Goal: Task Accomplishment & Management: Manage account settings

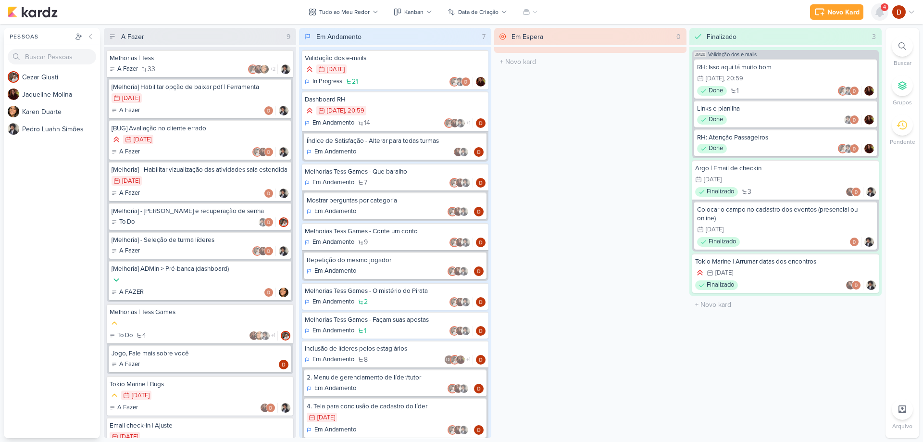
click at [876, 13] on icon at bounding box center [880, 12] width 12 height 12
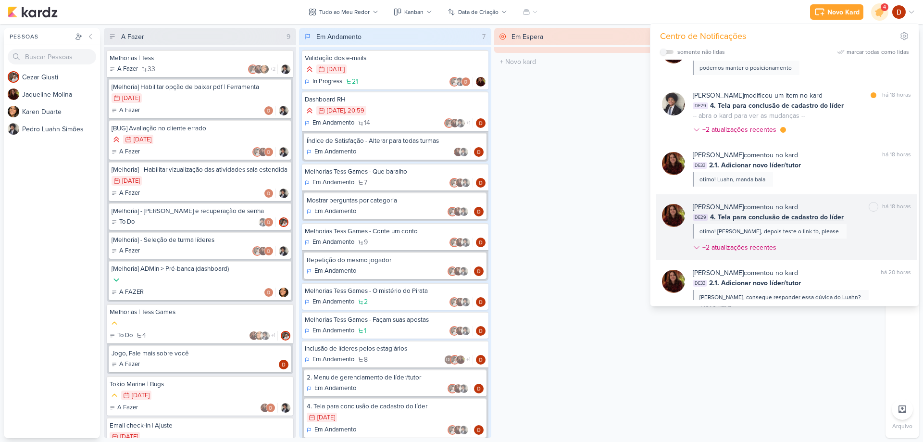
scroll to position [48, 0]
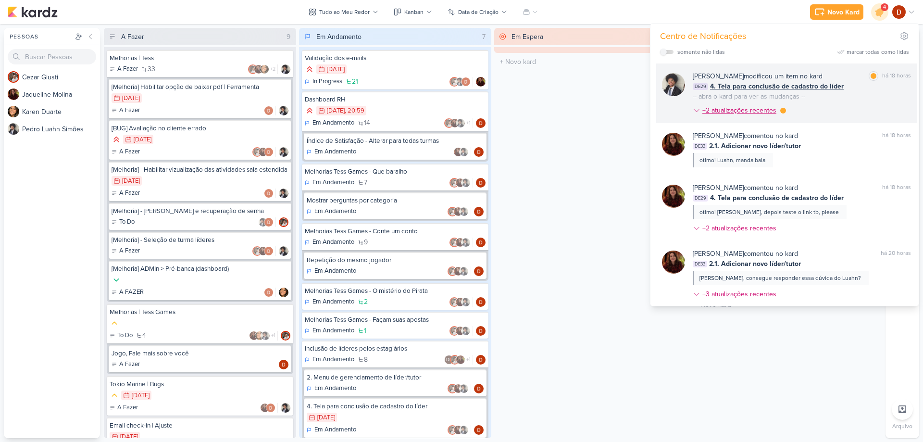
click at [764, 113] on div "+2 atualizações recentes" at bounding box center [740, 110] width 76 height 10
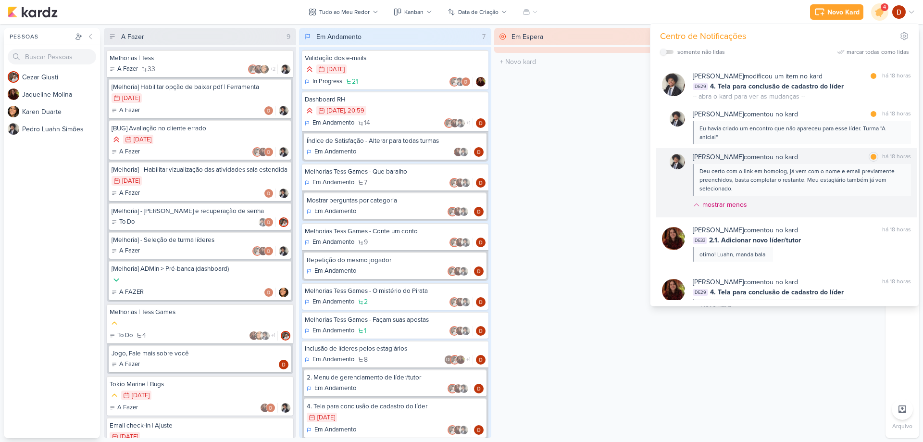
click at [817, 171] on div "Deu certo com o link em homolog, já vem com o nome e email previamente preenchi…" at bounding box center [801, 180] width 204 height 26
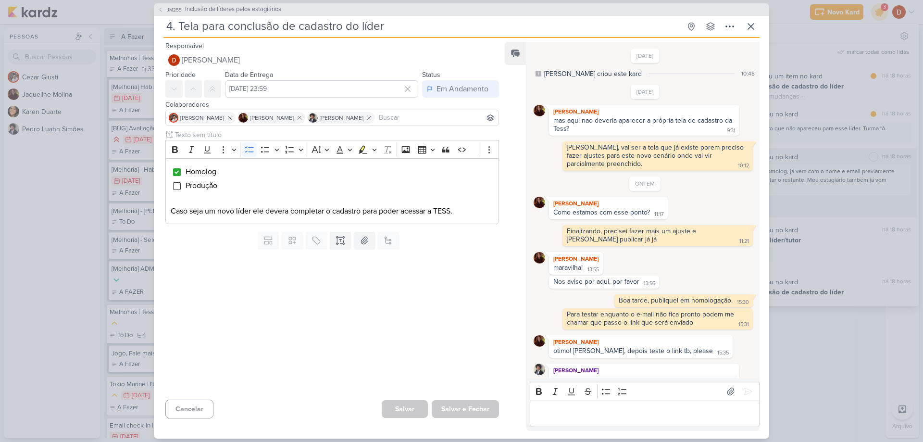
scroll to position [73, 0]
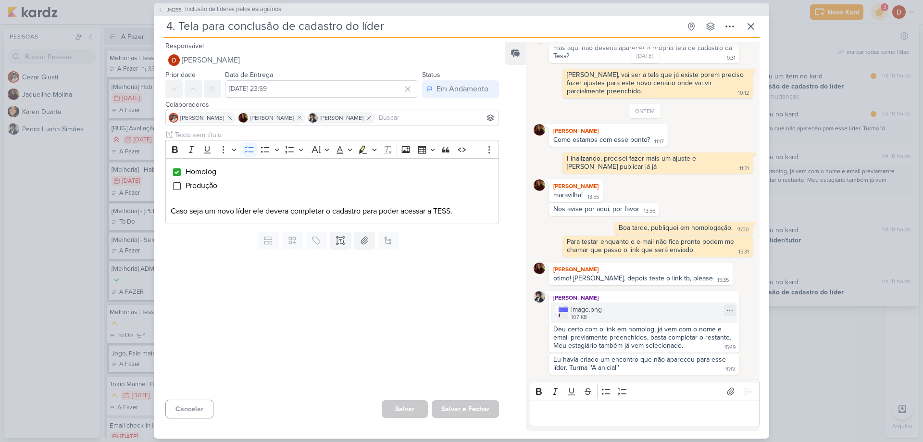
click at [586, 313] on div "107 KB" at bounding box center [586, 317] width 31 height 8
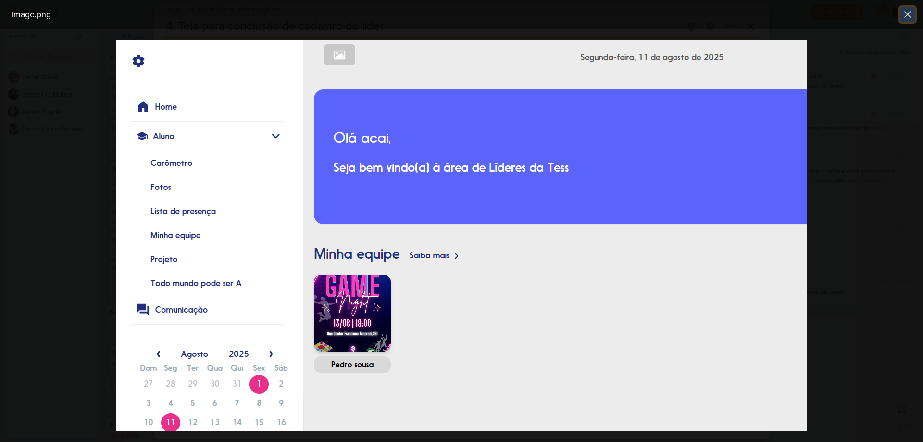
click at [909, 18] on icon at bounding box center [908, 15] width 12 height 12
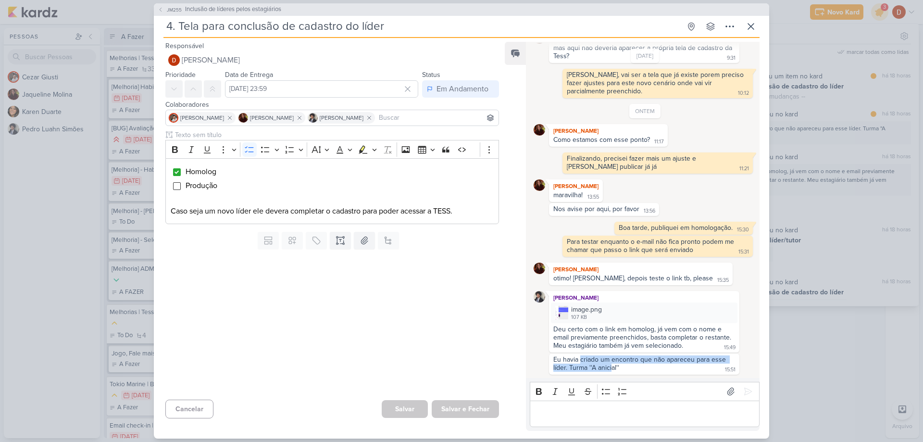
drag, startPoint x: 580, startPoint y: 363, endPoint x: 610, endPoint y: 364, distance: 30.3
click at [610, 364] on div "Eu havia criado um encontro que não apareceu para esse líder. Turma ''A anicial…" at bounding box center [640, 363] width 174 height 16
drag, startPoint x: 610, startPoint y: 364, endPoint x: 599, endPoint y: 360, distance: 12.3
click at [599, 360] on div "Eu havia criado um encontro que não apareceu para esse líder. Turma ''A anicial…" at bounding box center [640, 363] width 174 height 16
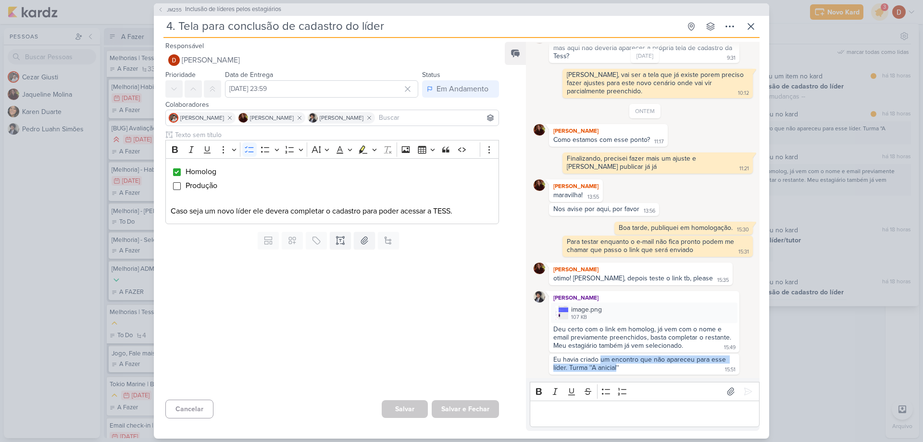
click at [599, 360] on div "Eu havia criado um encontro que não apareceu para esse líder. Turma ''A anicial…" at bounding box center [640, 363] width 174 height 16
click at [747, 32] on icon at bounding box center [751, 27] width 12 height 12
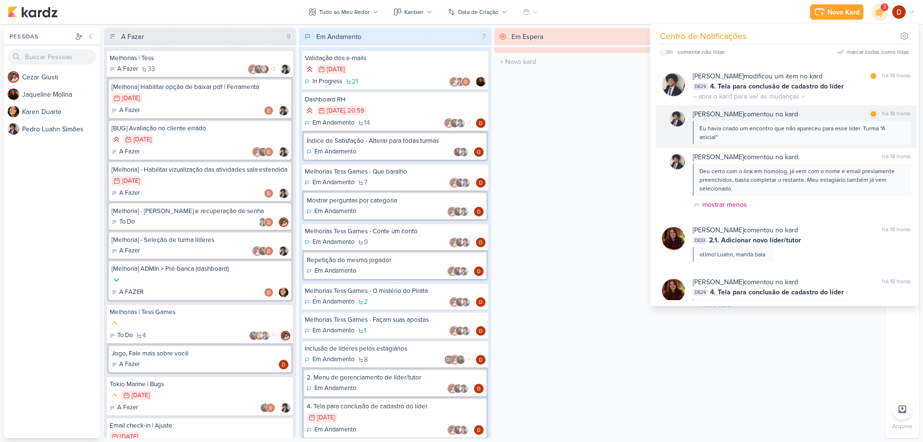
click at [797, 129] on div "Eu havia criado um encontro que não apareceu para esse líder. Turma ''A anicial…" at bounding box center [801, 132] width 204 height 17
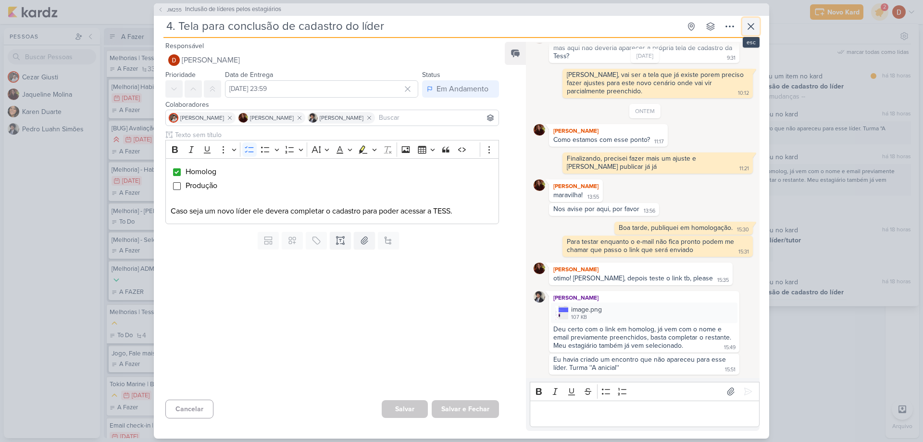
click at [753, 31] on icon at bounding box center [751, 27] width 12 height 12
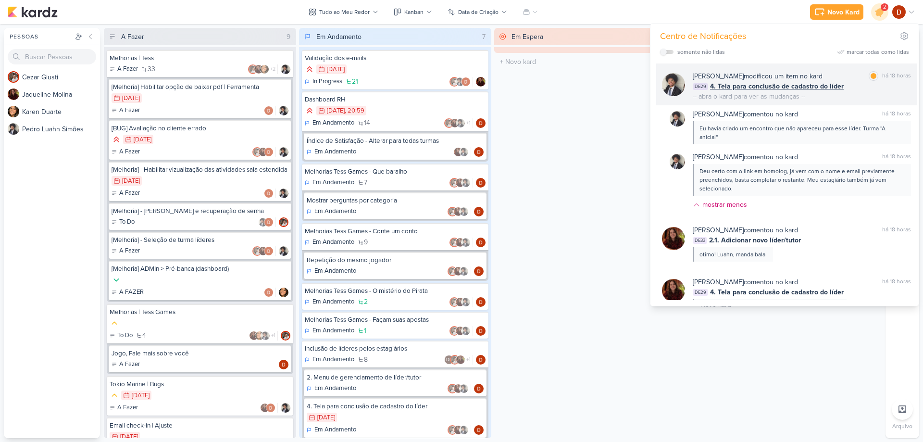
click at [784, 99] on div "-- abra o kard para ver as mudanças --" at bounding box center [749, 96] width 112 height 10
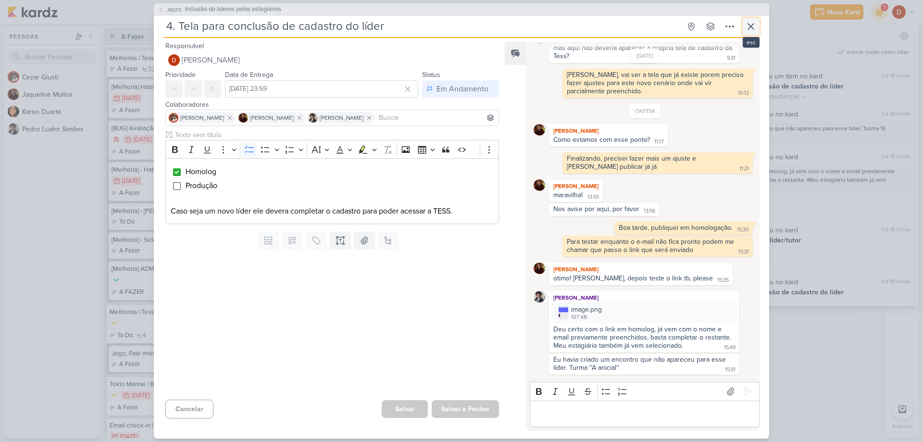
click at [752, 22] on icon at bounding box center [751, 27] width 12 height 12
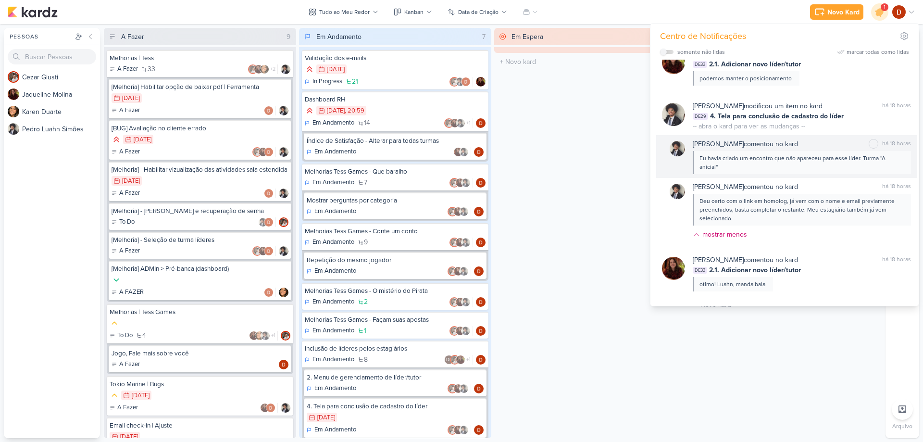
scroll to position [0, 0]
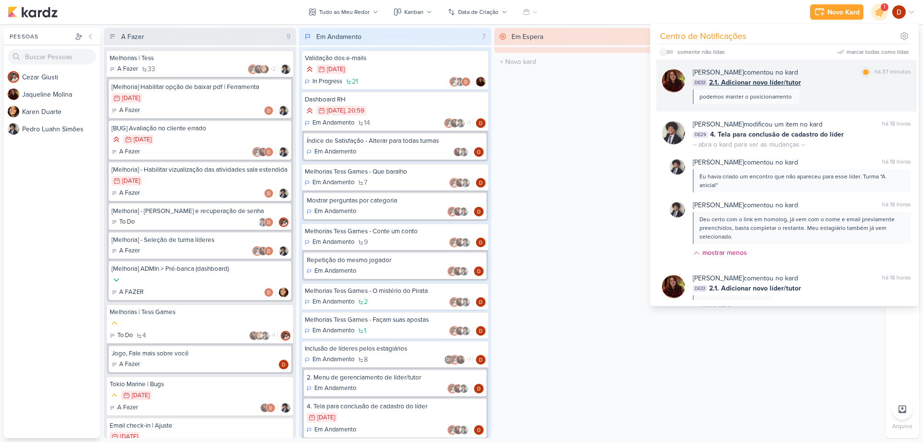
click at [769, 94] on div "podemos manter o posicionamento" at bounding box center [745, 96] width 92 height 9
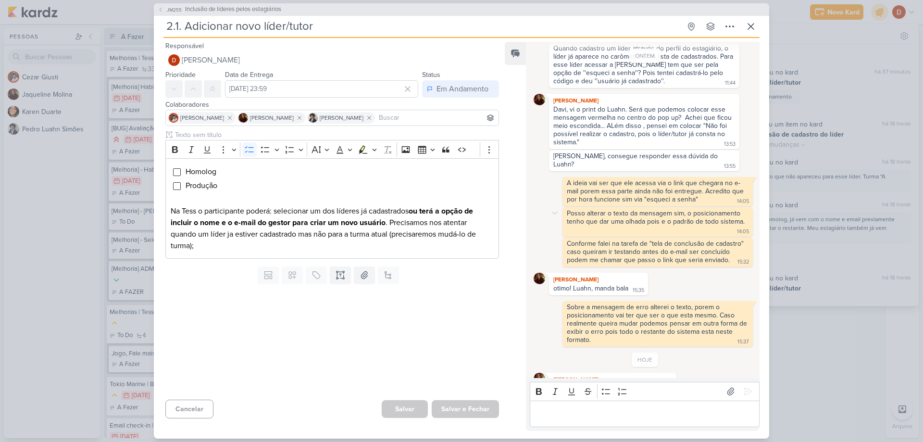
scroll to position [301, 0]
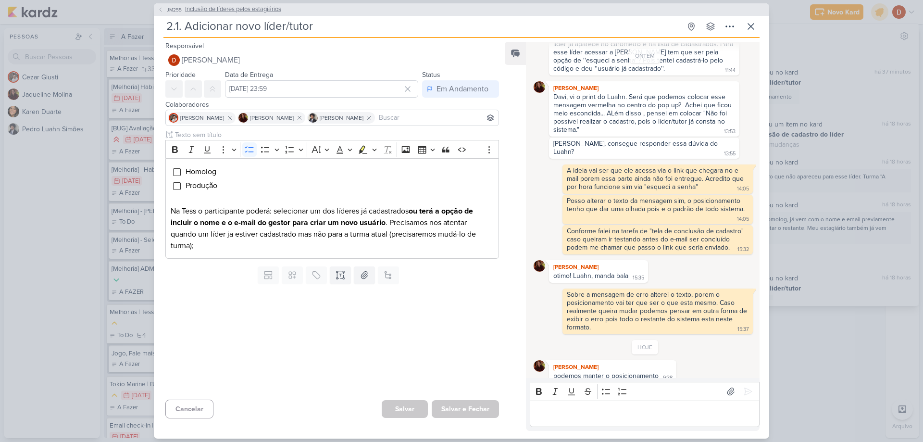
click at [163, 9] on icon at bounding box center [161, 10] width 6 height 6
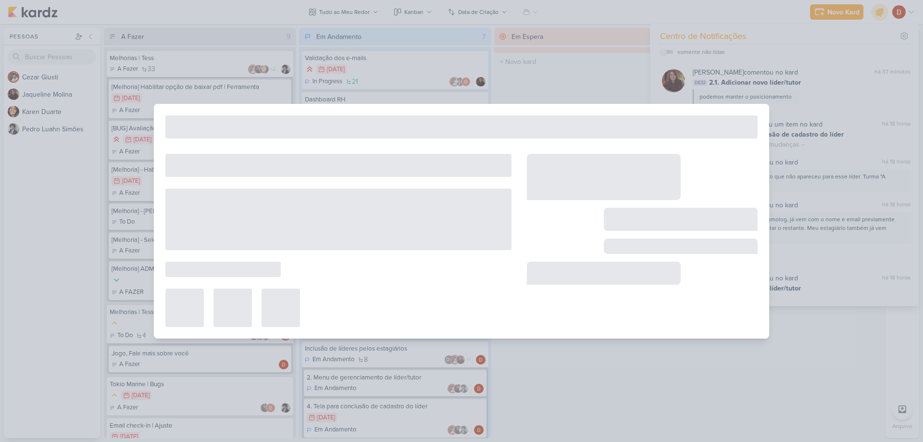
type input "Inclusão de líderes pelos estagiários"
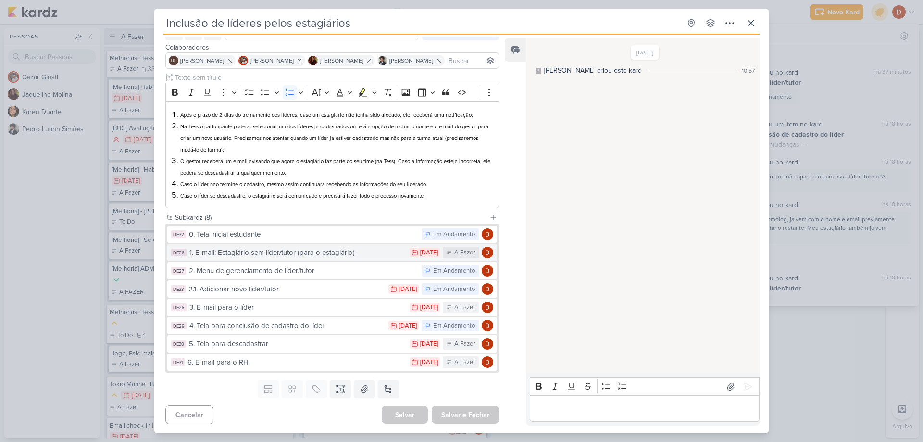
scroll to position [54, 0]
click at [328, 242] on button "DE32 0. Tela inicial estudante Em Andamento" at bounding box center [332, 233] width 330 height 17
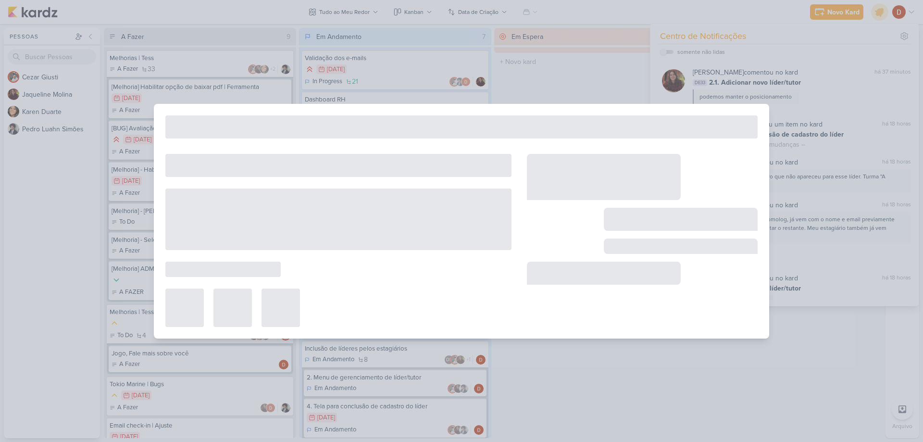
type input "0. Tela inicial estudante"
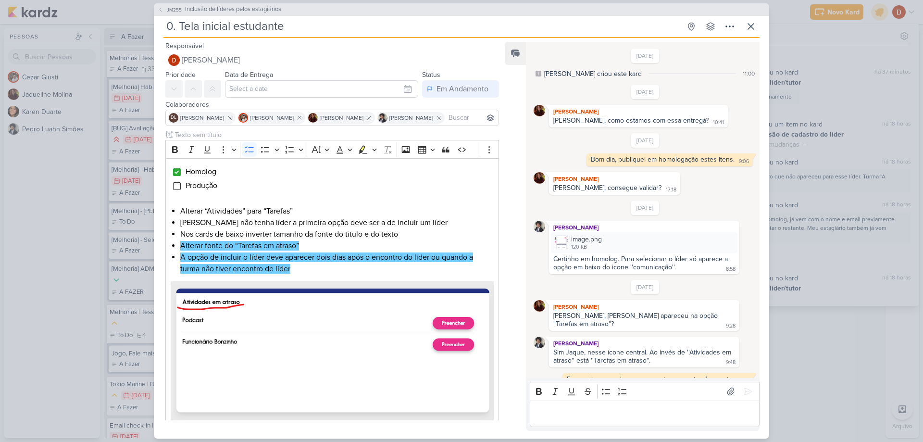
scroll to position [165, 0]
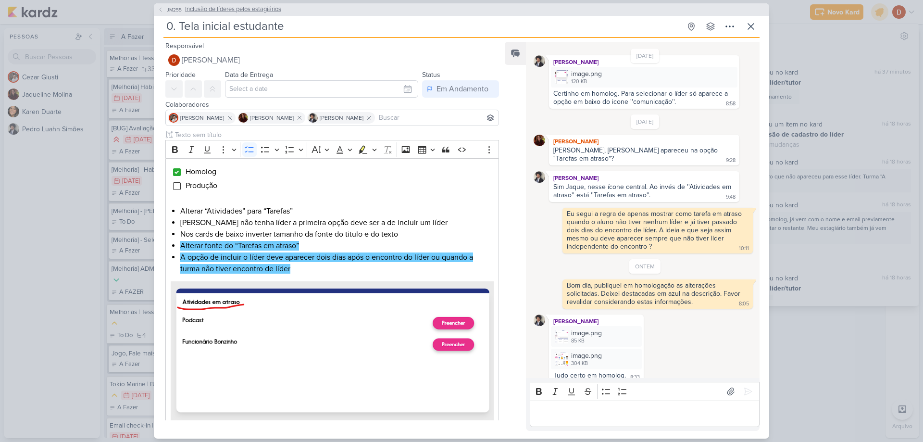
click at [170, 10] on span "JM255" at bounding box center [174, 9] width 18 height 7
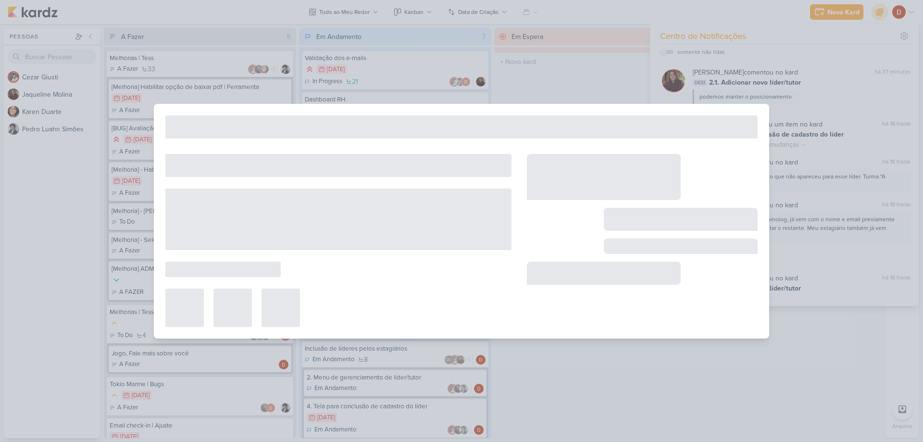
type input "Inclusão de líderes pelos estagiários"
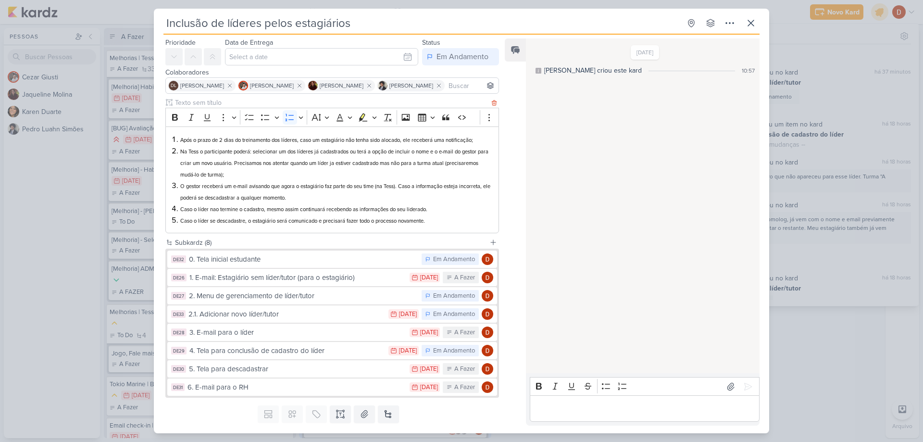
scroll to position [48, 0]
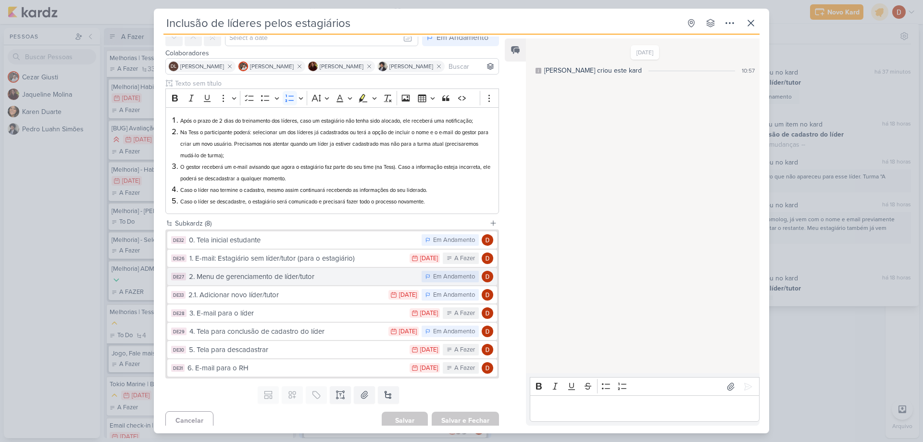
click at [266, 273] on div "2. Menu de gerenciamento de líder/tutor" at bounding box center [303, 276] width 228 height 11
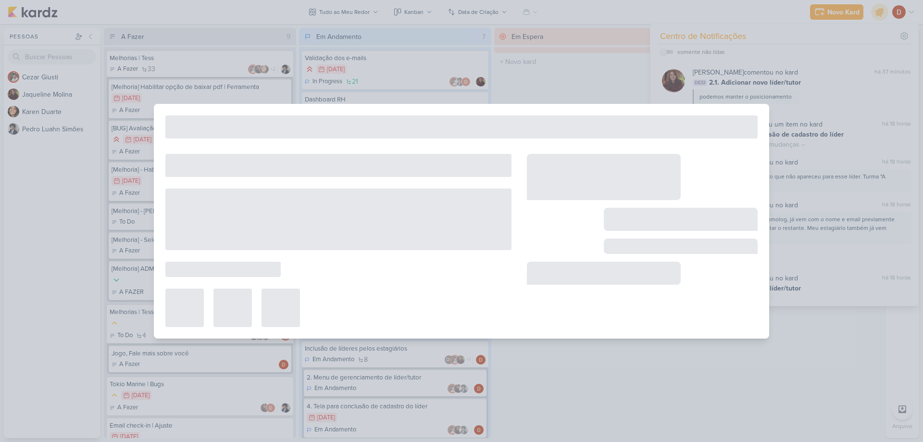
type input "2. Menu de gerenciamento de líder/tutor"
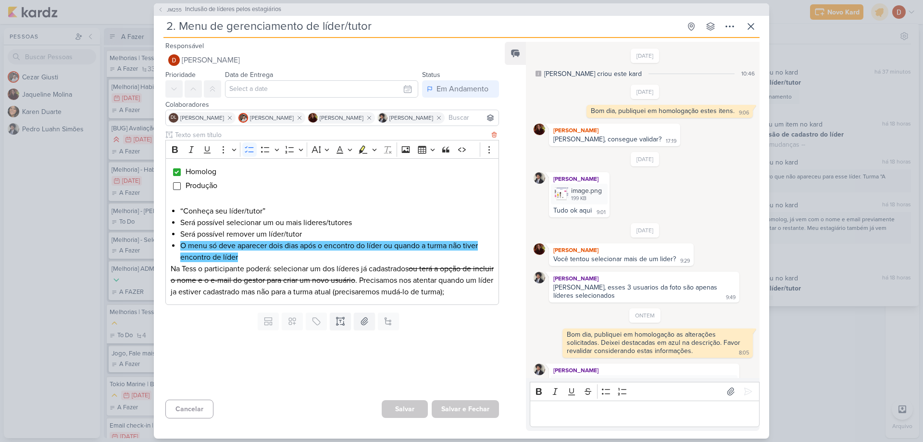
scroll to position [42, 0]
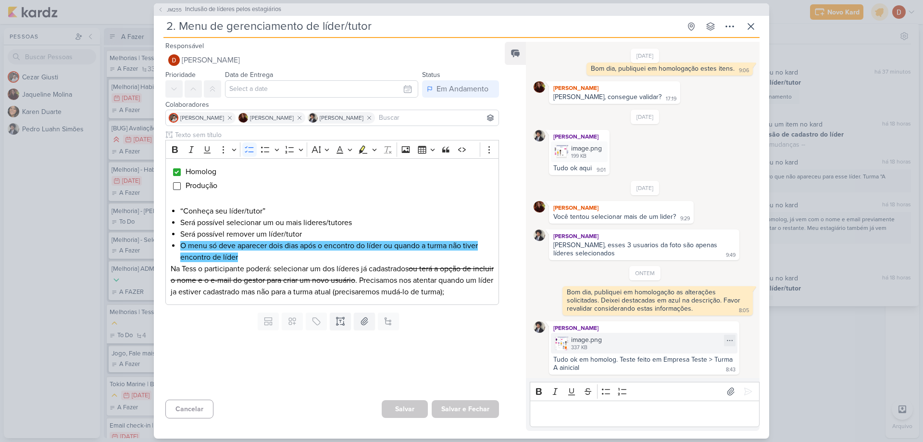
click at [558, 340] on img at bounding box center [561, 342] width 13 height 13
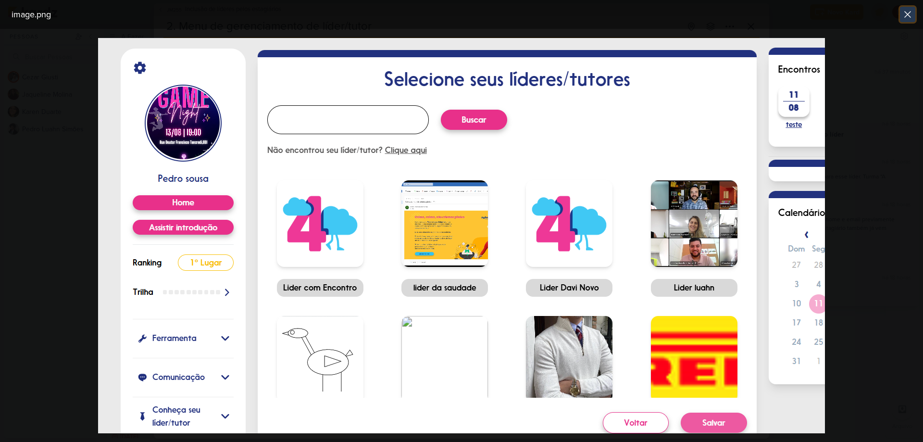
click at [909, 14] on icon at bounding box center [908, 15] width 12 height 12
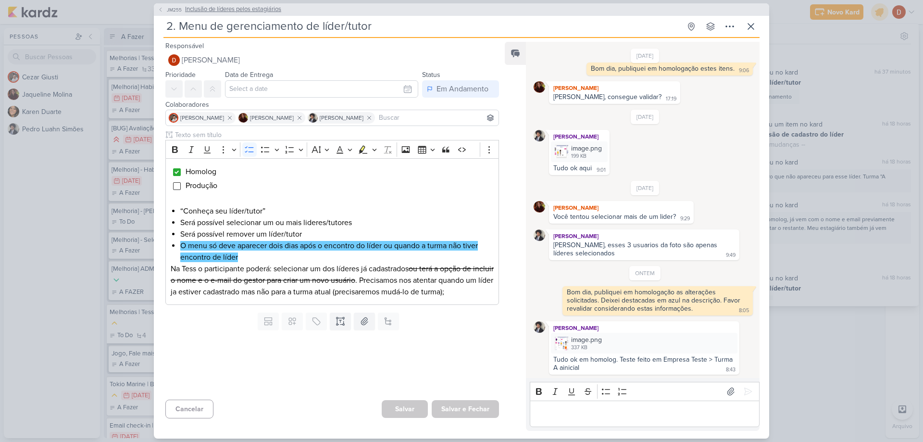
click at [171, 11] on span "JM255" at bounding box center [174, 9] width 18 height 7
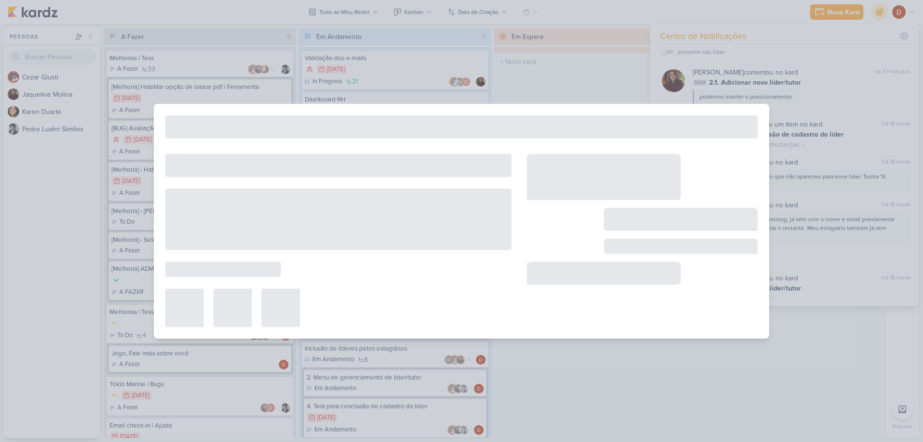
type input "Inclusão de líderes pelos estagiários"
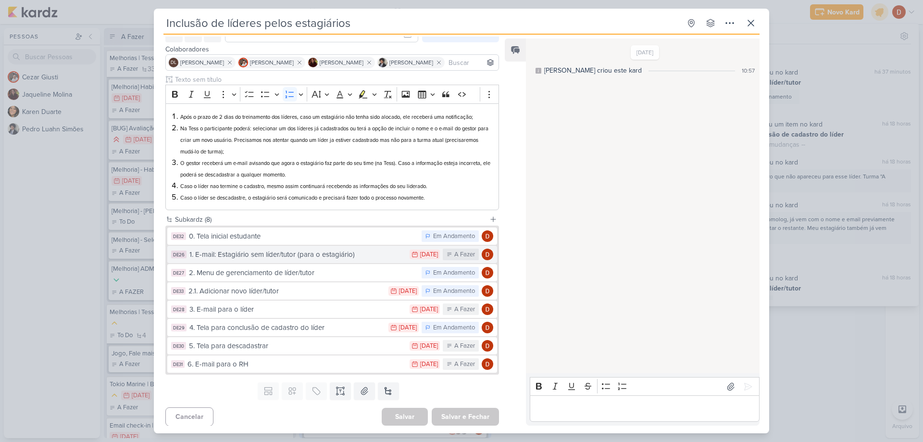
scroll to position [54, 0]
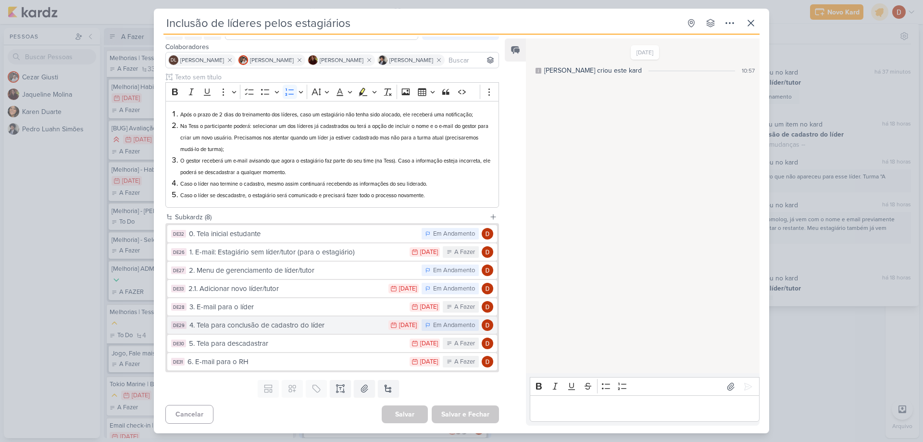
click at [292, 327] on div "4. Tela para conclusão de cadastro do líder" at bounding box center [286, 325] width 194 height 11
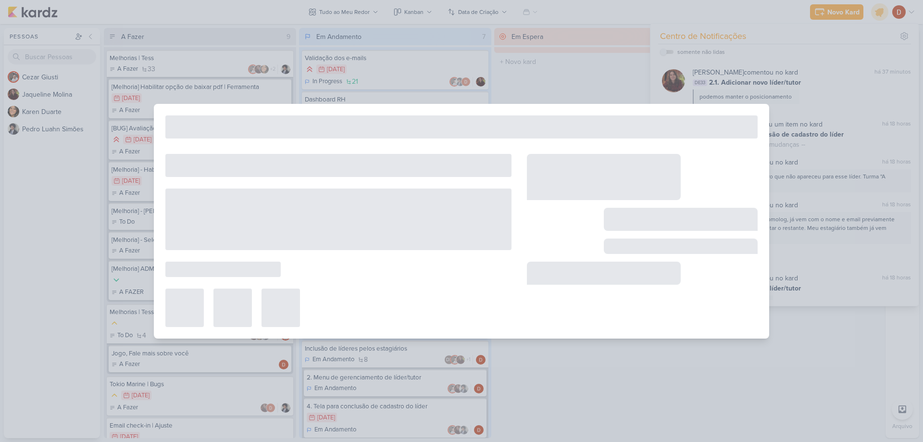
type input "4. Tela para conclusão de cadastro do líder"
type input "[DATE] 23:59"
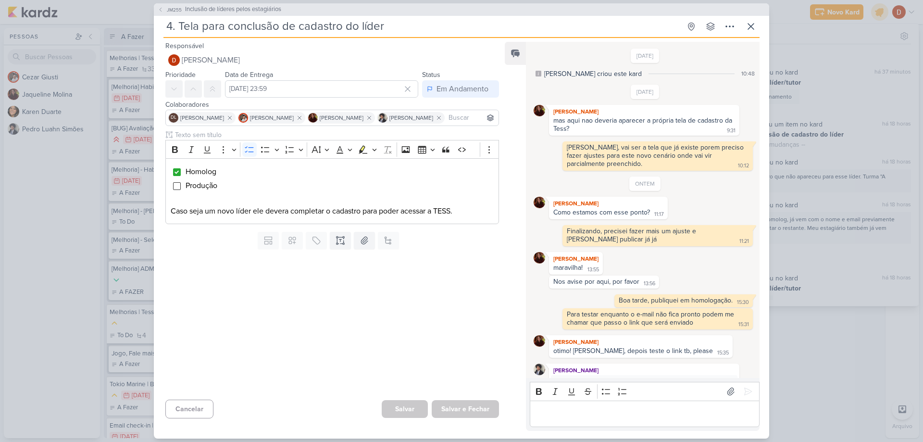
scroll to position [73, 0]
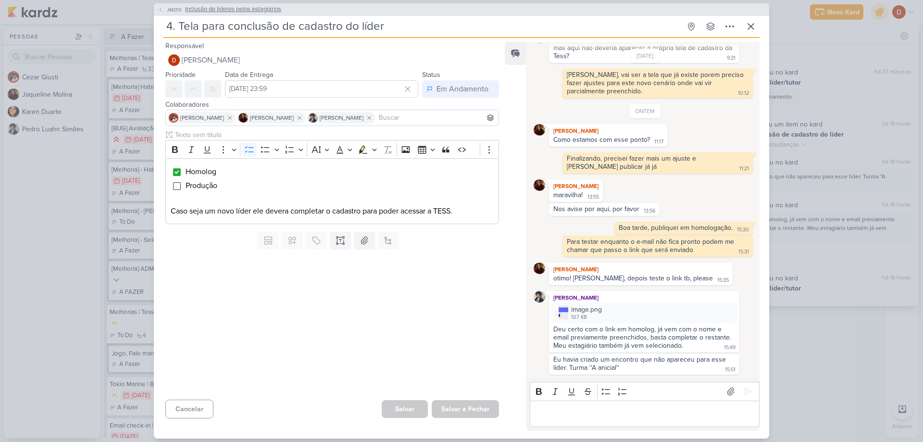
click at [169, 5] on button "JM255 Inclusão de líderes pelos estagiários" at bounding box center [220, 10] width 124 height 10
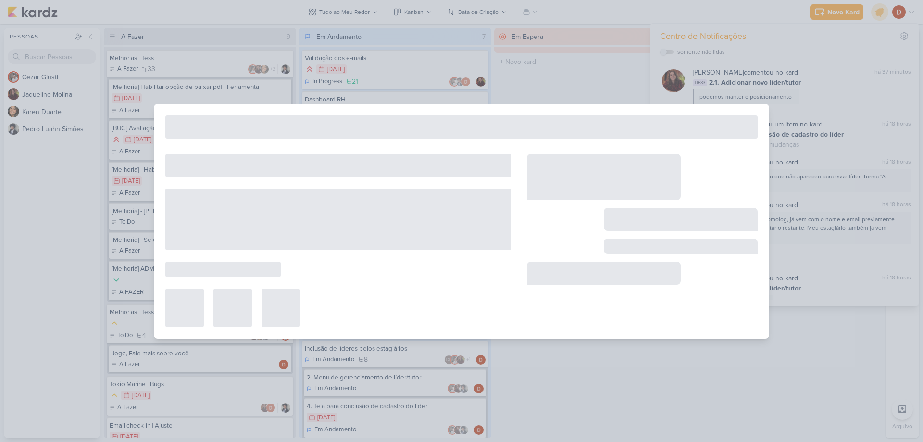
type input "Inclusão de líderes pelos estagiários"
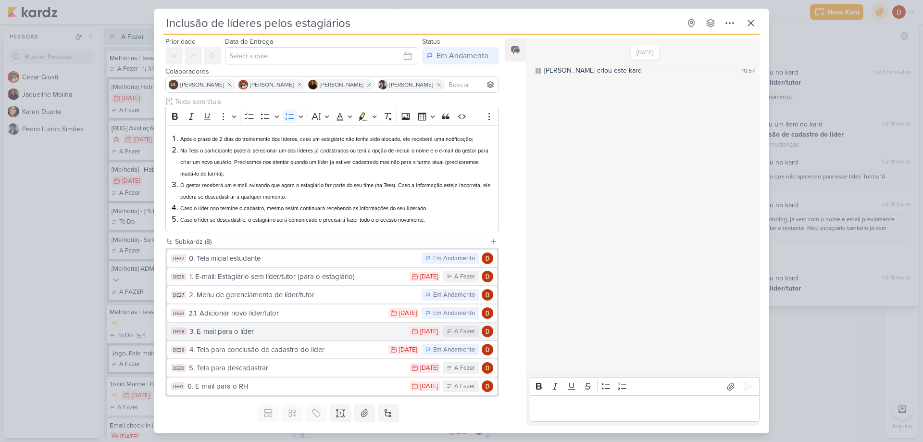
scroll to position [48, 0]
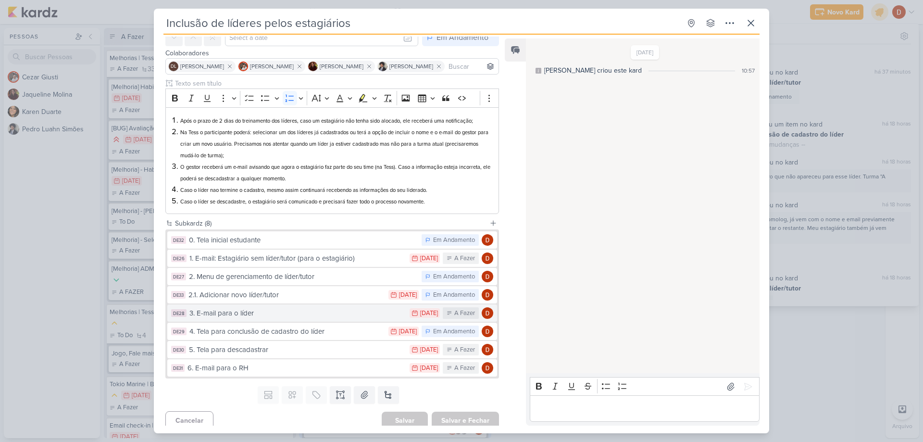
click at [301, 314] on div "3. E-mail para o líder" at bounding box center [296, 313] width 215 height 11
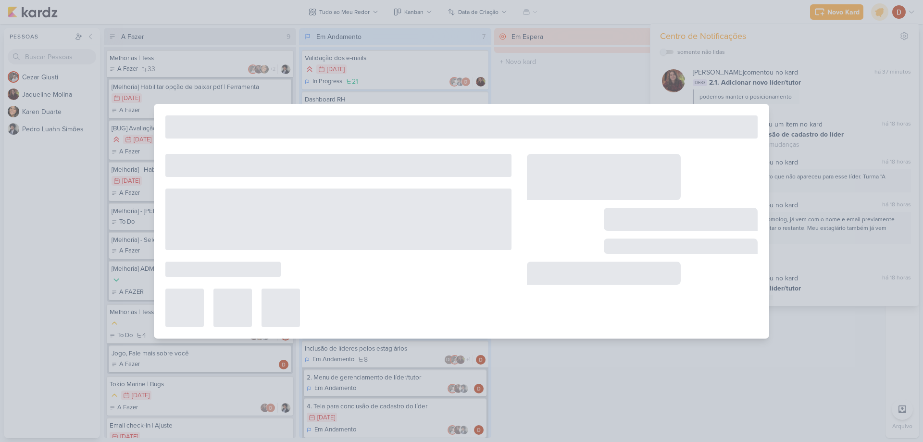
type input "3. E-mail para o líder"
type input "[DATE] 23:59"
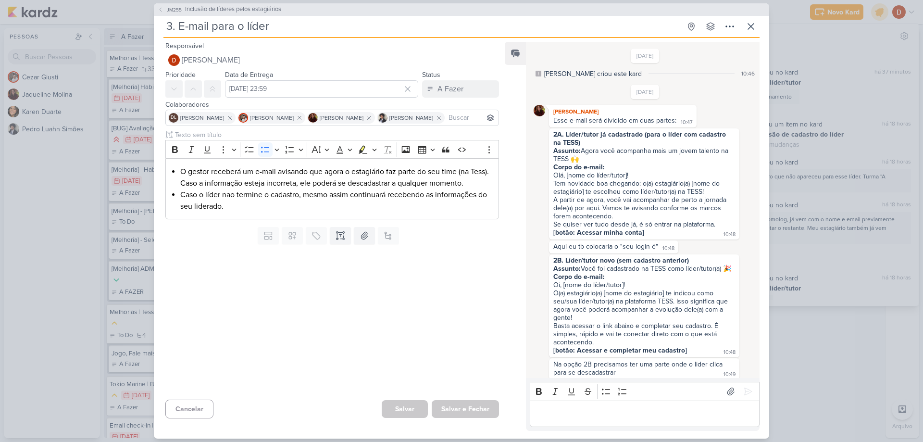
scroll to position [281, 0]
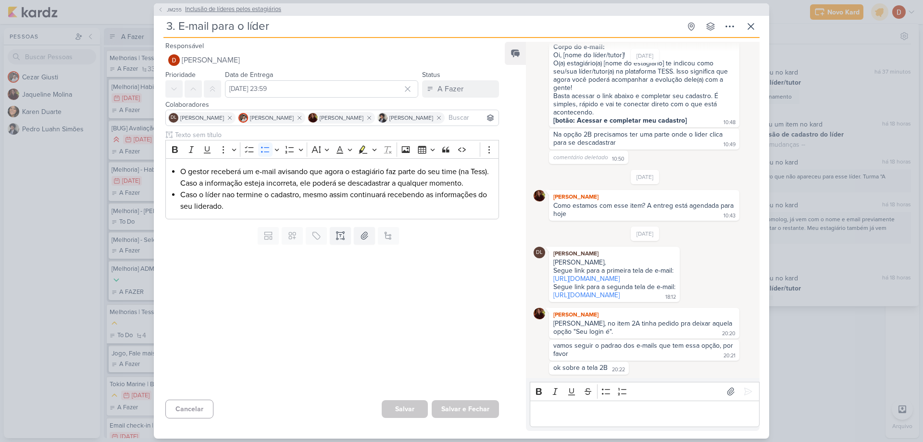
click at [166, 9] on span "JM255" at bounding box center [174, 9] width 18 height 7
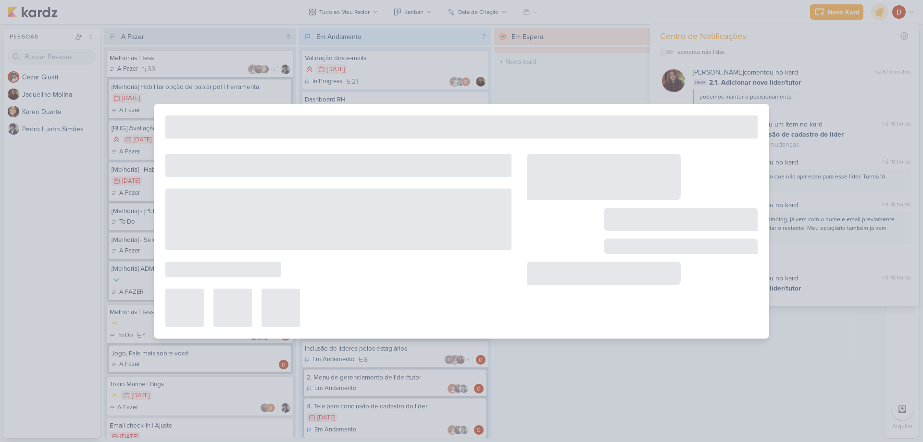
type input "Inclusão de líderes pelos estagiários"
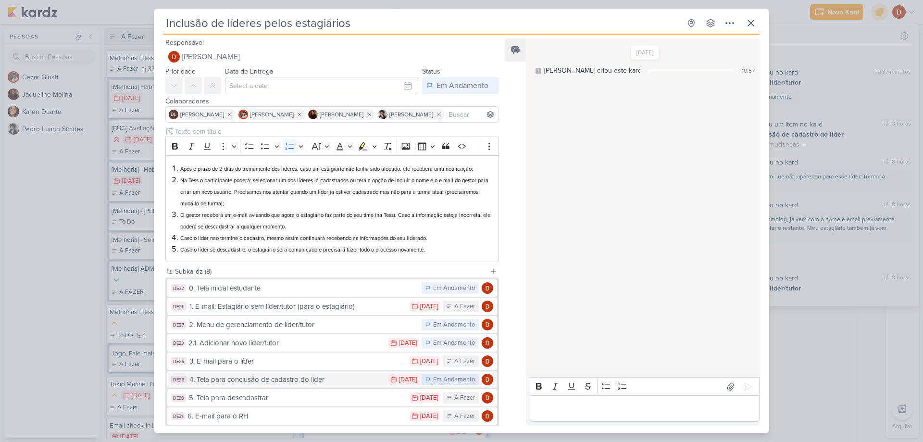
click at [238, 386] on button "DE29 4. Tela para conclusão de cadastro do líder 9/8 [DATE] Em Andamento" at bounding box center [332, 379] width 330 height 17
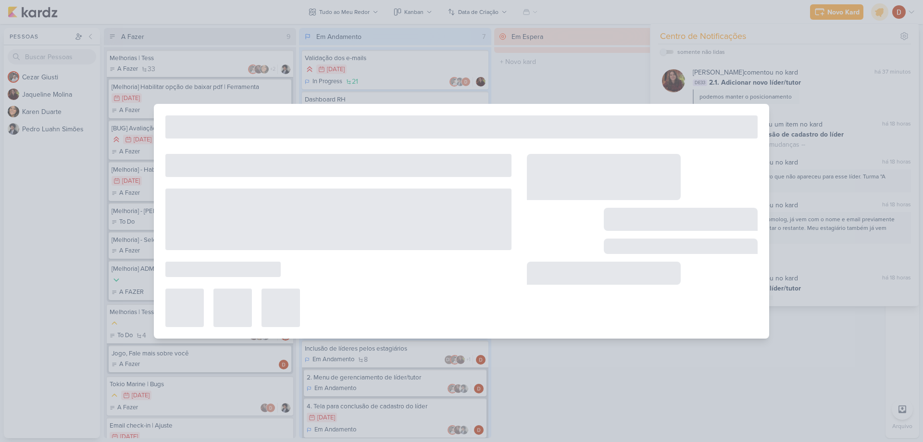
type input "4. Tela para conclusão de cadastro do líder"
type input "[DATE] 23:59"
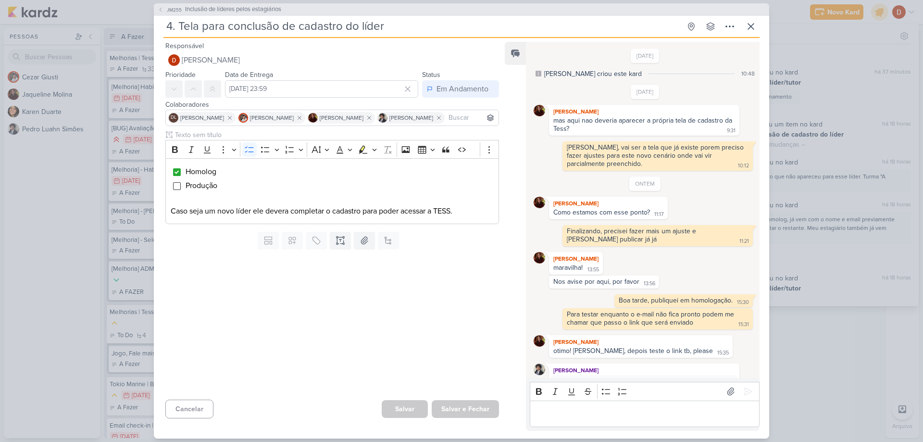
scroll to position [73, 0]
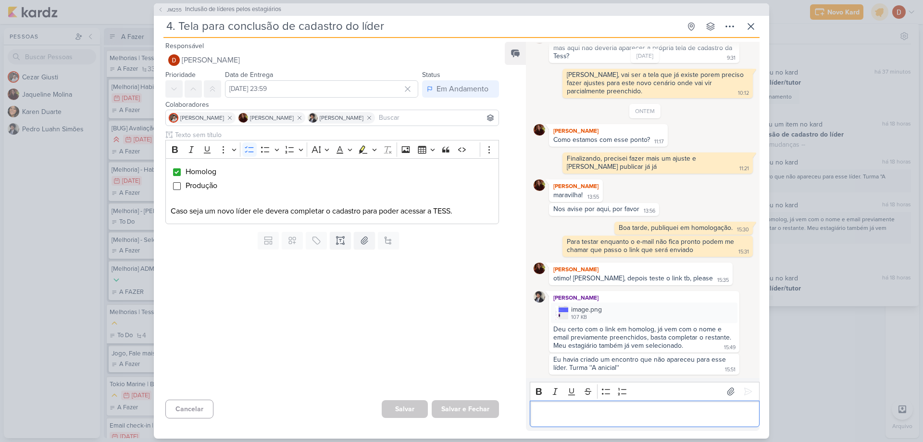
click at [576, 408] on p "Editor editing area: main" at bounding box center [645, 414] width 220 height 12
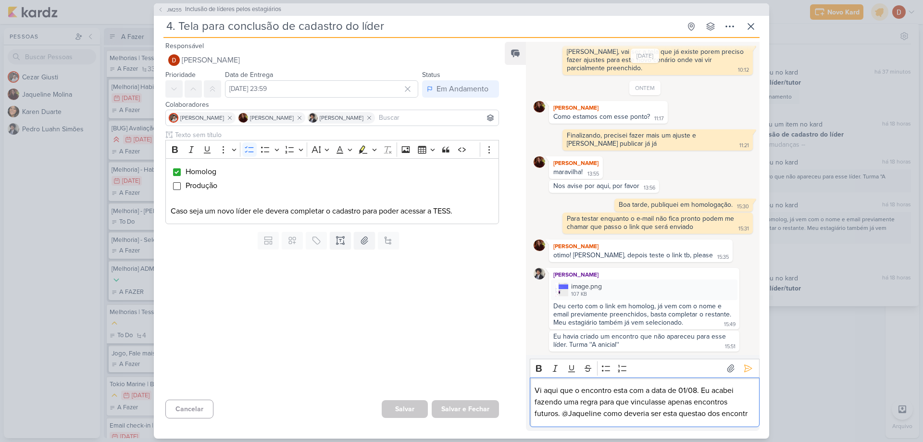
scroll to position [107, 0]
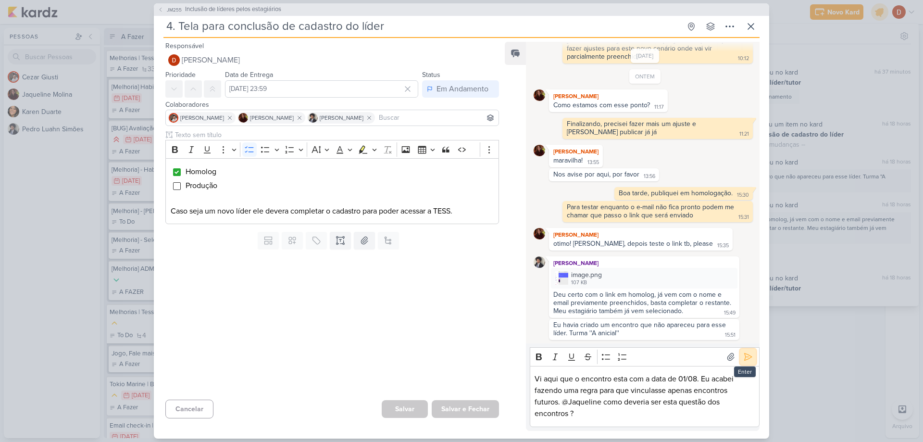
click at [748, 356] on icon at bounding box center [748, 357] width 10 height 10
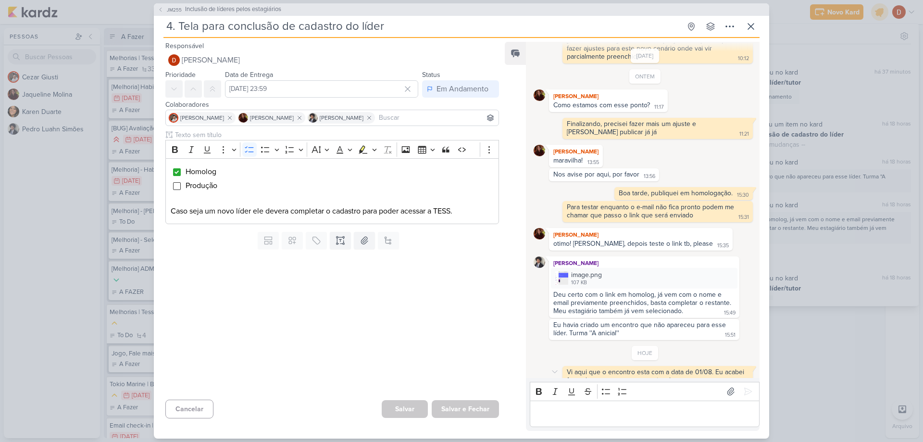
scroll to position [136, 0]
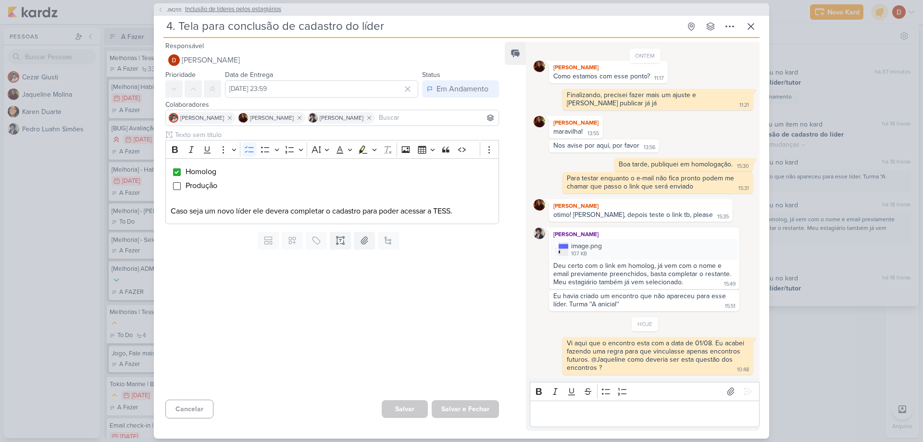
click at [162, 9] on icon at bounding box center [161, 10] width 6 height 6
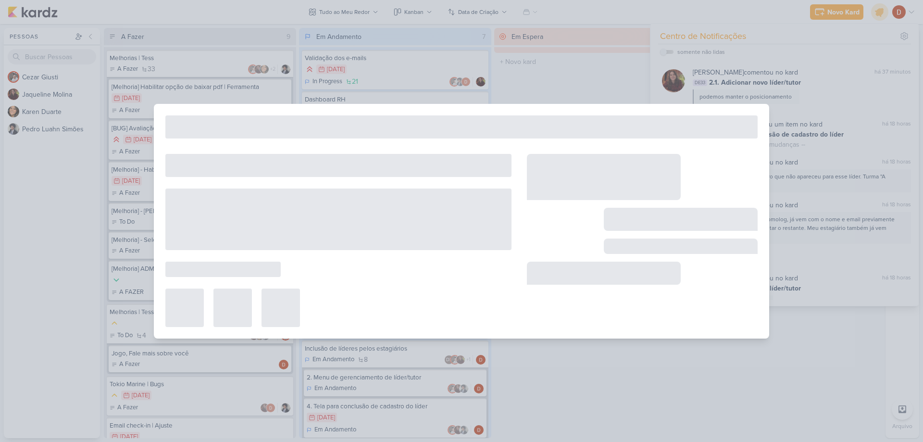
type input "Inclusão de líderes pelos estagiários"
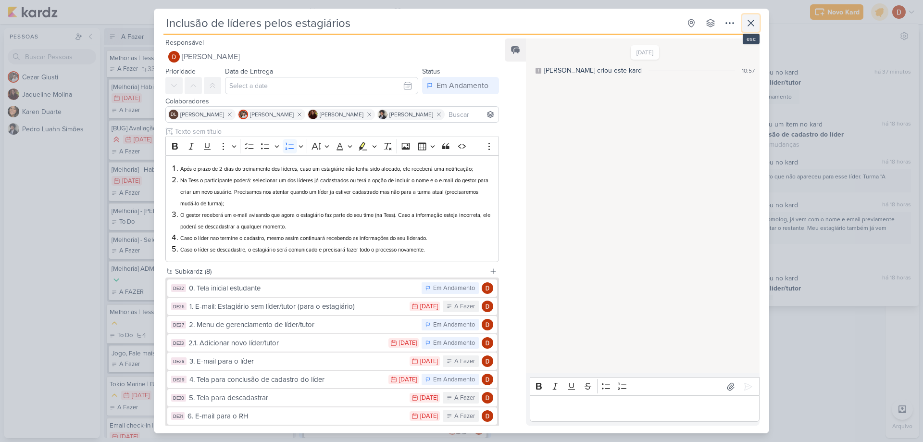
click at [750, 24] on icon at bounding box center [751, 23] width 6 height 6
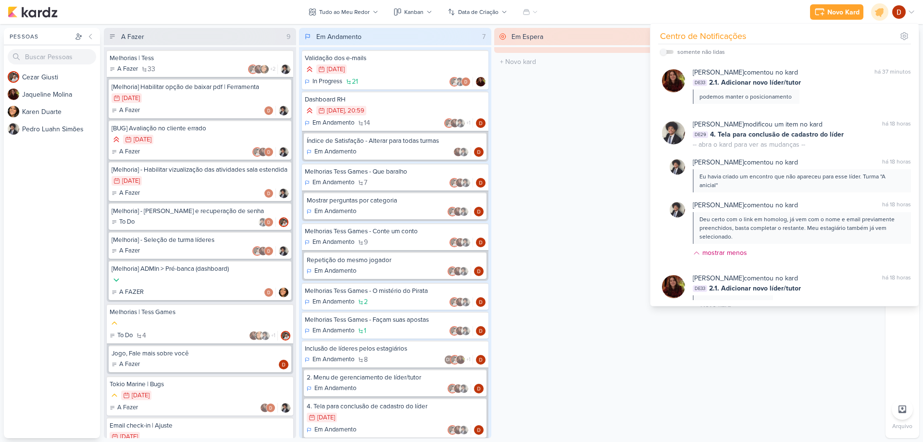
click at [699, 7] on div "Novo Kard Ctrl + k Centro de Notificações somente não lidas" at bounding box center [462, 12] width 908 height 24
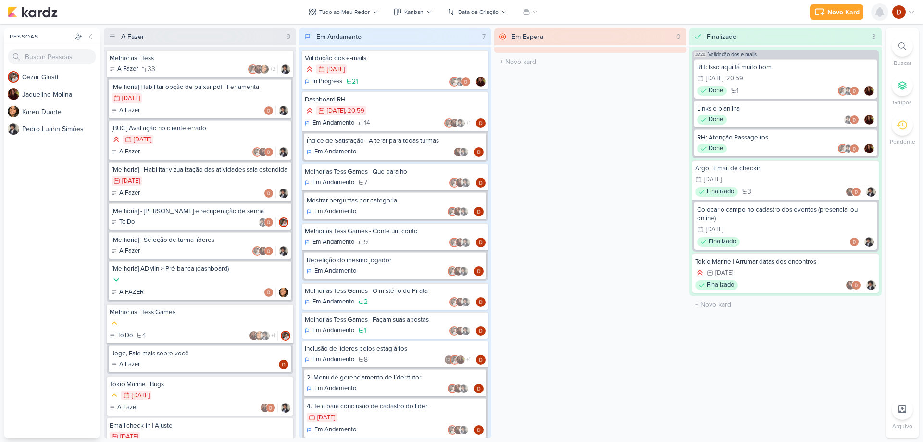
click at [878, 9] on icon at bounding box center [880, 12] width 8 height 9
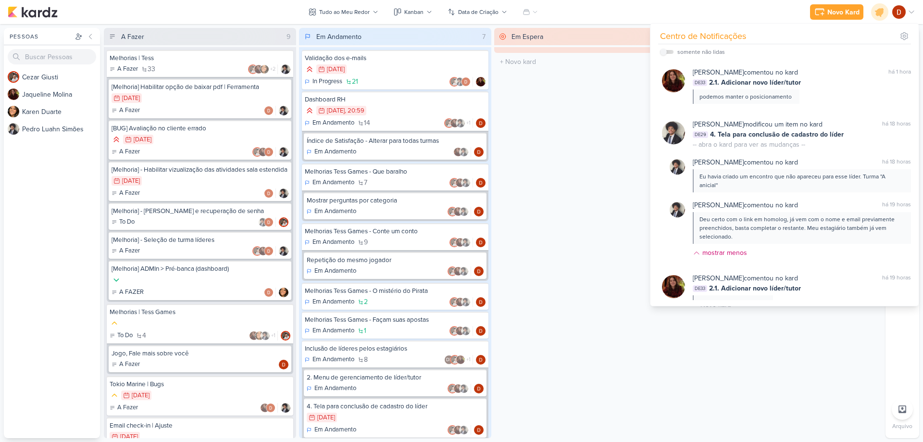
click at [618, 7] on div "Novo Kard Ctrl + k Centro de Notificações somente não lidas" at bounding box center [462, 12] width 908 height 24
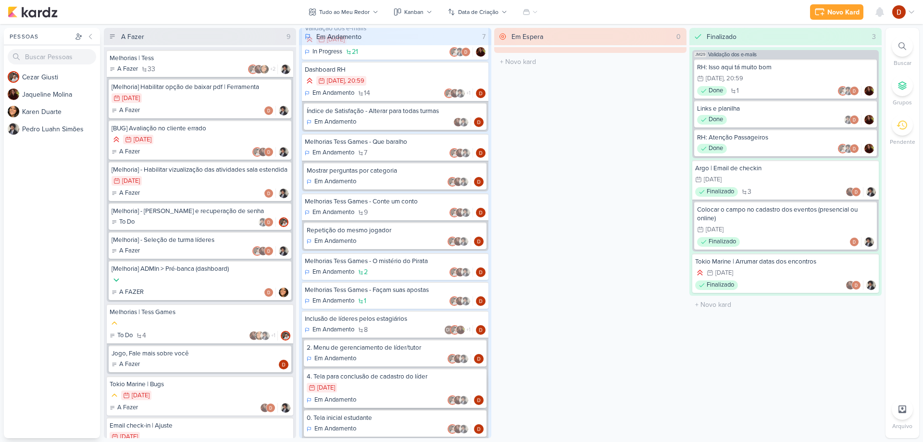
scroll to position [92, 0]
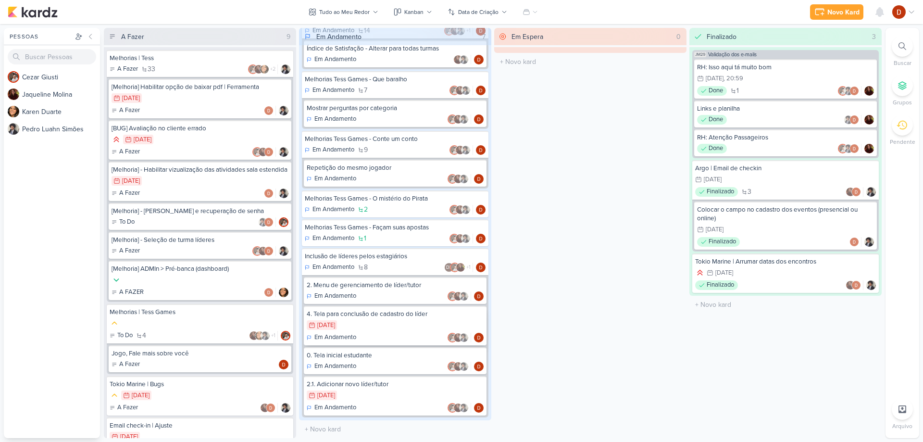
click at [383, 321] on div "9/8 [DATE]" at bounding box center [395, 325] width 177 height 11
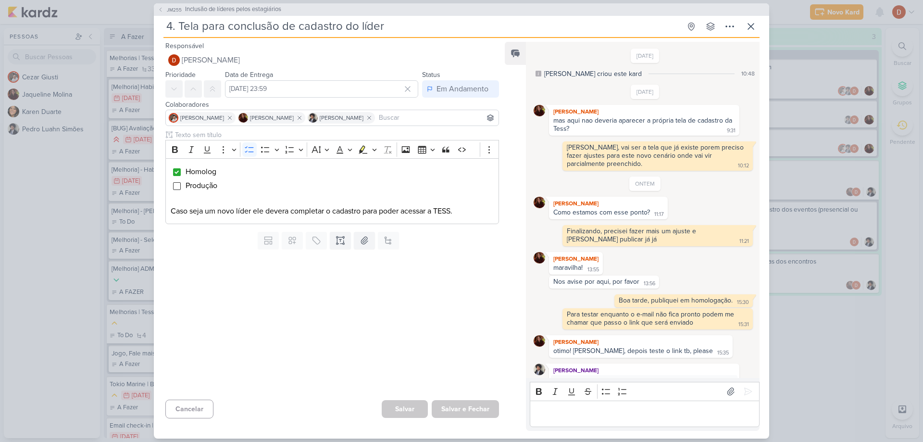
scroll to position [136, 0]
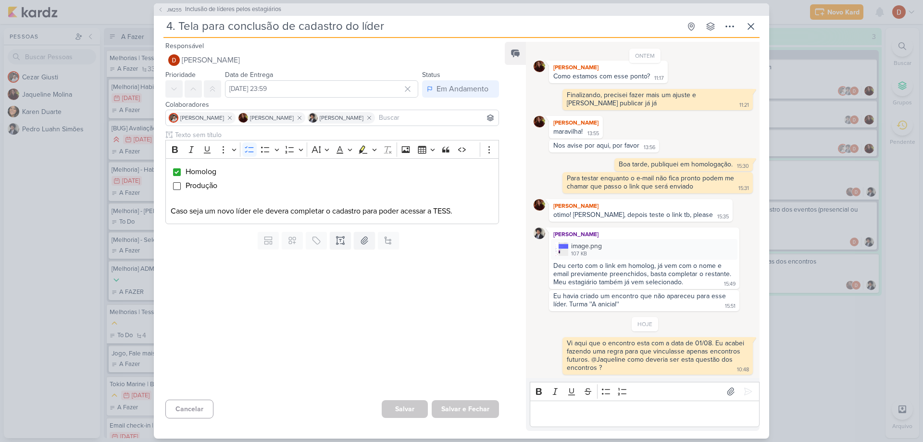
click at [601, 413] on p "Editor editing area: main" at bounding box center [645, 414] width 220 height 12
click at [748, 28] on icon at bounding box center [751, 27] width 12 height 12
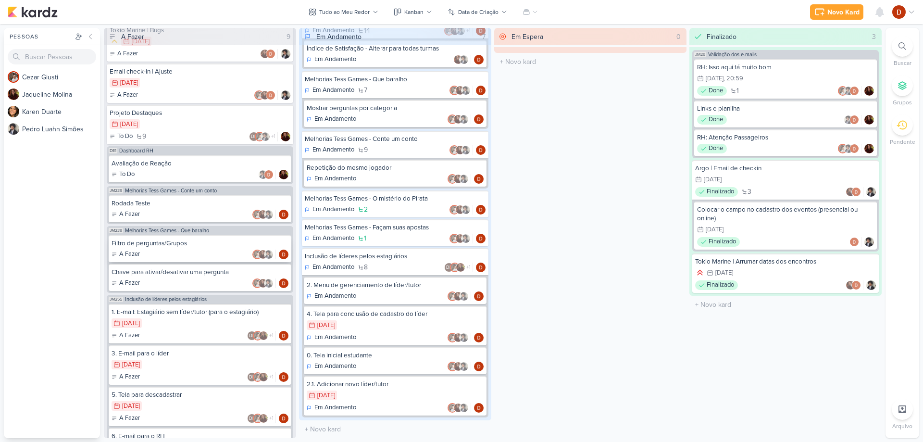
scroll to position [414, 0]
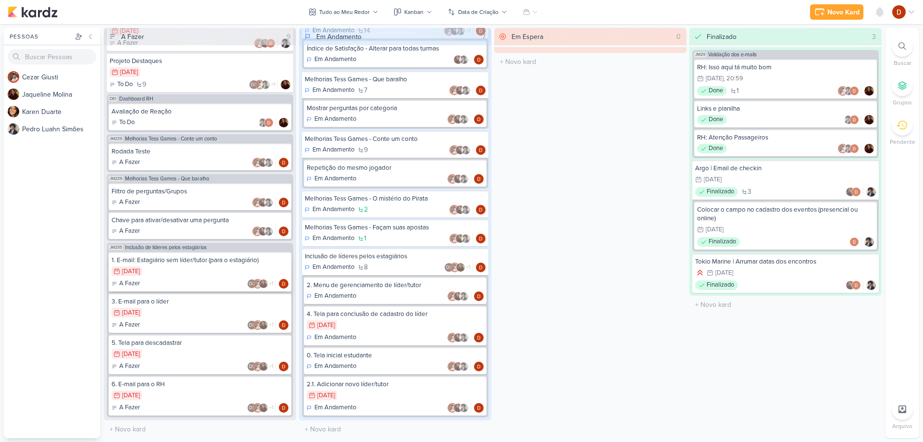
click at [193, 272] on div "28/7 [DATE]" at bounding box center [200, 271] width 177 height 11
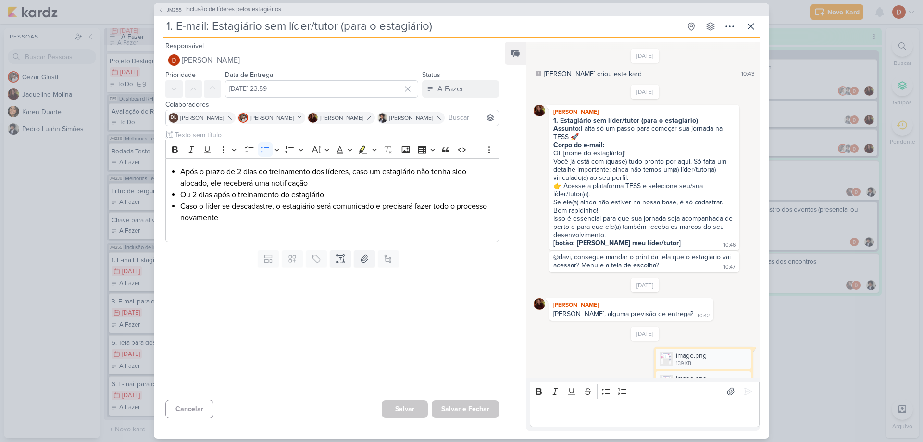
scroll to position [517, 0]
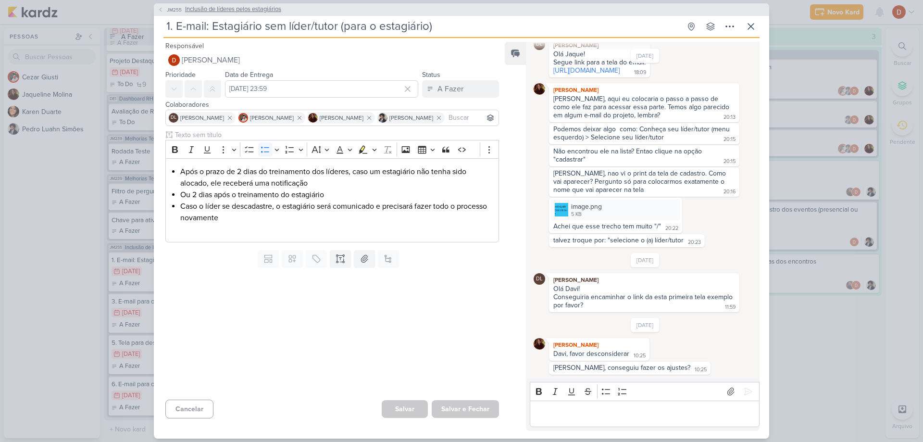
click at [180, 8] on span "JM255" at bounding box center [174, 9] width 18 height 7
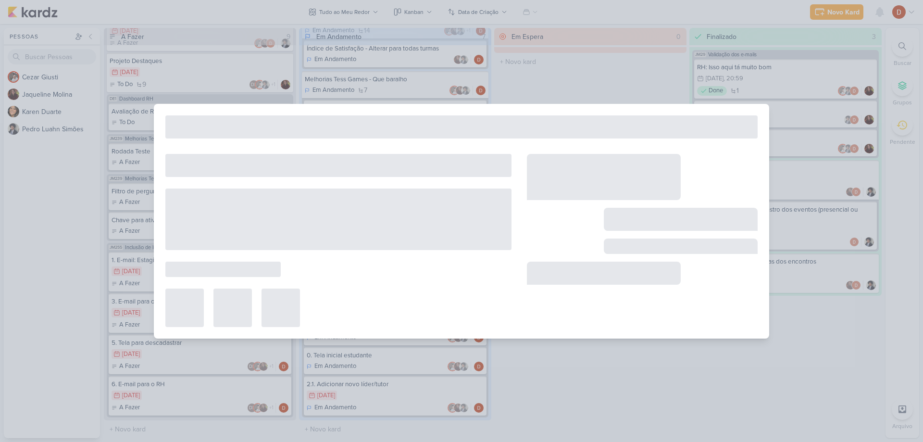
type input "Inclusão de líderes pelos estagiários"
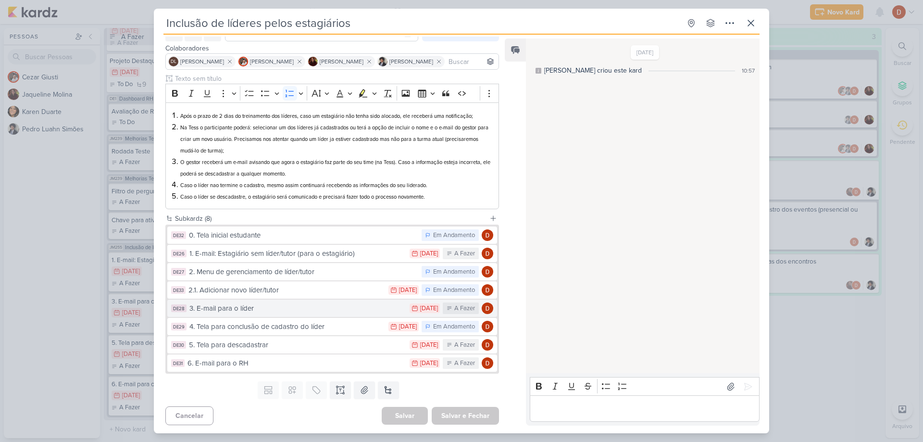
scroll to position [54, 0]
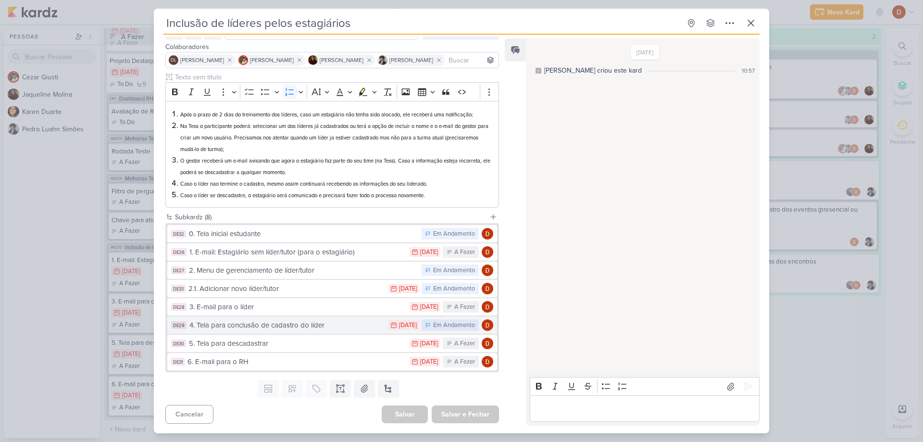
click at [253, 326] on div "4. Tela para conclusão de cadastro do líder" at bounding box center [286, 325] width 194 height 11
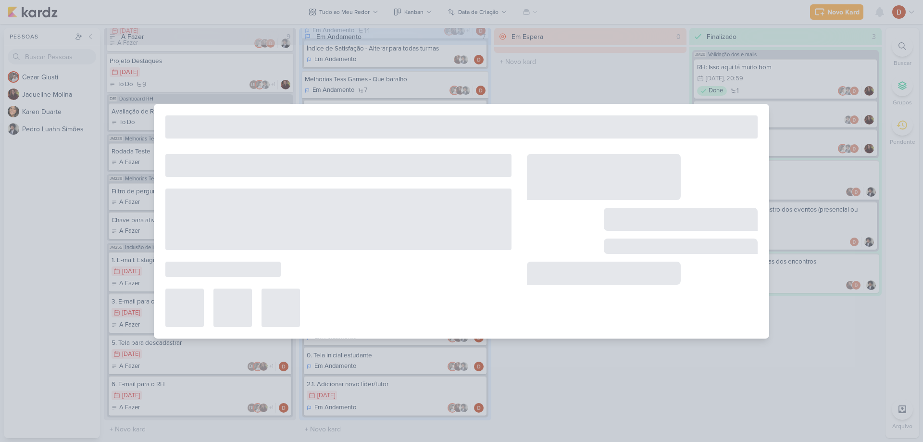
type input "4. Tela para conclusão de cadastro do líder"
type input "[DATE] 23:59"
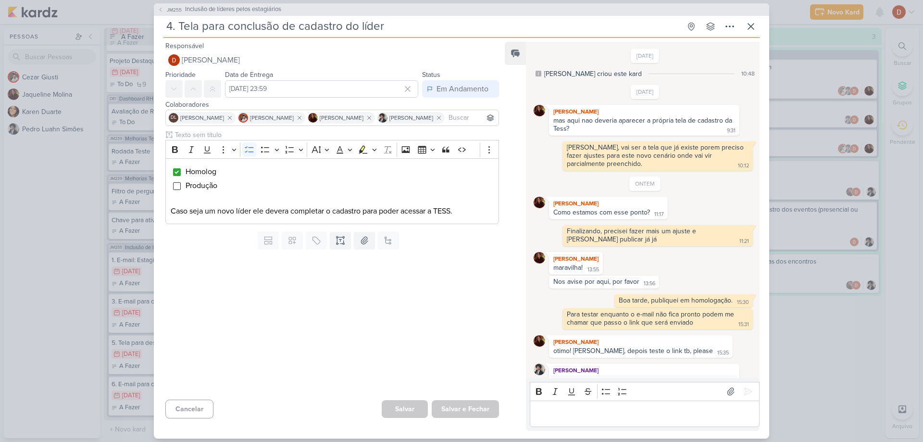
scroll to position [136, 0]
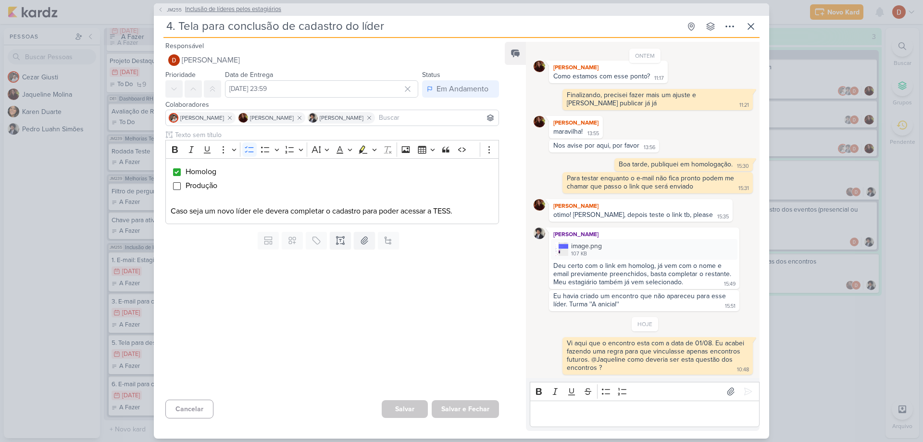
click at [174, 7] on span "JM255" at bounding box center [174, 9] width 18 height 7
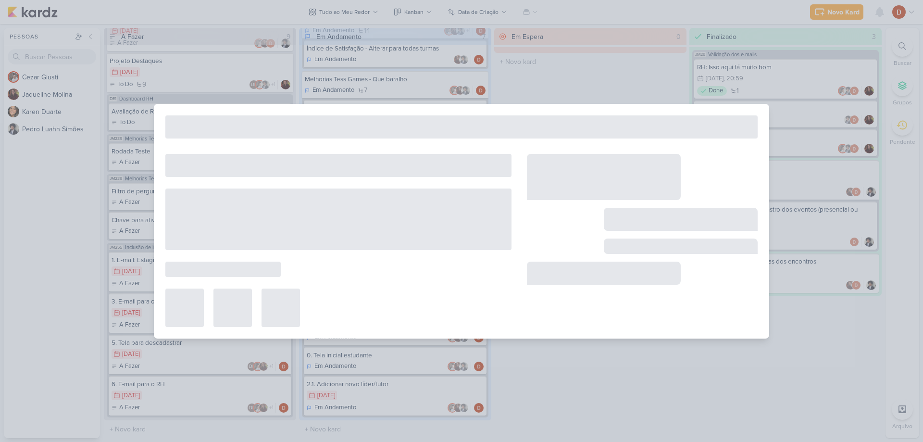
type input "Inclusão de líderes pelos estagiários"
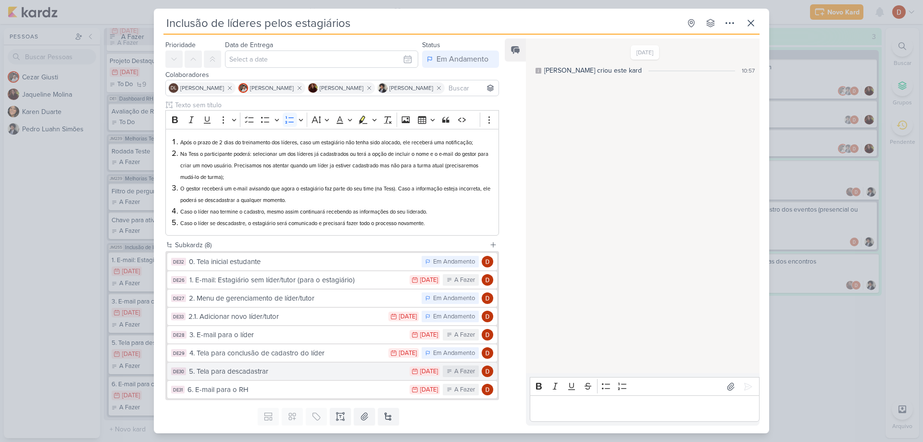
scroll to position [54, 0]
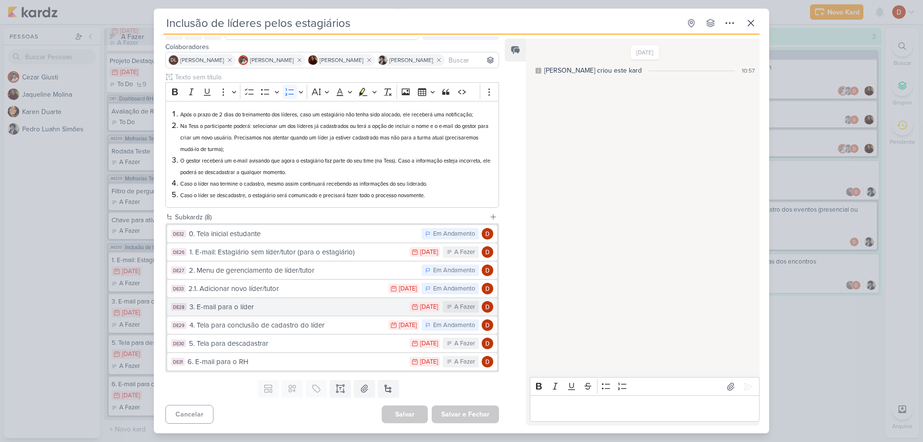
click at [252, 302] on div "3. E-mail para o líder" at bounding box center [296, 306] width 215 height 11
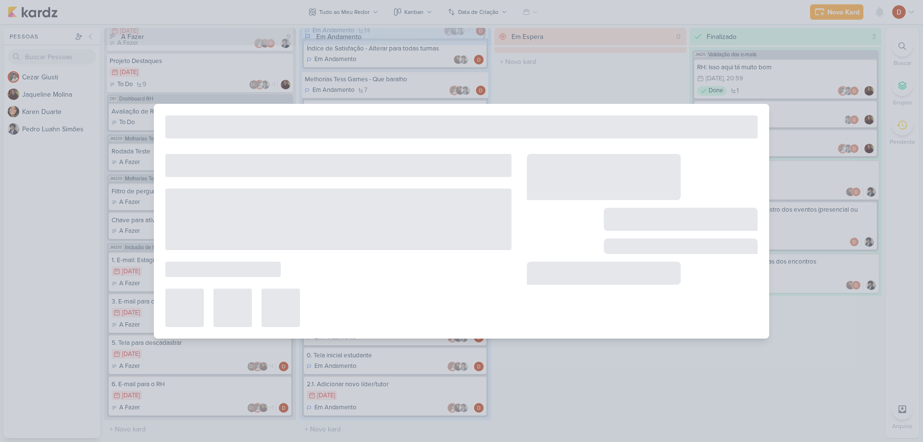
type input "3. E-mail para o líder"
type input "[DATE] 23:59"
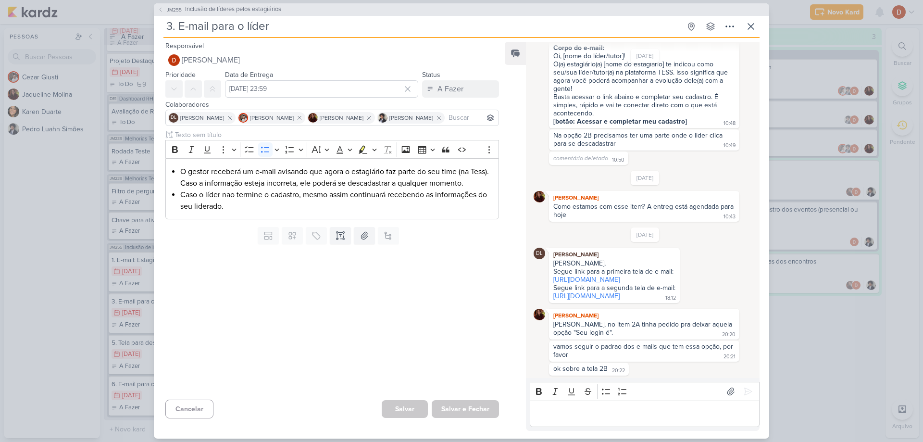
scroll to position [281, 0]
click at [270, 203] on li "Caso o líder nao termine o cadastro, mesmo assim continuará recebendo as inform…" at bounding box center [336, 200] width 313 height 23
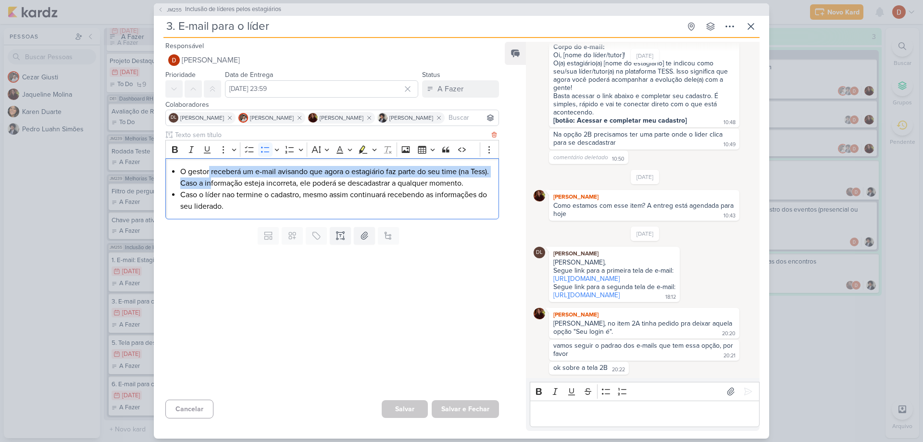
drag, startPoint x: 232, startPoint y: 181, endPoint x: 209, endPoint y: 169, distance: 26.4
click at [209, 169] on li "O gestor receberá um e-mail avisando que agora o estagiário faz parte do seu ti…" at bounding box center [336, 177] width 313 height 23
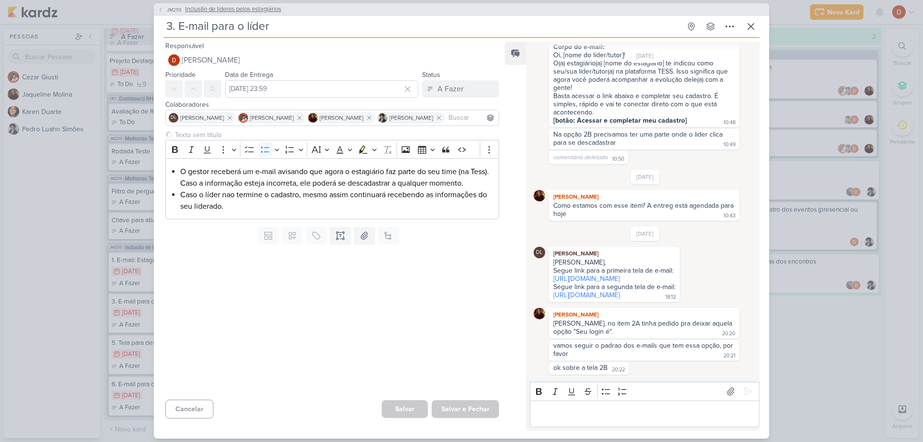
click at [175, 12] on span "JM255" at bounding box center [174, 9] width 18 height 7
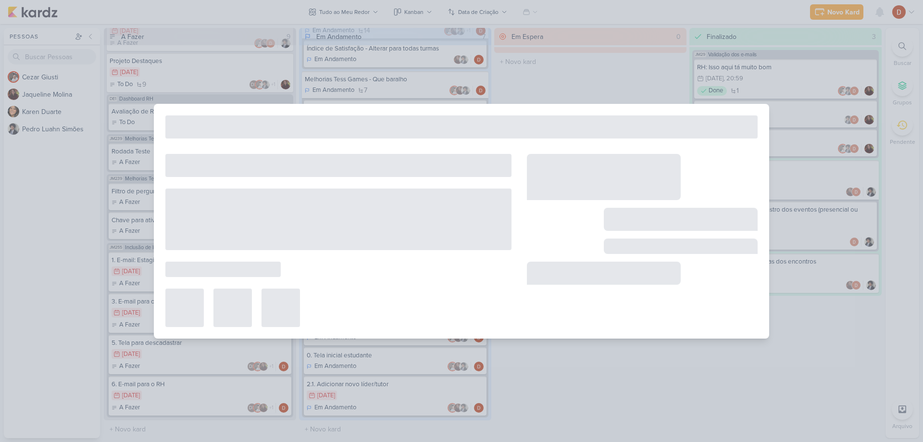
type input "Inclusão de líderes pelos estagiários"
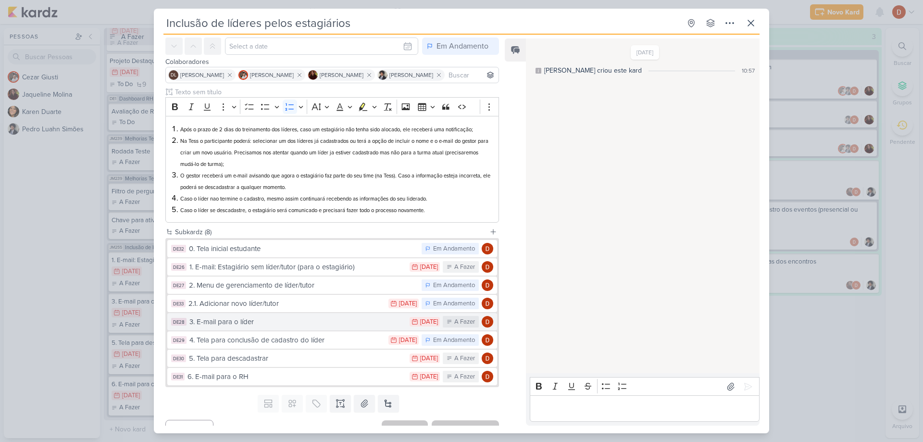
scroll to position [54, 0]
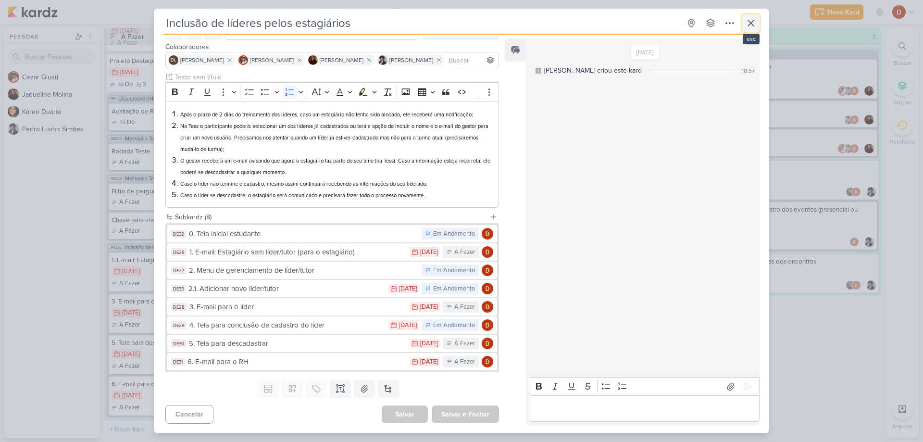
click at [746, 29] on button at bounding box center [750, 22] width 17 height 17
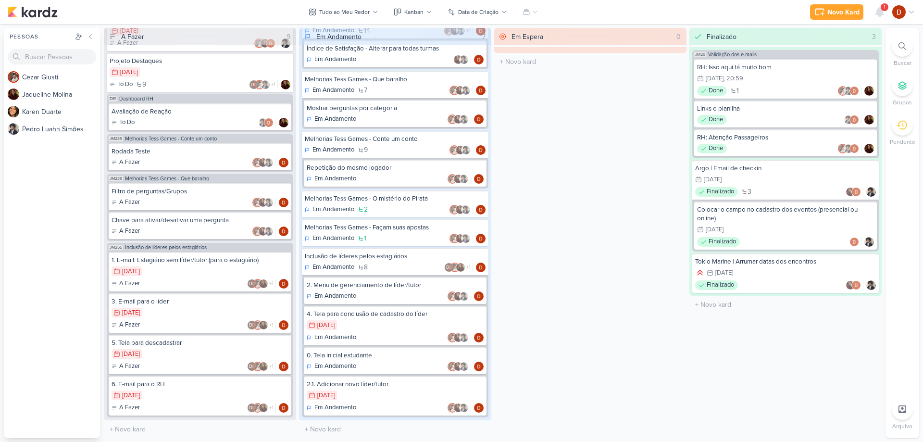
click at [885, 8] on div "1" at bounding box center [885, 7] width 8 height 8
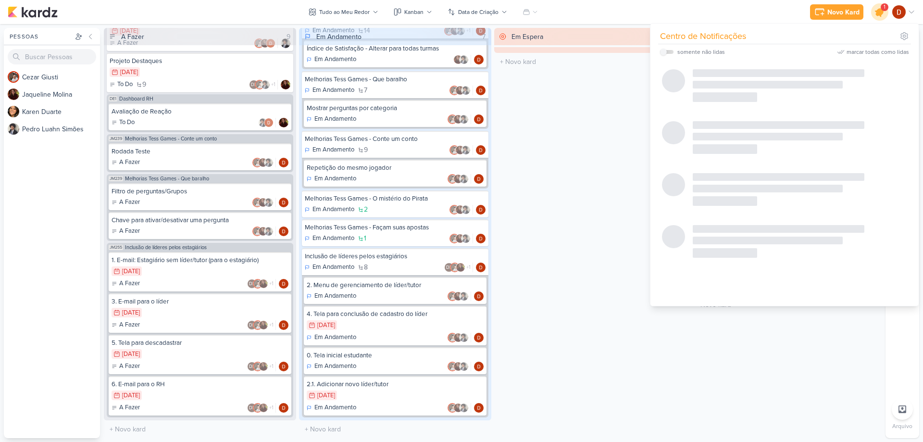
click at [883, 12] on icon at bounding box center [880, 12] width 12 height 12
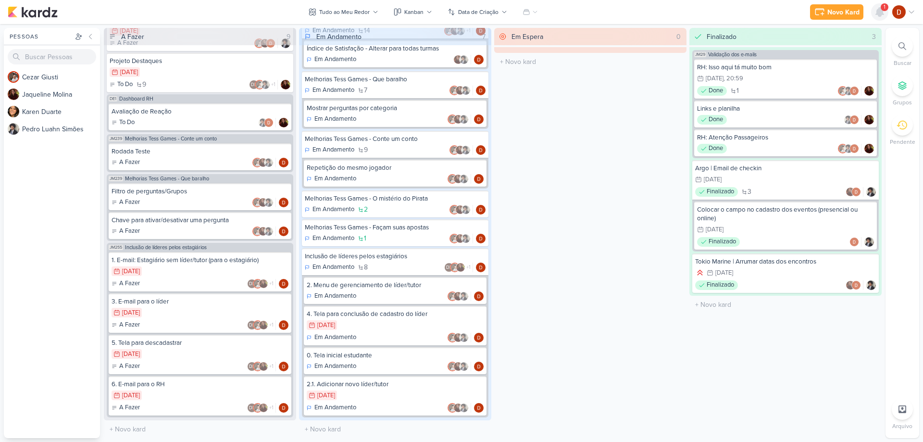
click at [882, 16] on icon at bounding box center [880, 12] width 12 height 12
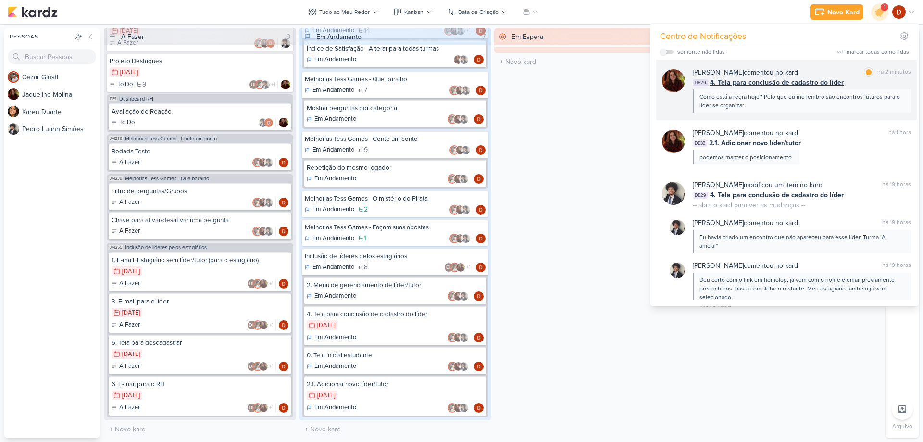
click at [790, 102] on div "Como está a regra hoje? Pelo que eu me lembro são encontros futuros para o líde…" at bounding box center [801, 100] width 204 height 17
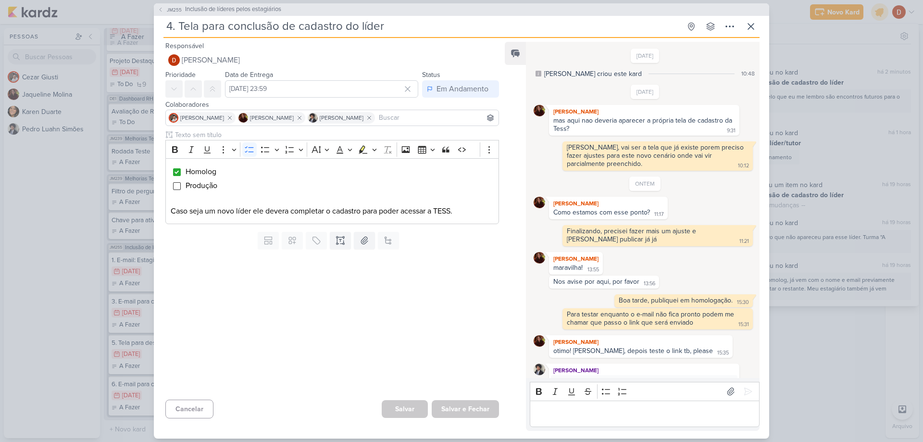
scroll to position [173, 0]
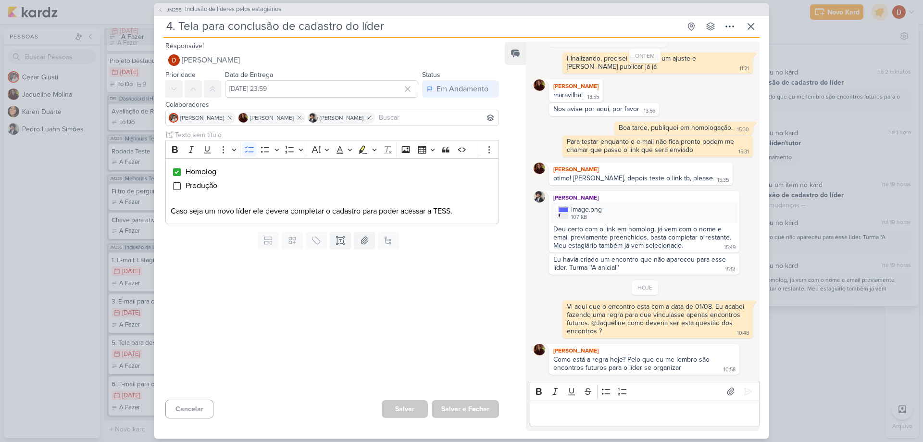
click at [614, 417] on p "Editor editing area: main" at bounding box center [645, 414] width 220 height 12
drag, startPoint x: 601, startPoint y: 360, endPoint x: 683, endPoint y: 368, distance: 81.7
click at [683, 368] on div "Como está a regra hoje? Pelo que eu me lembro são encontros futuros para o líde…" at bounding box center [644, 363] width 187 height 17
drag, startPoint x: 681, startPoint y: 368, endPoint x: 553, endPoint y: 360, distance: 127.6
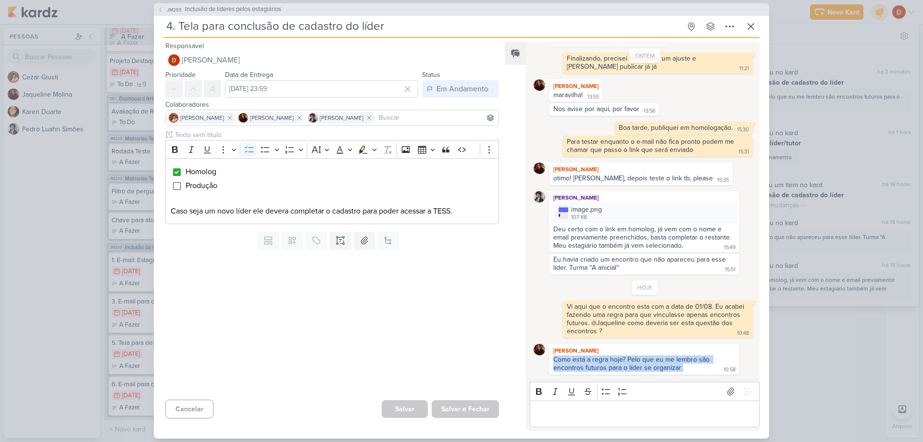
click at [553, 360] on div "Como está a regra hoje? Pelo que eu me lembro são encontros futuros para o líde…" at bounding box center [644, 363] width 187 height 17
click at [553, 360] on div "Como está a regra hoje? Pelo que eu me lembro são encontros futuros para o líde…" at bounding box center [632, 363] width 158 height 16
drag, startPoint x: 624, startPoint y: 356, endPoint x: 645, endPoint y: 365, distance: 22.8
click at [645, 365] on div "Como está a regra hoje? Pelo que eu me lembro são encontros futuros para o líde…" at bounding box center [632, 363] width 158 height 16
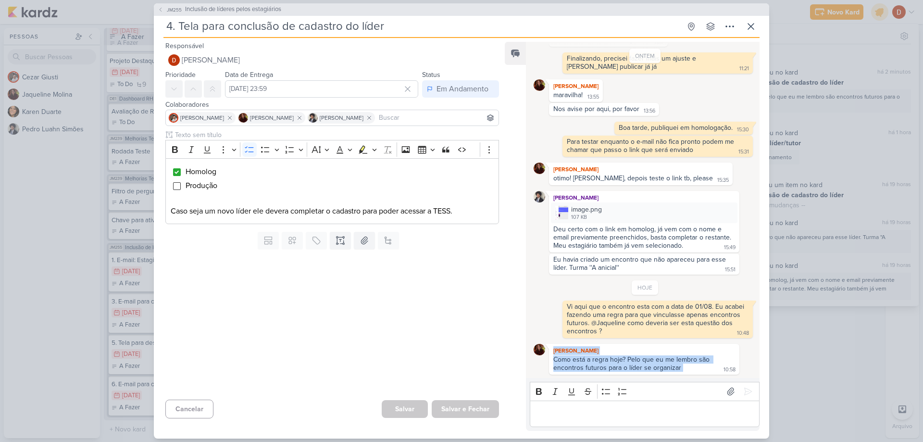
drag, startPoint x: 686, startPoint y: 367, endPoint x: 548, endPoint y: 347, distance: 139.5
click at [549, 347] on div "[PERSON_NAME] Como está a regra hoje? Pelo que eu me lembro são encontros futur…" at bounding box center [644, 359] width 190 height 31
click at [560, 412] on p "Editor editing area: main" at bounding box center [645, 414] width 220 height 12
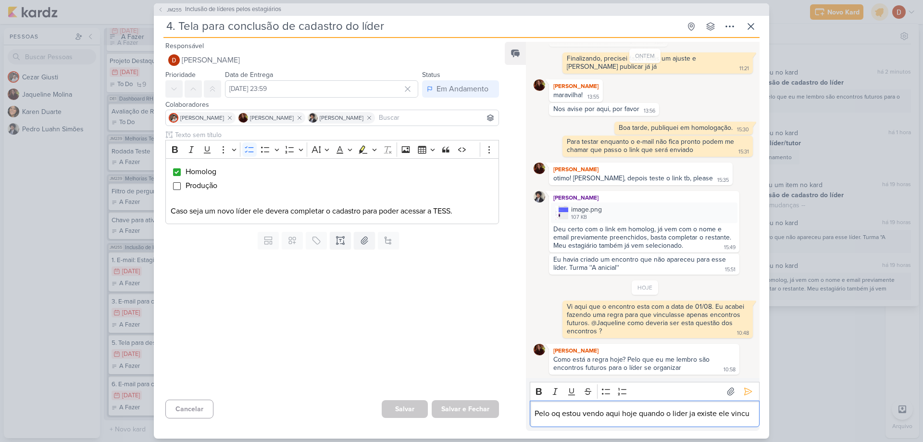
scroll to position [184, 0]
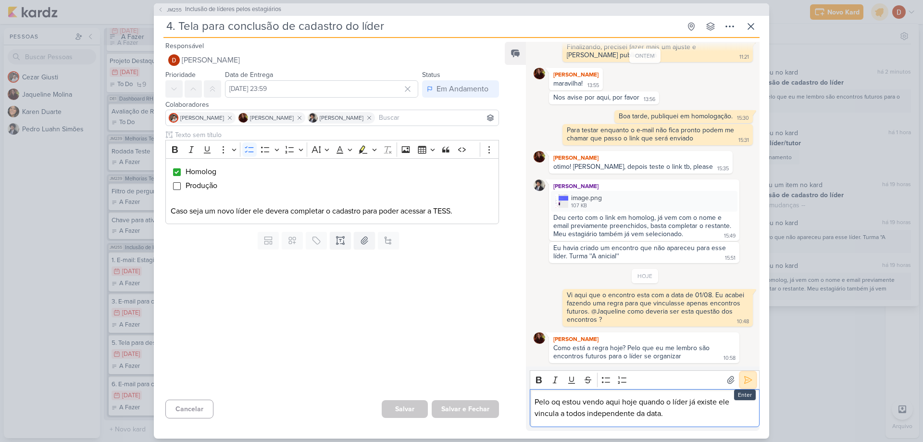
click at [745, 377] on icon at bounding box center [748, 379] width 7 height 7
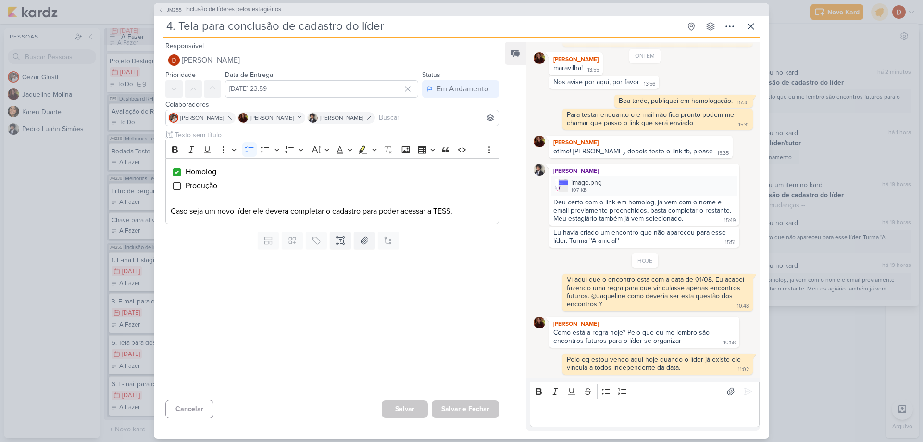
click at [701, 420] on div "Editor editing area: main" at bounding box center [645, 413] width 230 height 26
click at [748, 21] on icon at bounding box center [751, 27] width 12 height 12
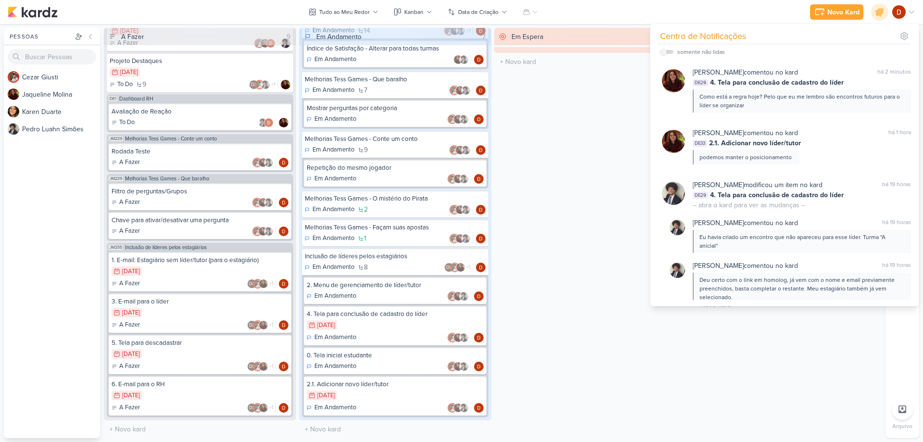
click at [547, 173] on div "Em Espera 0 O título do kard deve ter menos que 100 caracteres" at bounding box center [590, 233] width 192 height 410
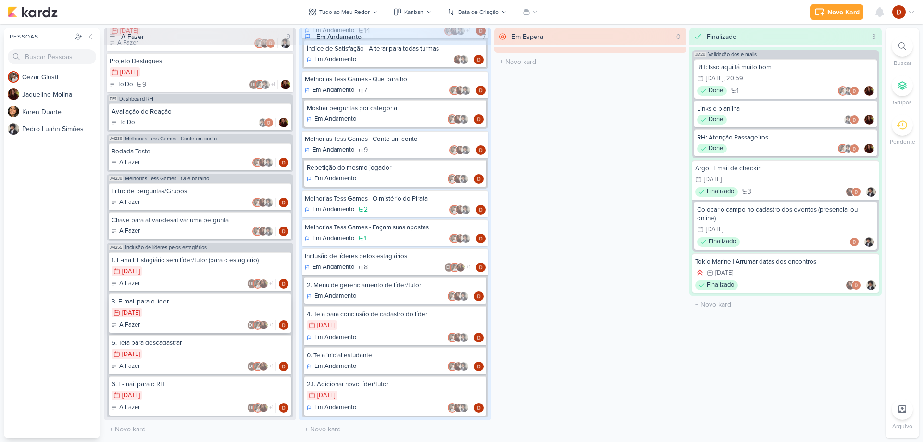
click at [178, 309] on div "30/7 [DATE]" at bounding box center [200, 313] width 177 height 11
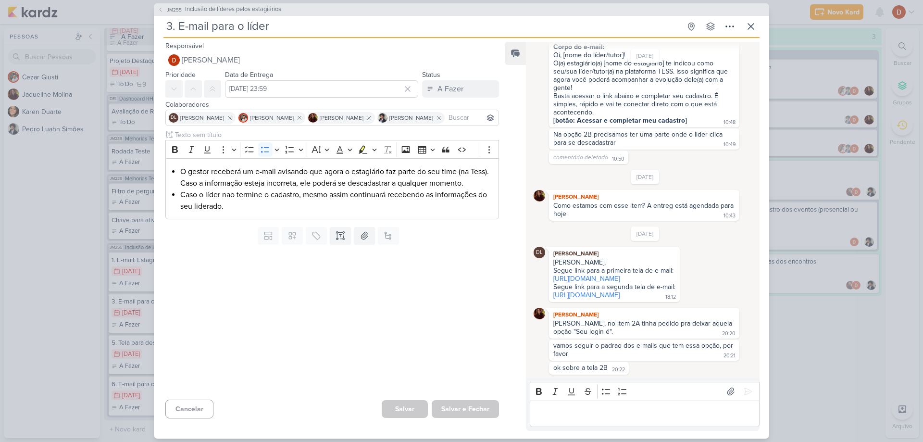
scroll to position [281, 0]
click at [166, 11] on span "JM255" at bounding box center [174, 9] width 18 height 7
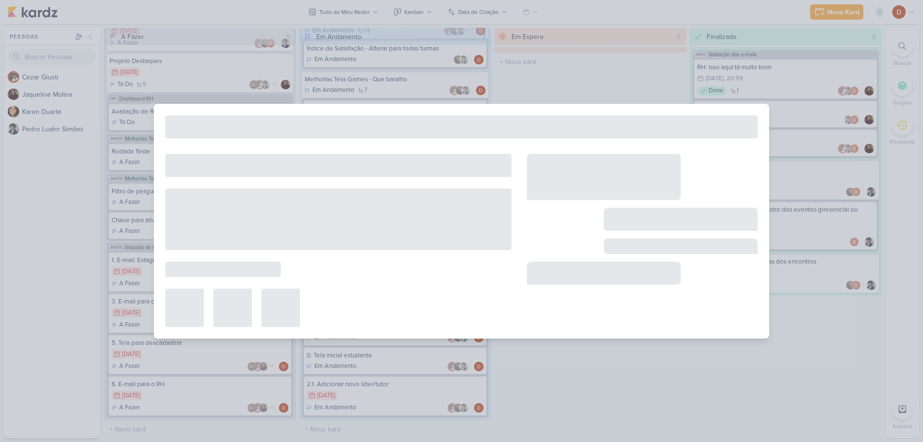
type input "Inclusão de líderes pelos estagiários"
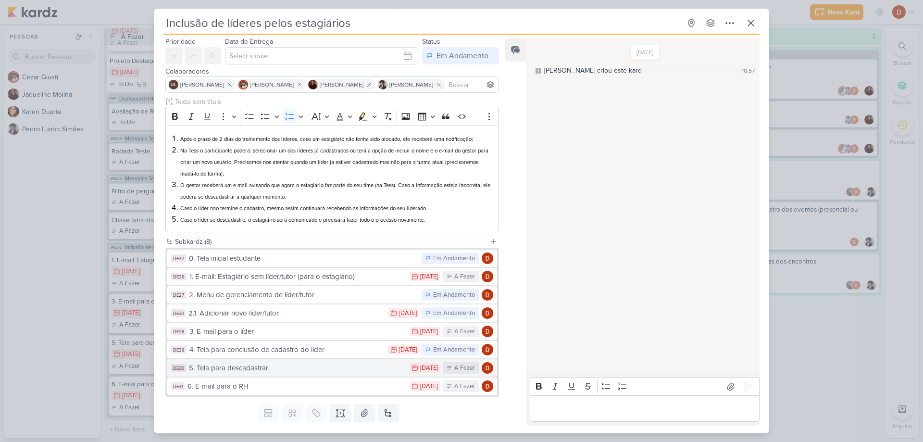
scroll to position [48, 0]
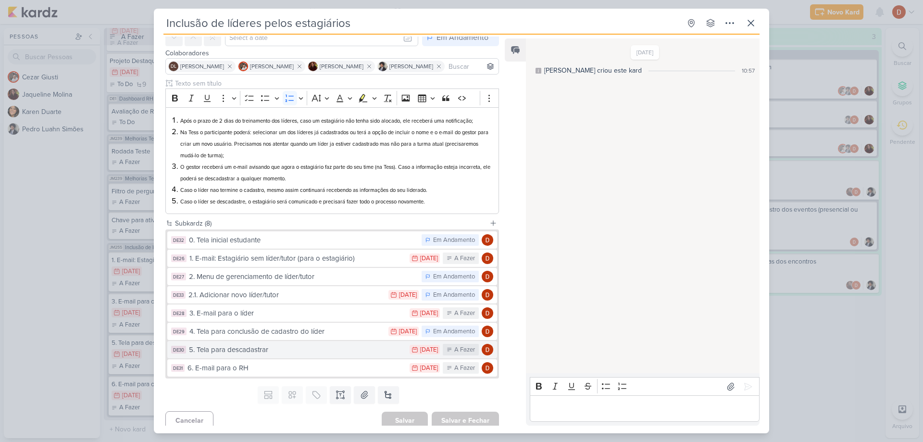
click at [262, 351] on div "5. Tela para descadastrar" at bounding box center [297, 349] width 216 height 11
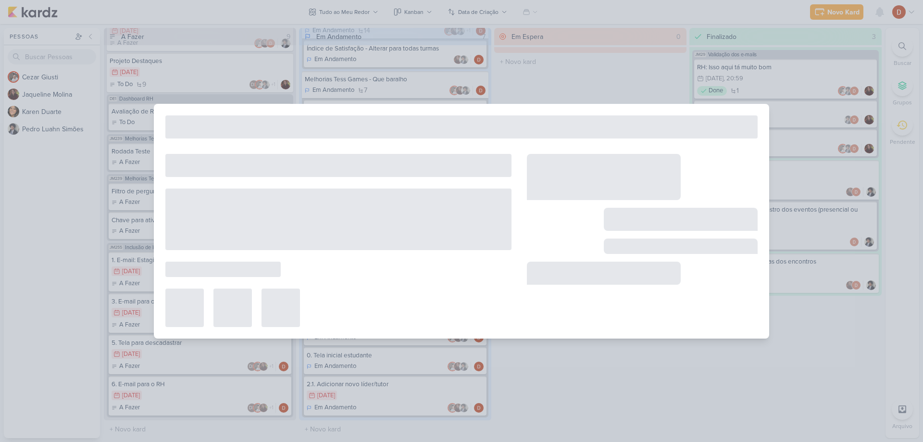
type input "5. Tela para descadastrar"
type input "[DATE] 23:59"
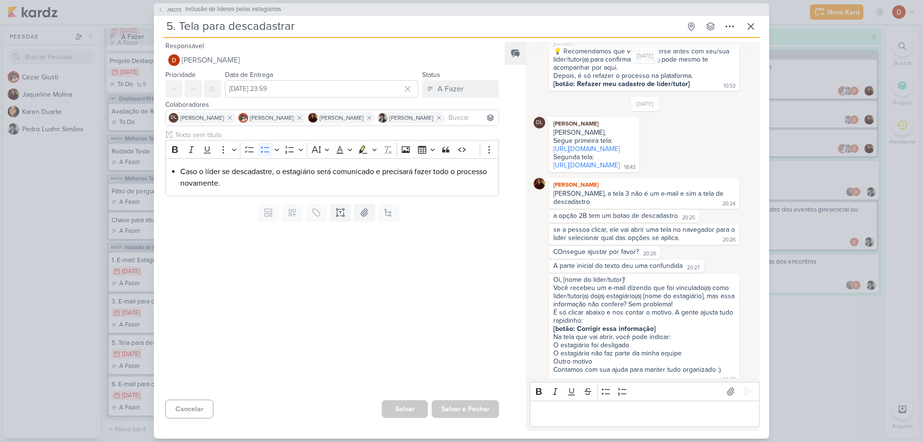
scroll to position [288, 0]
click at [167, 4] on div "JM255 Inclusão de líderes pelos estagiários" at bounding box center [461, 9] width 615 height 12
click at [173, 7] on span "JM255" at bounding box center [174, 9] width 18 height 7
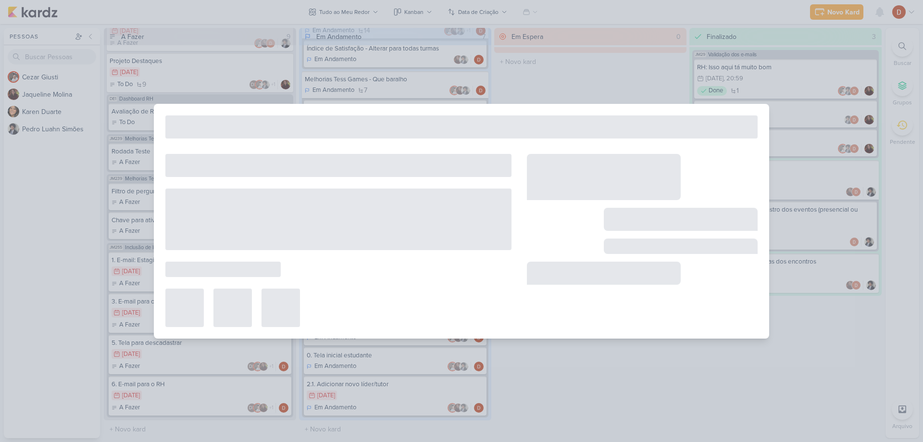
type input "Inclusão de líderes pelos estagiários"
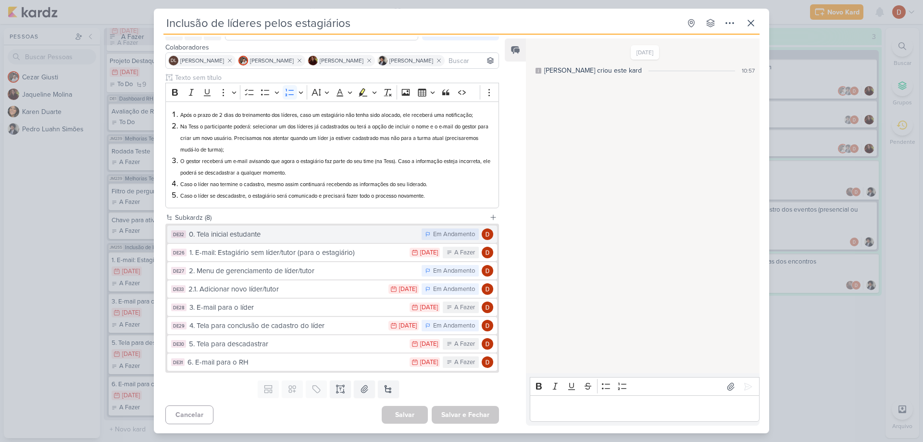
scroll to position [54, 0]
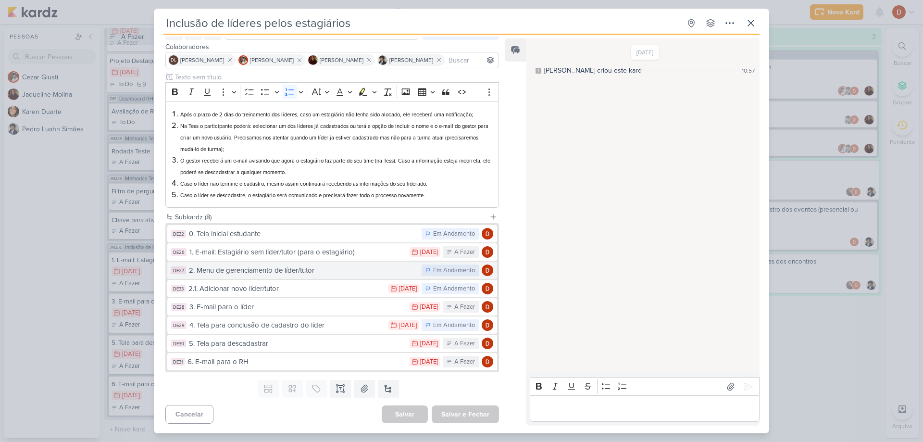
click at [241, 271] on div "2. Menu de gerenciamento de líder/tutor" at bounding box center [303, 270] width 228 height 11
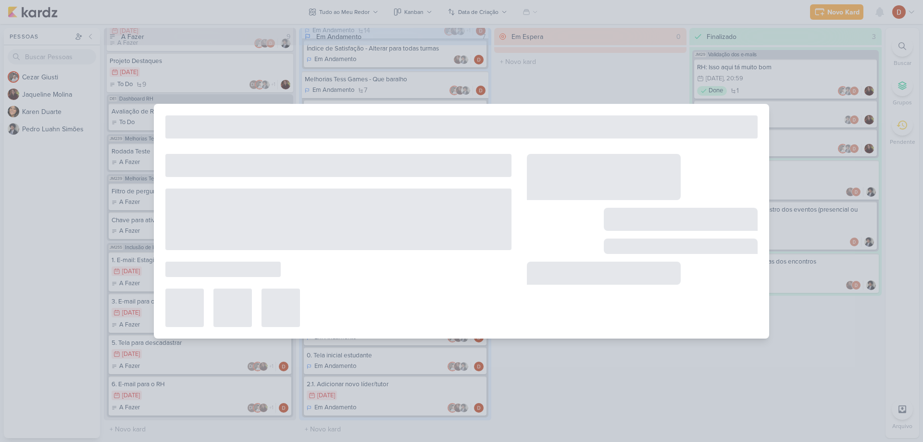
type input "2. Menu de gerenciamento de líder/tutor"
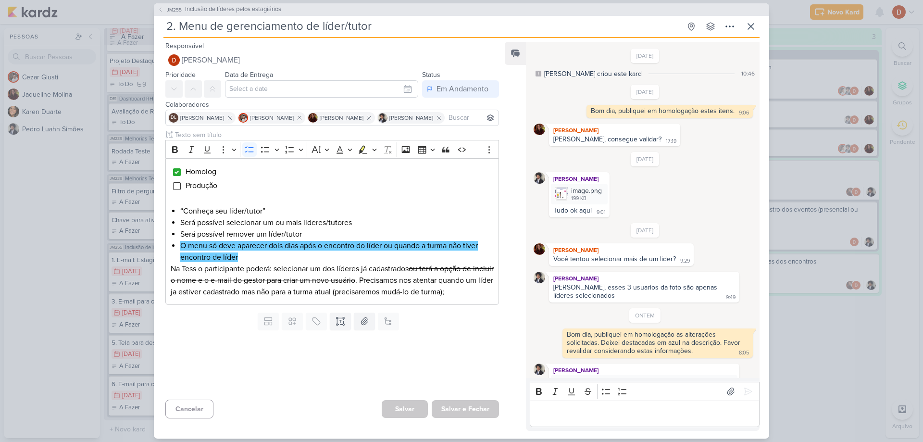
scroll to position [42, 0]
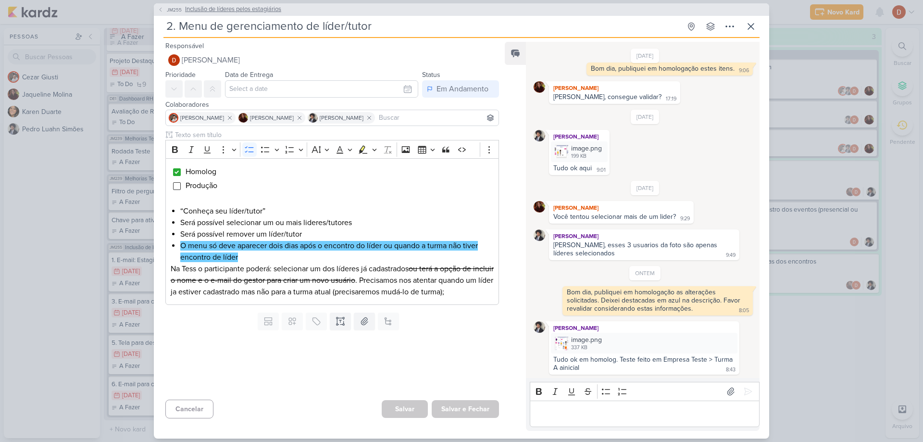
click at [168, 5] on button "JM255 Inclusão de líderes pelos estagiários" at bounding box center [220, 10] width 124 height 10
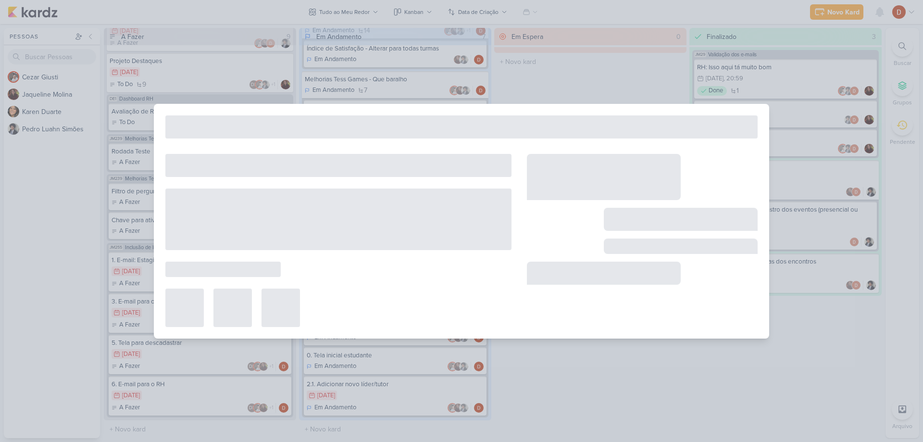
type input "Inclusão de líderes pelos estagiários"
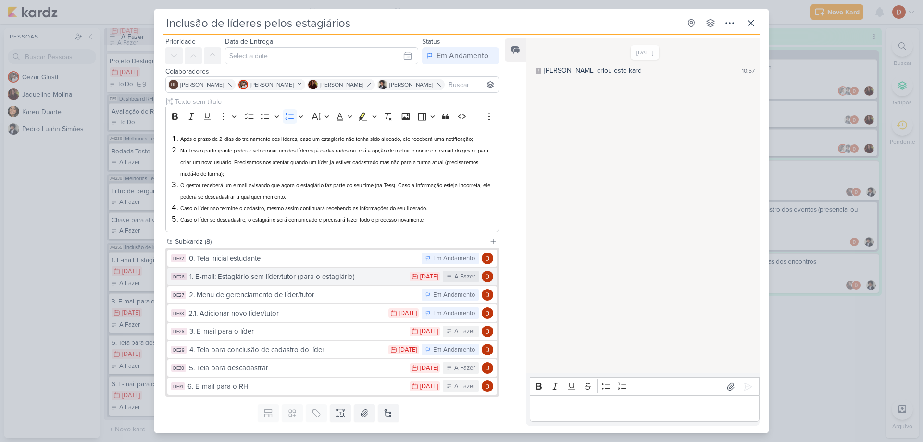
scroll to position [48, 0]
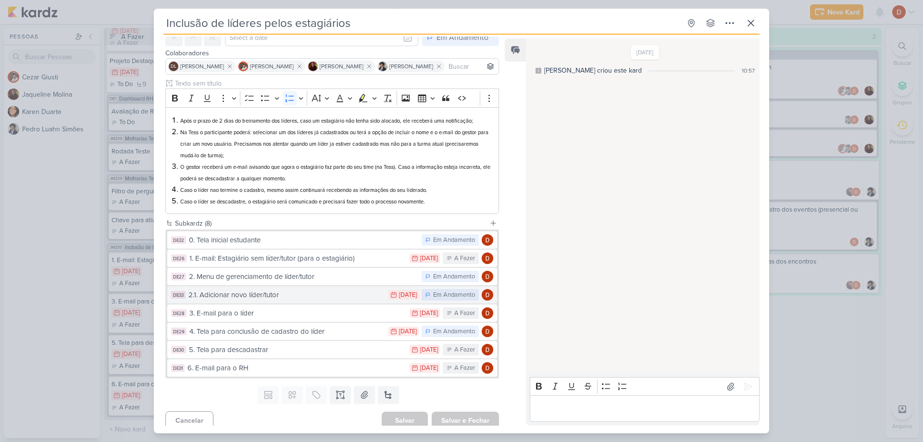
click at [266, 297] on div "2.1. Adicionar novo líder/tutor" at bounding box center [285, 294] width 195 height 11
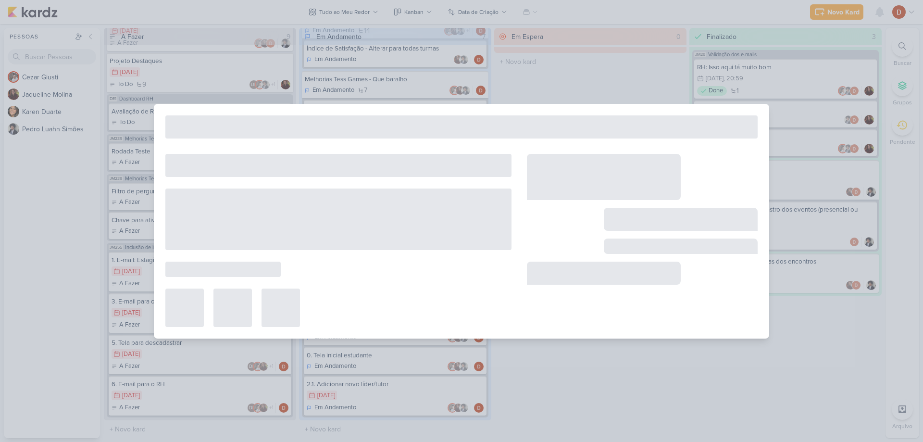
type input "2.1. Adicionar novo líder/tutor"
type input "[DATE] 23:59"
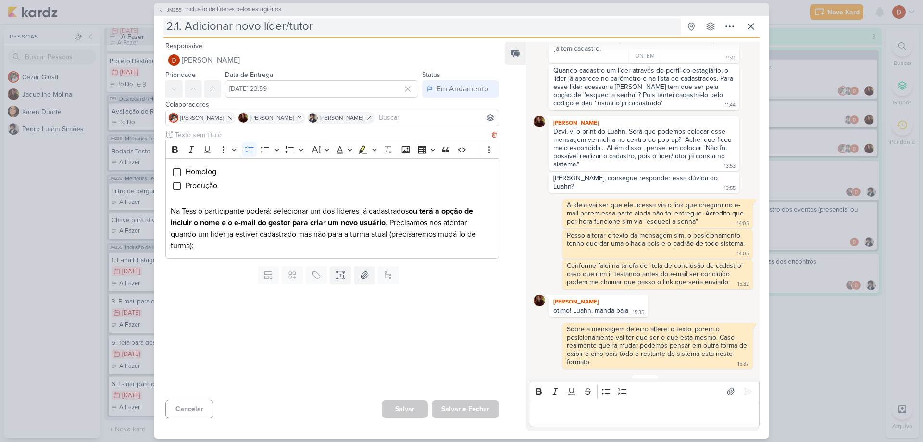
scroll to position [253, 0]
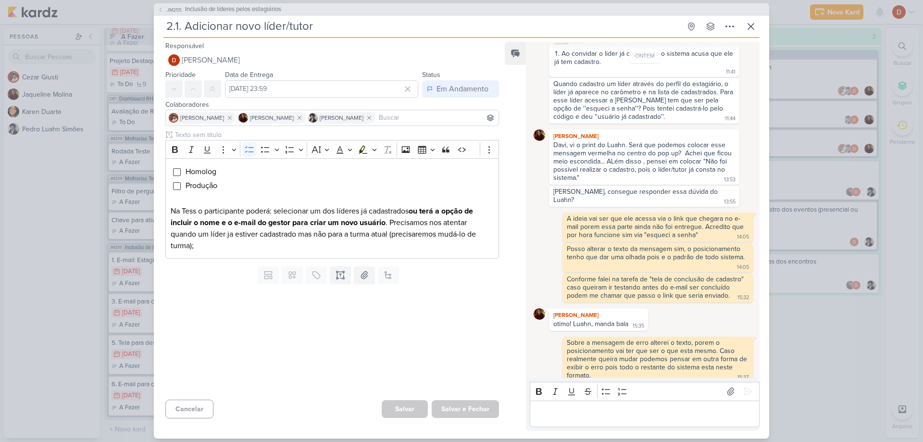
click at [181, 15] on div "JM255 Inclusão de líderes pelos estagiários" at bounding box center [461, 9] width 615 height 12
click at [175, 12] on span "JM255" at bounding box center [174, 9] width 18 height 7
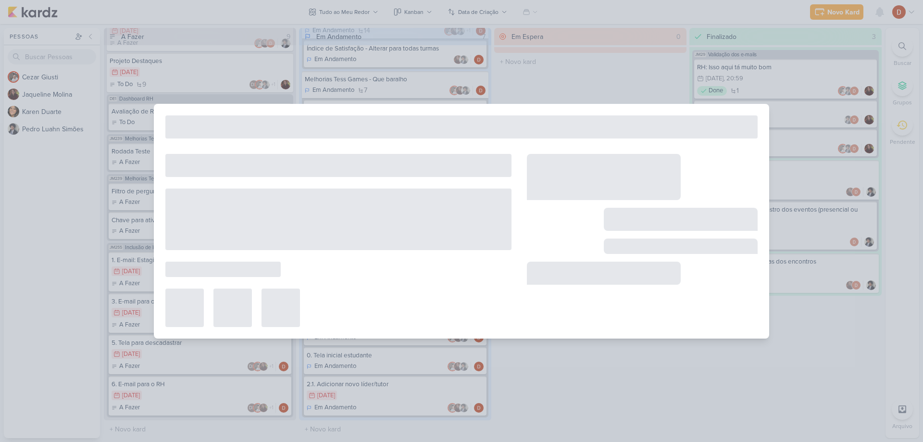
type input "Inclusão de líderes pelos estagiários"
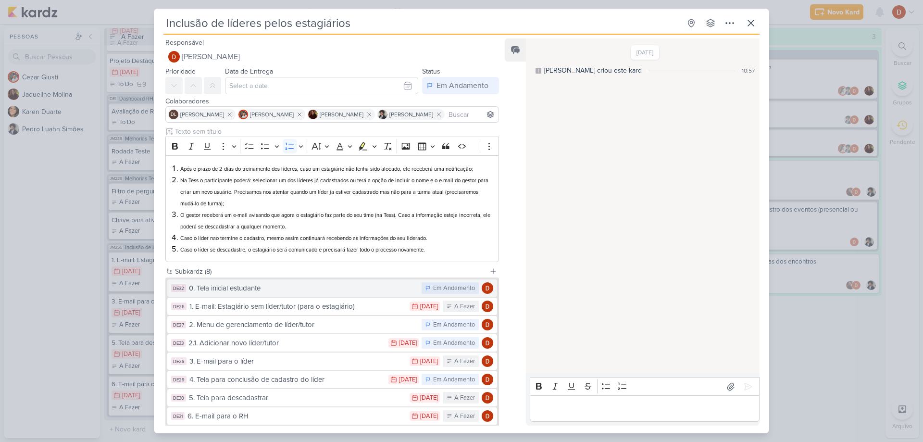
click at [249, 292] on div "0. Tela inicial estudante" at bounding box center [303, 288] width 228 height 11
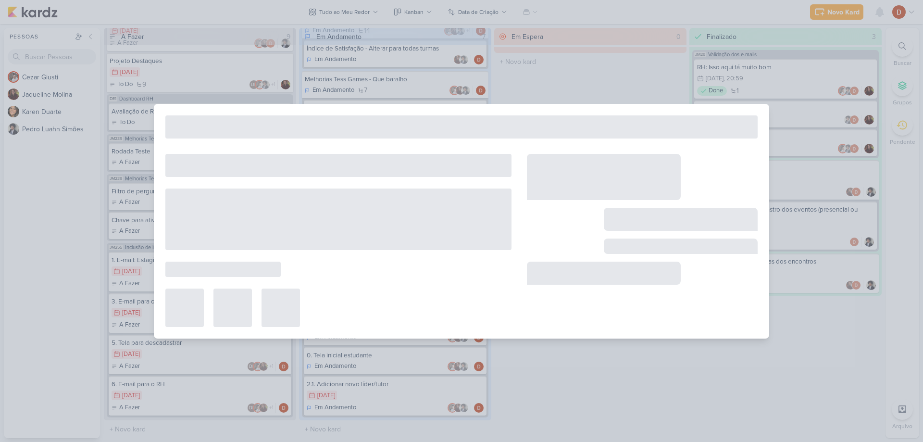
type input "0. Tela inicial estudante"
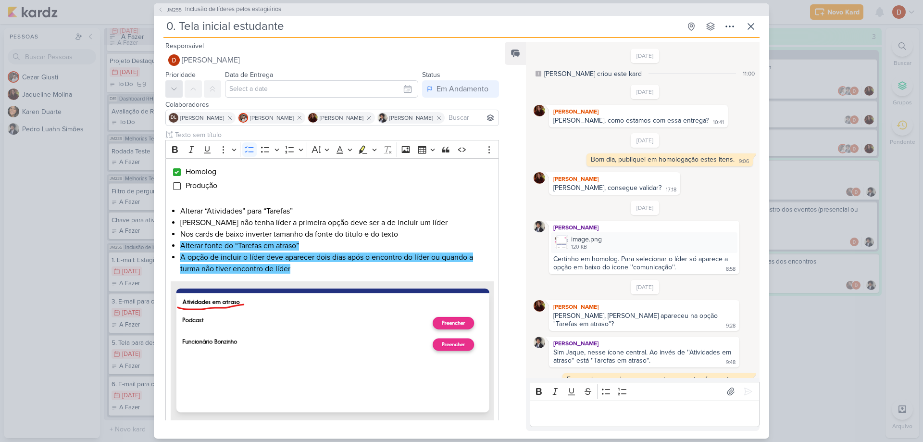
scroll to position [165, 0]
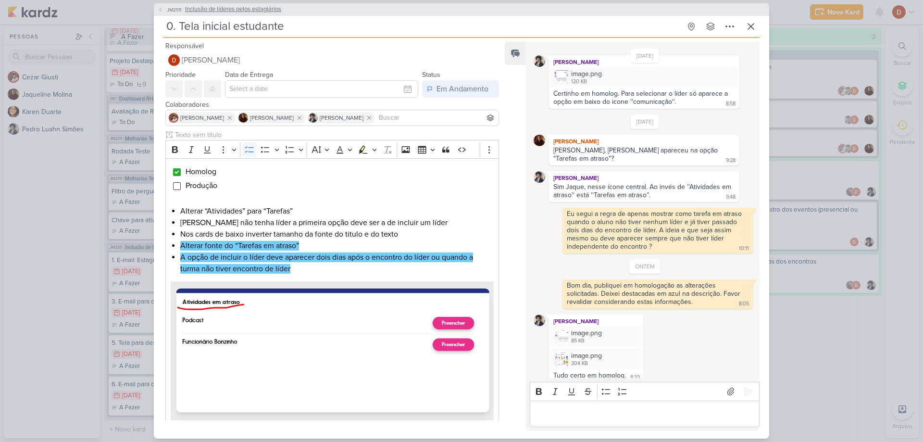
click at [183, 11] on span "JM255" at bounding box center [174, 9] width 18 height 7
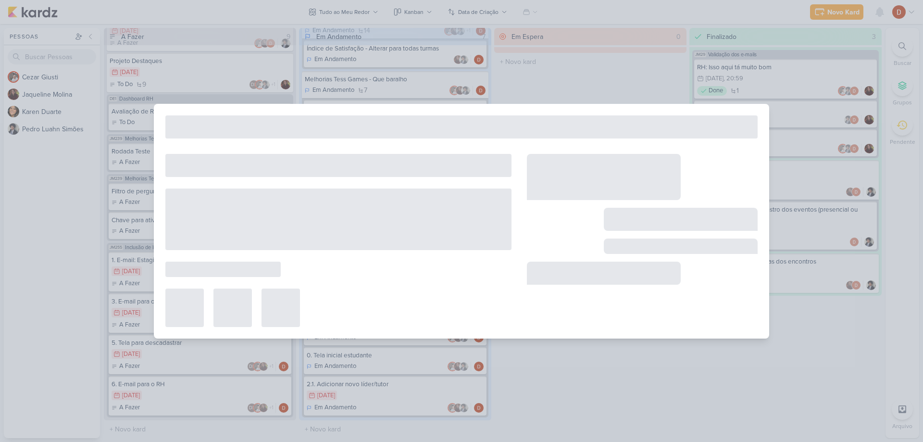
type input "Inclusão de líderes pelos estagiários"
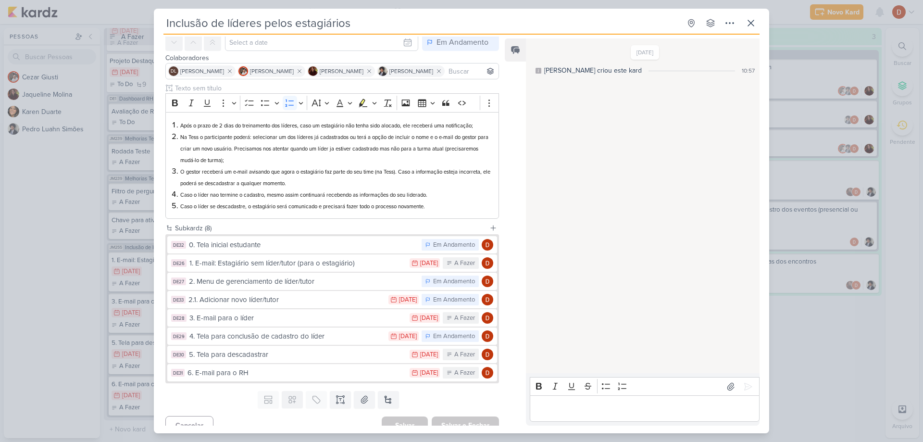
scroll to position [48, 0]
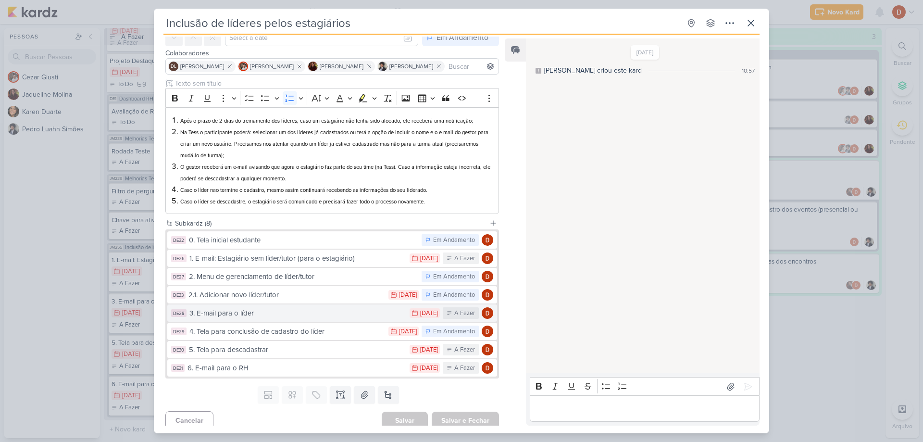
click at [244, 312] on div "3. E-mail para o líder" at bounding box center [296, 313] width 215 height 11
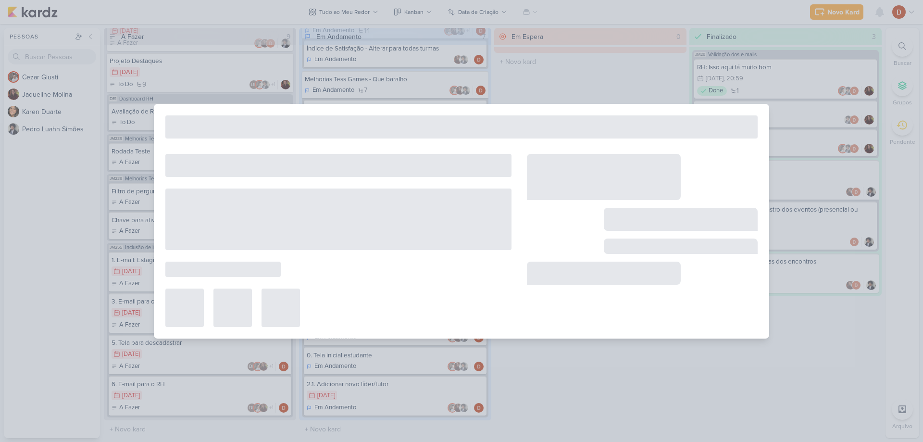
type input "3. E-mail para o líder"
type input "[DATE] 23:59"
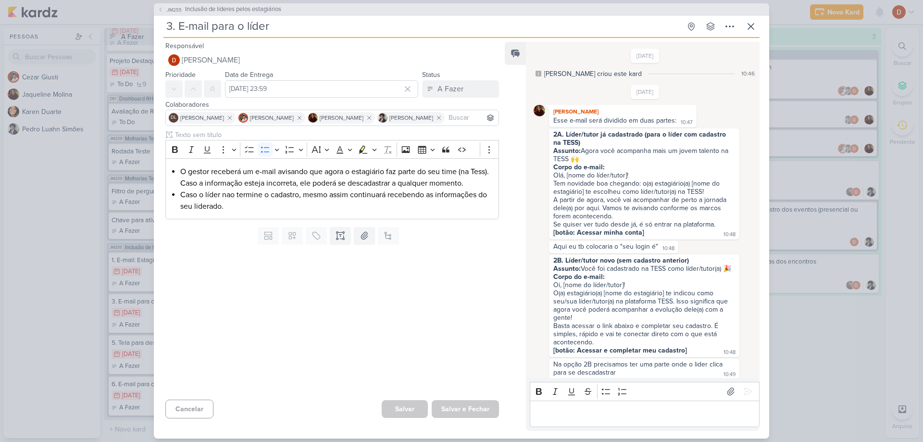
scroll to position [281, 0]
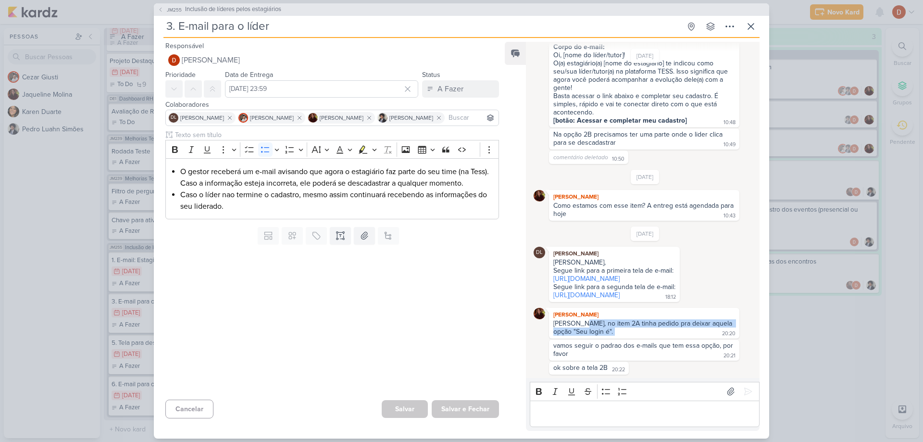
drag, startPoint x: 581, startPoint y: 324, endPoint x: 613, endPoint y: 335, distance: 34.2
click at [613, 335] on div "[PERSON_NAME], no item 2A tinha pedido pra deixar aquela opção "Seu login é". 2…" at bounding box center [644, 327] width 187 height 17
click at [607, 333] on div "[PERSON_NAME], no item 2A tinha pedido pra deixar aquela opção "Seu login é". 2…" at bounding box center [644, 327] width 187 height 17
drag, startPoint x: 538, startPoint y: 332, endPoint x: 547, endPoint y: 322, distance: 13.6
click at [547, 322] on div "[PERSON_NAME] [PERSON_NAME], no item 2A tinha pedido pra deixar aquela opção "S…" at bounding box center [645, 323] width 223 height 31
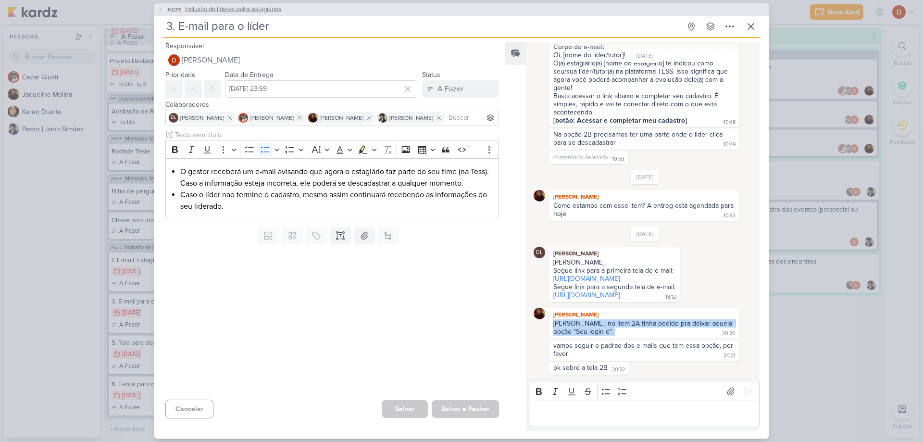
click at [169, 5] on button "JM255 Inclusão de líderes pelos estagiários" at bounding box center [220, 10] width 124 height 10
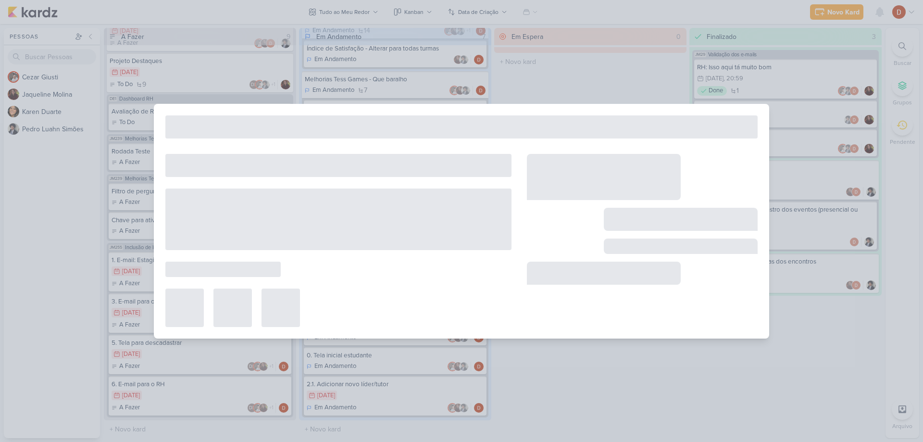
type input "Inclusão de líderes pelos estagiários"
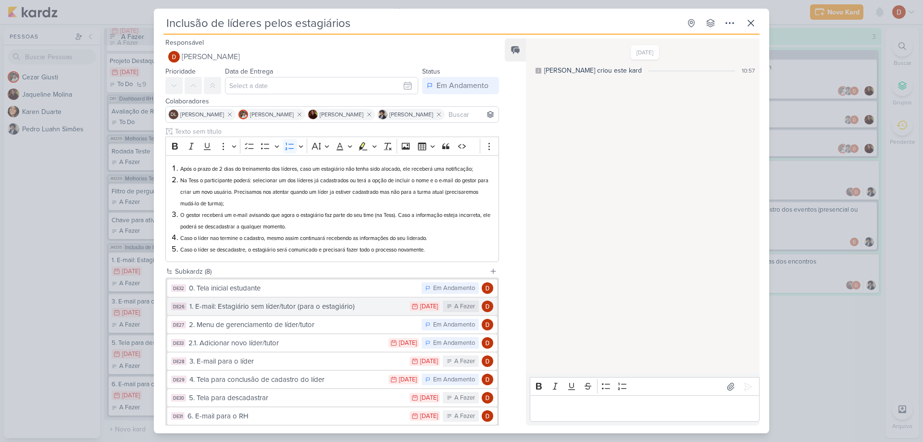
click at [251, 300] on button "DE26 1. E-mail: Estagiário sem líder/tutor (para o estagiário) 28/7 [DATE] A Fa…" at bounding box center [332, 306] width 330 height 17
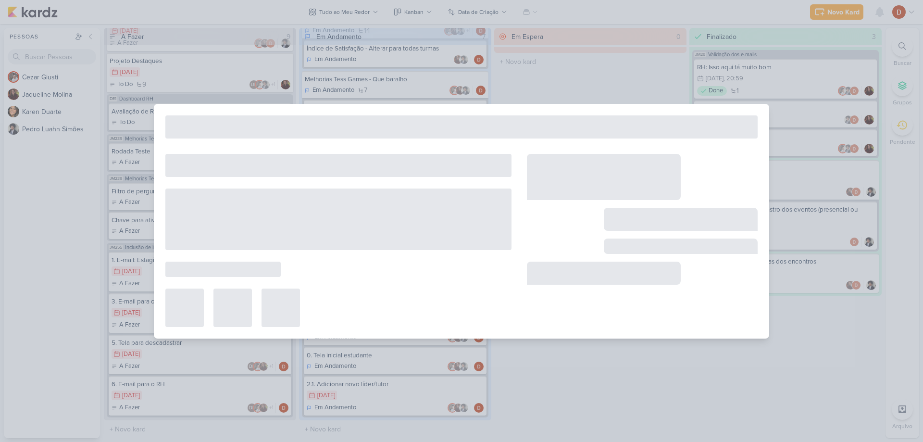
type input "1. E-mail: Estagiário sem líder/tutor (para o estagiário)"
type input "[DATE] 23:59"
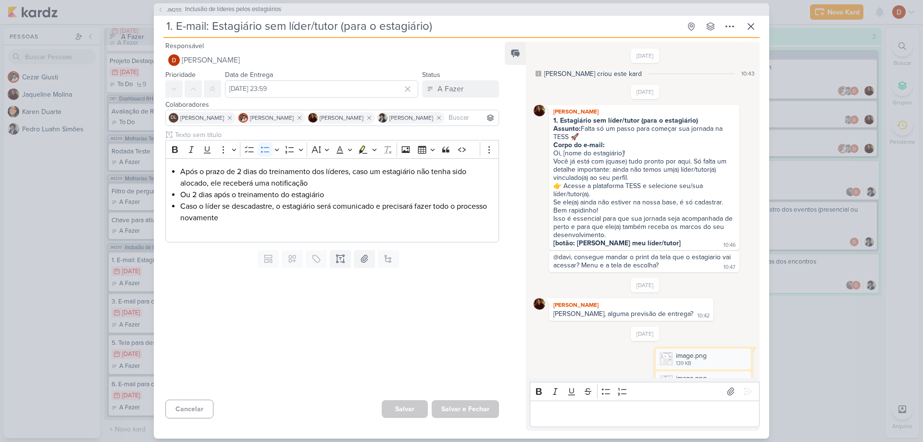
scroll to position [517, 0]
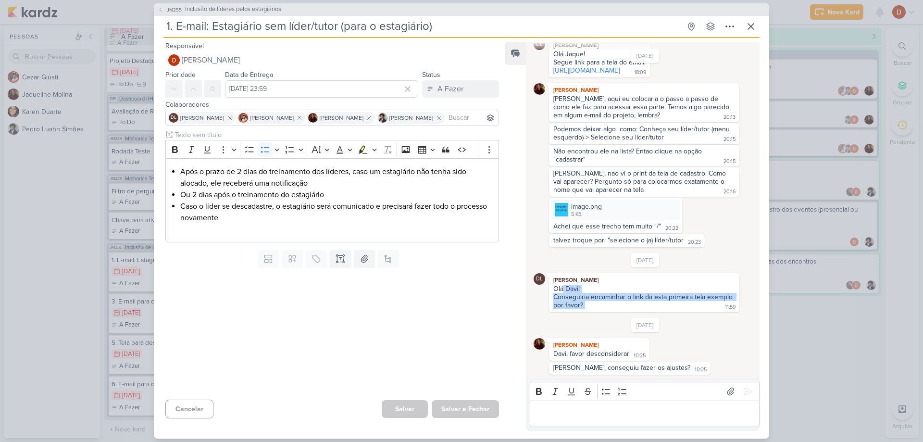
drag, startPoint x: 589, startPoint y: 302, endPoint x: 562, endPoint y: 289, distance: 29.9
click at [562, 289] on div "Olá Davi! Conseguiria encaminhar o link da esta primeira tela exemplo por favor…" at bounding box center [644, 297] width 187 height 25
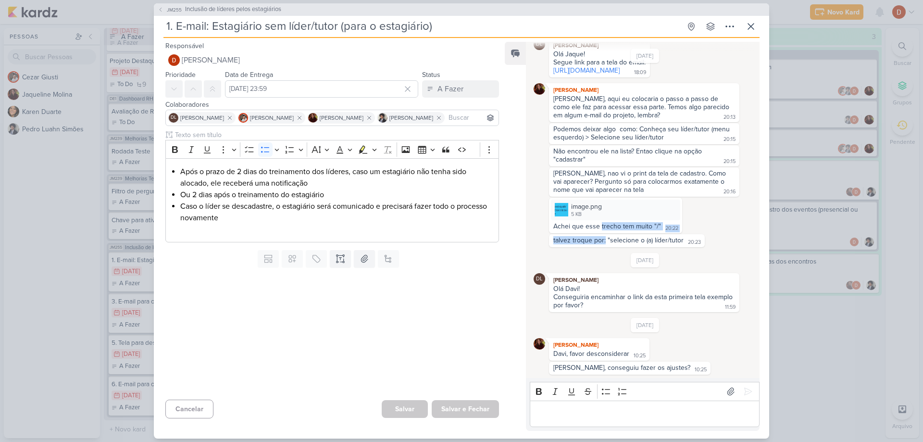
drag, startPoint x: 605, startPoint y: 240, endPoint x: 600, endPoint y: 225, distance: 15.8
click at [600, 225] on div "[DATE] image.png 139 KB Adicionar ao Kard [GEOGRAPHIC_DATA] image.png 475 KB" at bounding box center [645, 41] width 223 height 411
click at [600, 225] on div "Achei que esse trecho tem muito "/"" at bounding box center [607, 226] width 108 height 8
click at [160, 11] on icon at bounding box center [161, 10] width 6 height 6
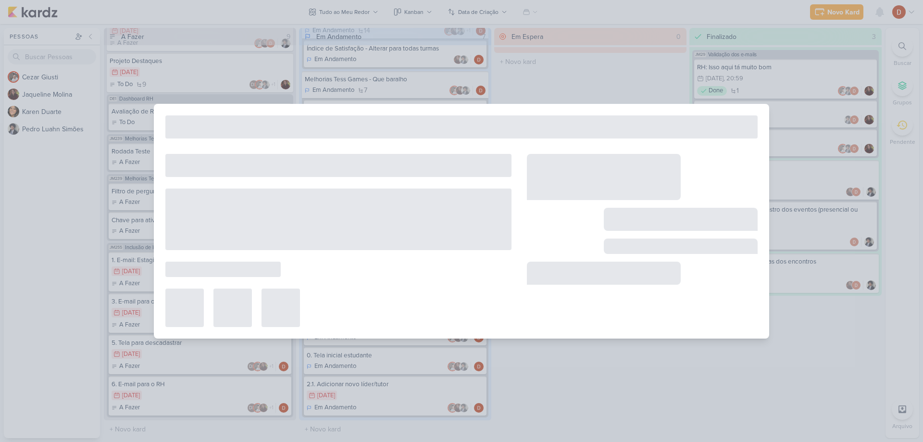
type input "Inclusão de líderes pelos estagiários"
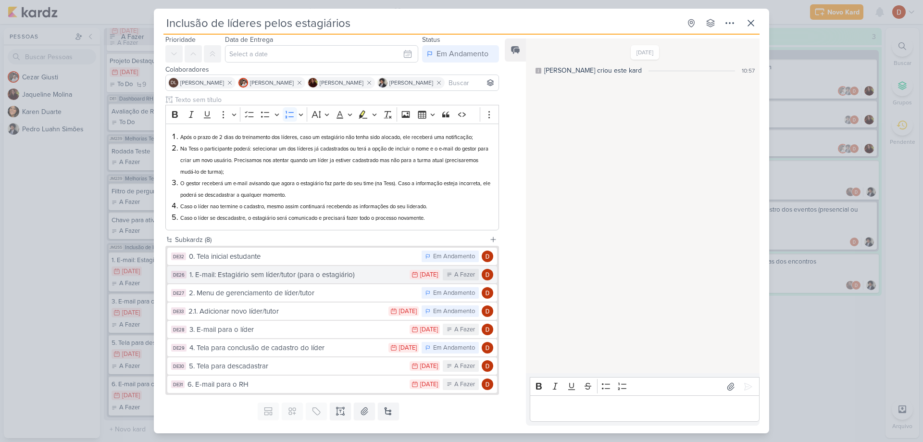
scroll to position [54, 0]
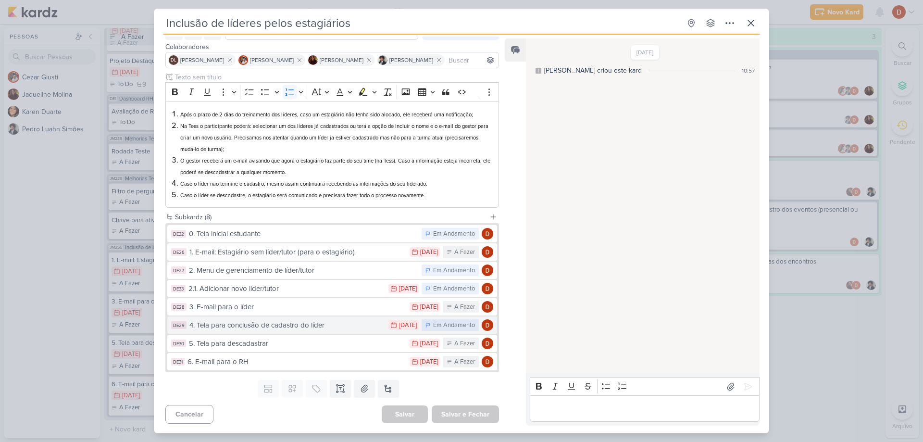
click at [272, 320] on div "4. Tela para conclusão de cadastro do líder" at bounding box center [286, 325] width 194 height 11
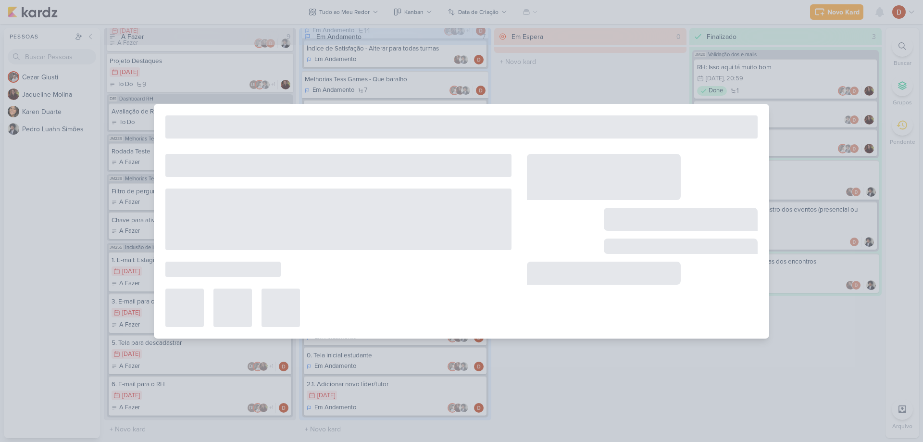
type input "4. Tela para conclusão de cadastro do líder"
type input "[DATE] 23:59"
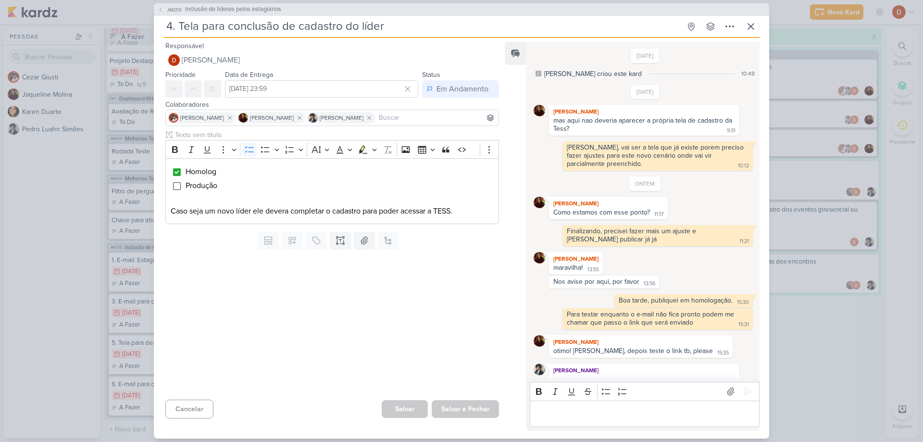
scroll to position [199, 0]
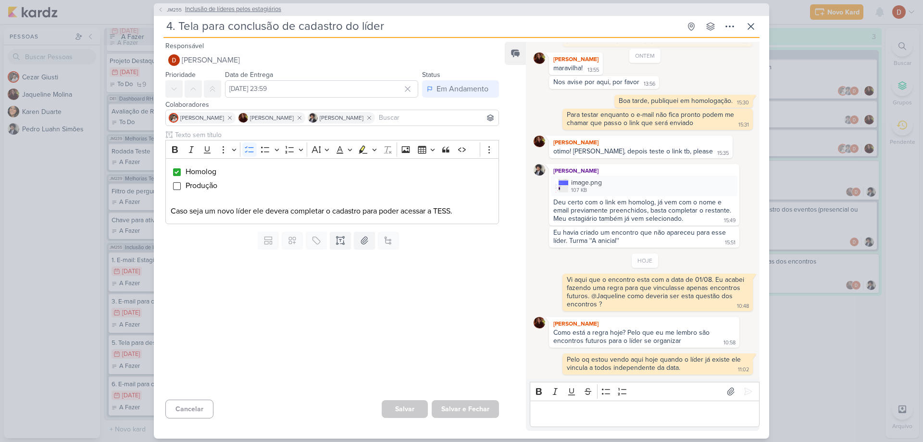
click at [165, 14] on button "JM255 Inclusão de líderes pelos estagiários" at bounding box center [220, 10] width 124 height 10
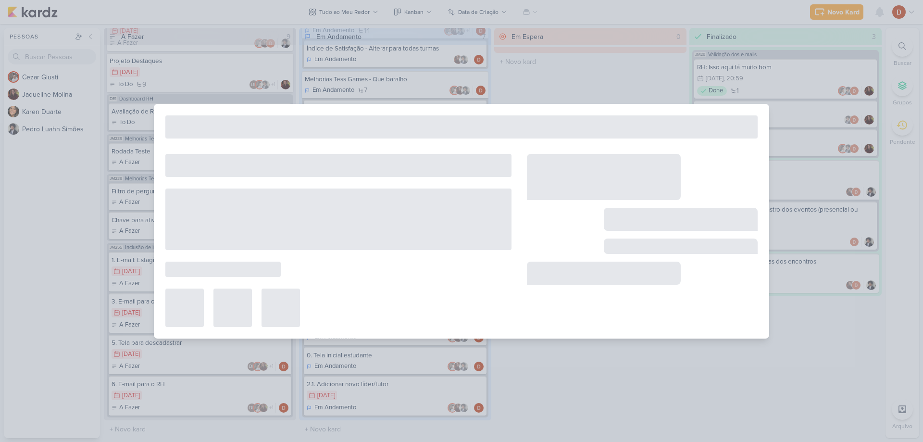
type input "Inclusão de líderes pelos estagiários"
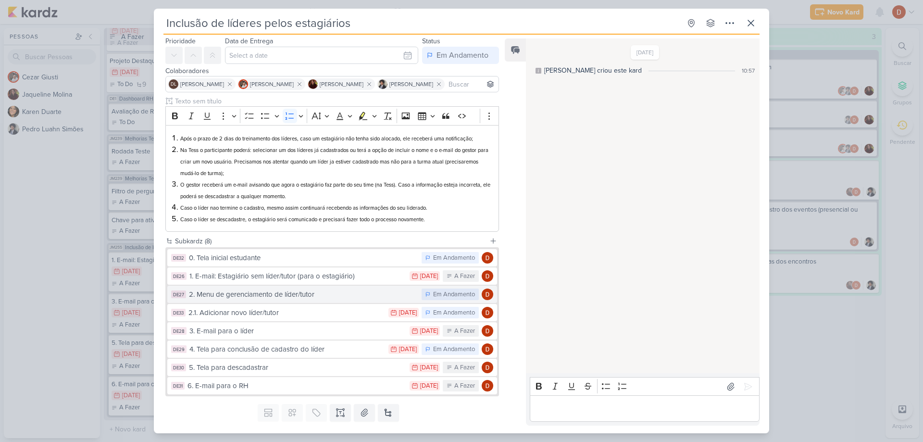
scroll to position [54, 0]
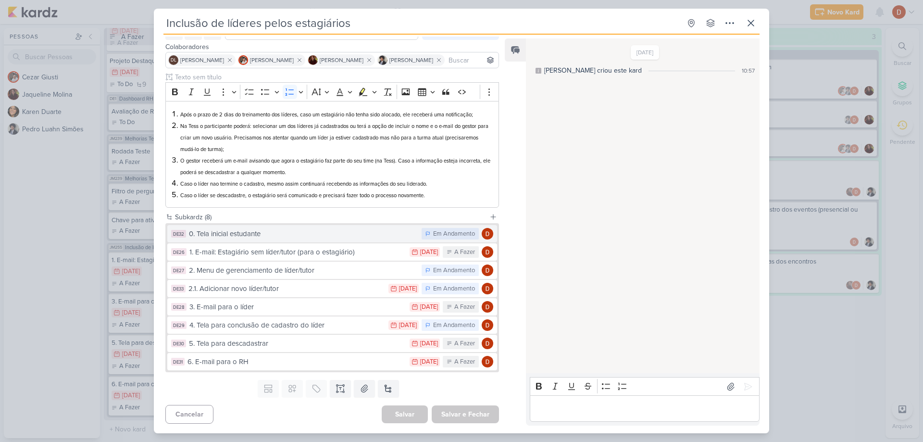
click at [250, 240] on button "DE32 0. Tela inicial estudante Em Andamento" at bounding box center [332, 233] width 330 height 17
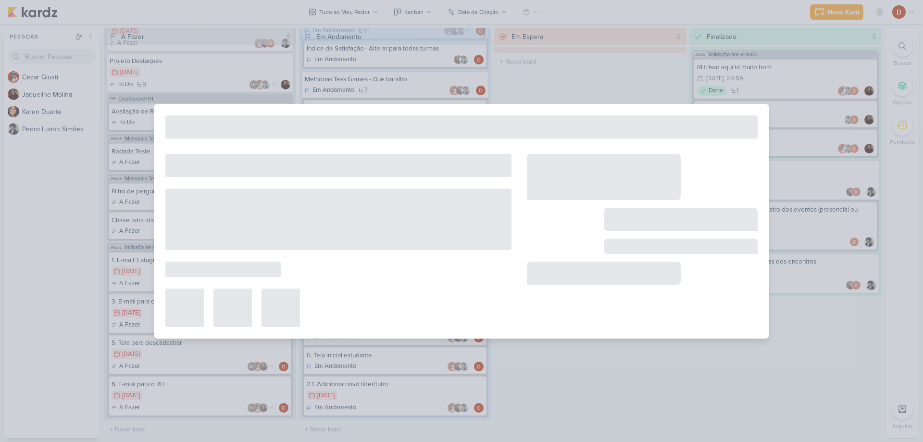
type input "0. Tela inicial estudante"
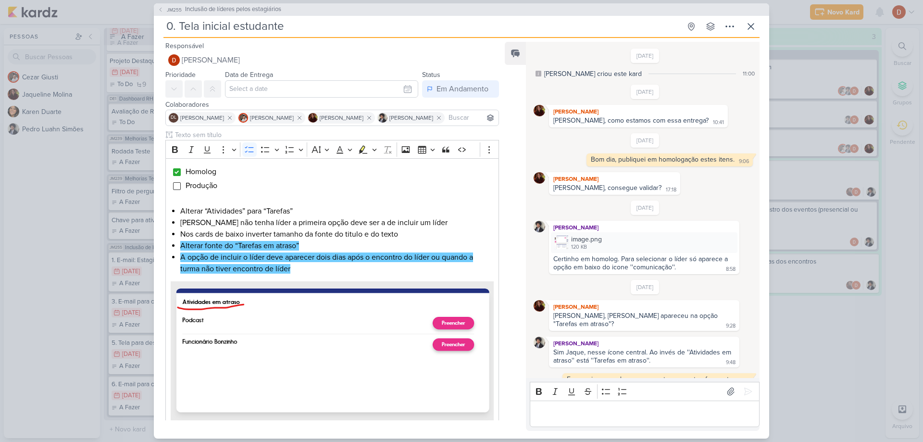
scroll to position [165, 0]
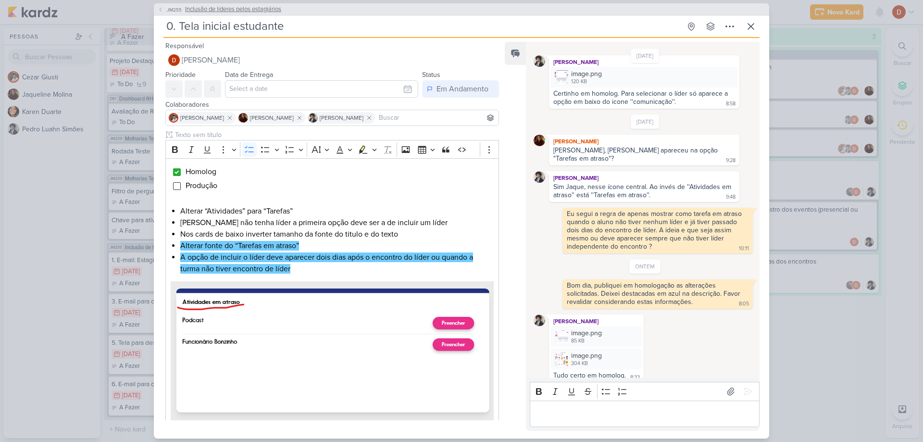
click at [170, 9] on span "JM255" at bounding box center [174, 9] width 18 height 7
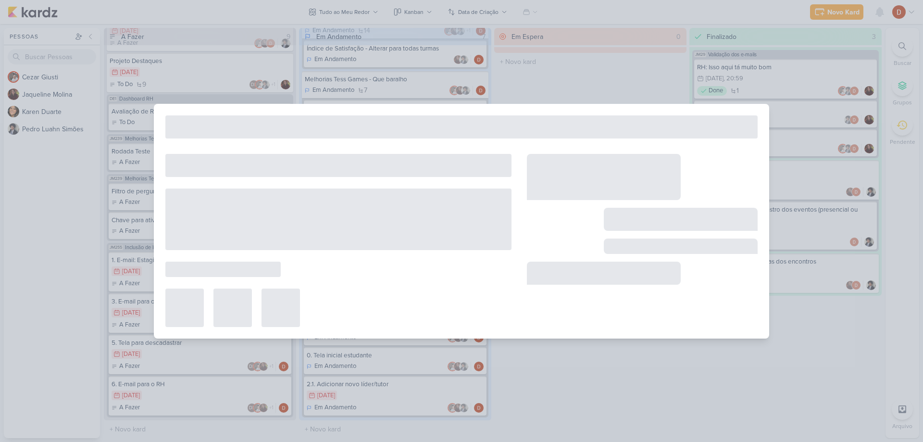
type input "Inclusão de líderes pelos estagiários"
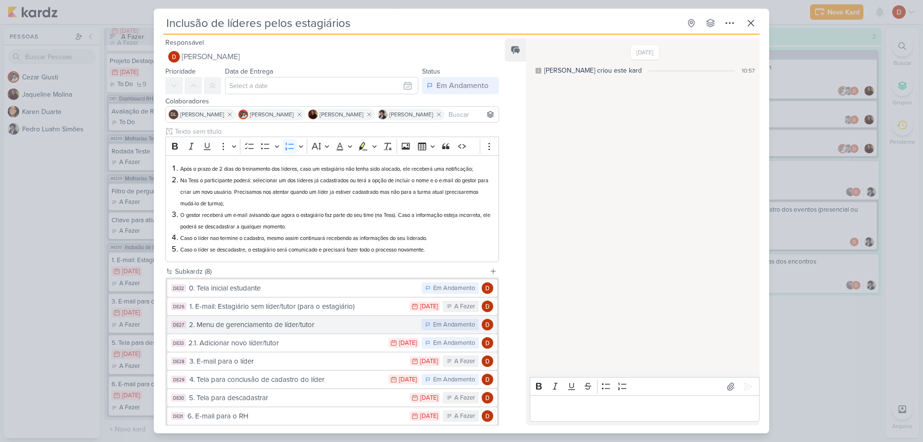
click at [246, 322] on div "2. Menu de gerenciamento de líder/tutor" at bounding box center [303, 324] width 228 height 11
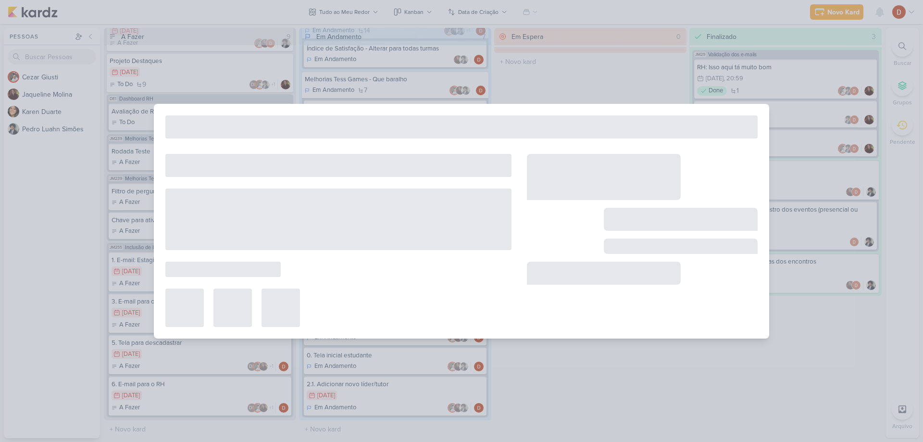
type input "2. Menu de gerenciamento de líder/tutor"
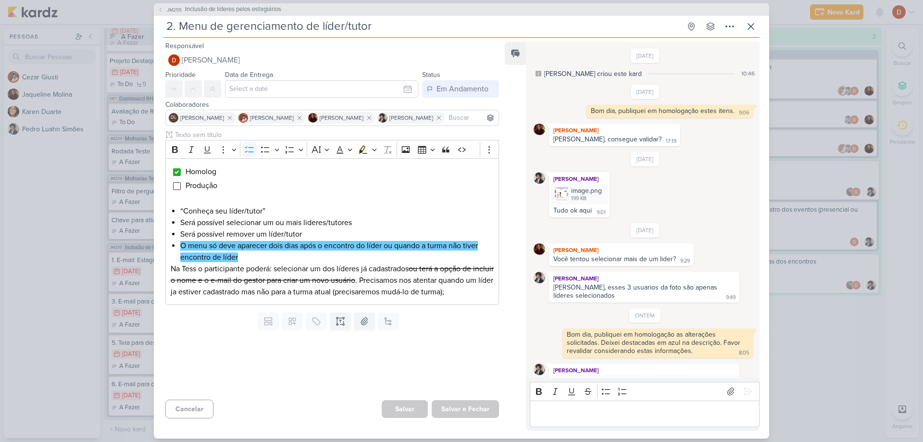
scroll to position [42, 0]
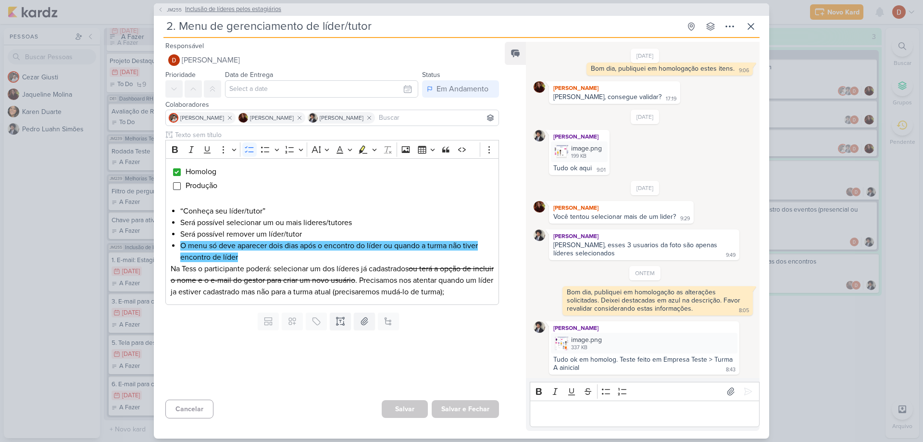
click at [161, 9] on icon at bounding box center [161, 10] width 6 height 6
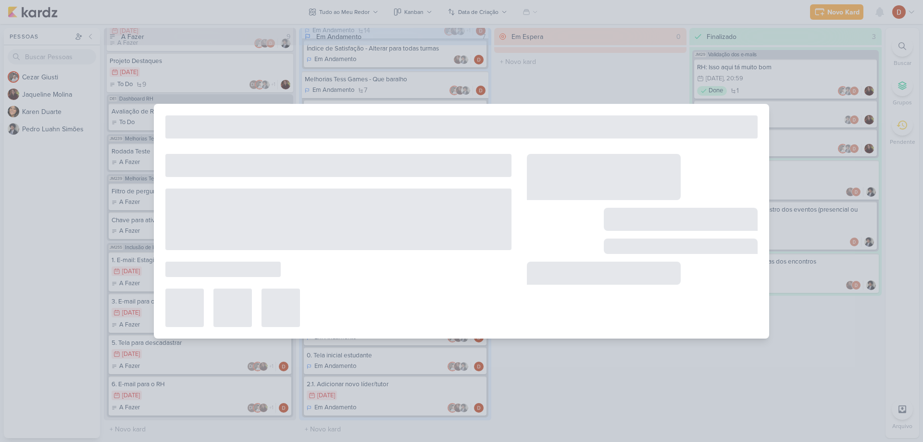
type input "Inclusão de líderes pelos estagiários"
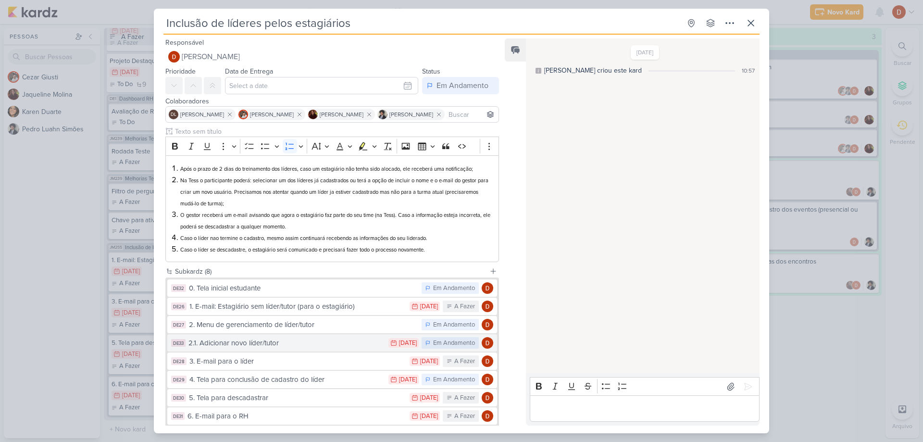
click at [258, 343] on div "2.1. Adicionar novo líder/tutor" at bounding box center [285, 342] width 195 height 11
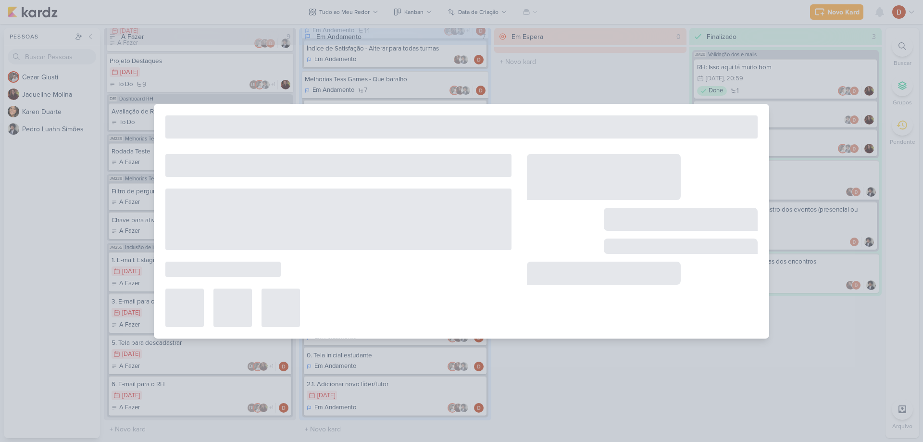
type input "2.1. Adicionar novo líder/tutor"
type input "[DATE] 23:59"
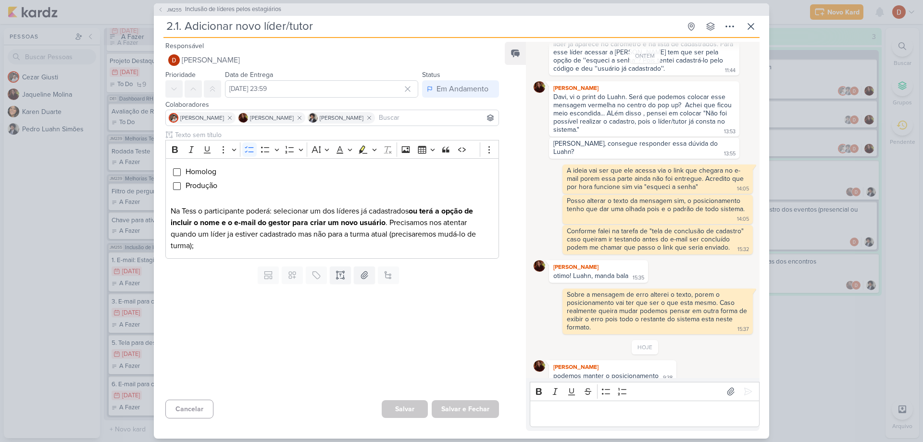
scroll to position [253, 0]
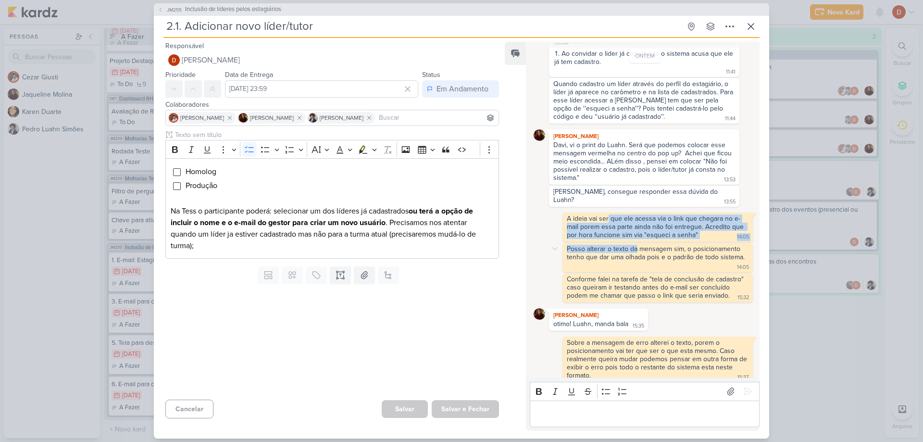
drag, startPoint x: 608, startPoint y: 211, endPoint x: 636, endPoint y: 238, distance: 39.8
click at [636, 238] on div "ONTEM Bom dia, publiquei em homologação a opção de adicionar um novo líder/tuto…" at bounding box center [645, 107] width 223 height 550
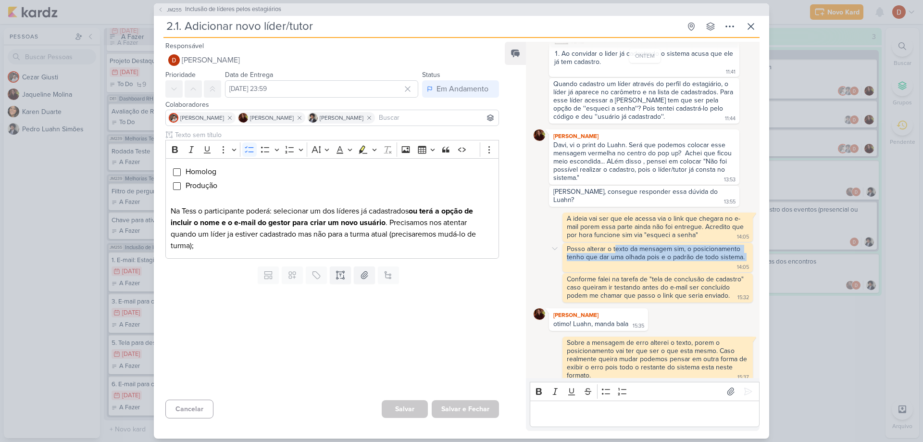
drag, startPoint x: 632, startPoint y: 255, endPoint x: 614, endPoint y: 237, distance: 25.2
click at [614, 245] on div "Posso alterar o texto da mensagem sim, o posicionamento tenho que dar uma olhad…" at bounding box center [657, 257] width 187 height 25
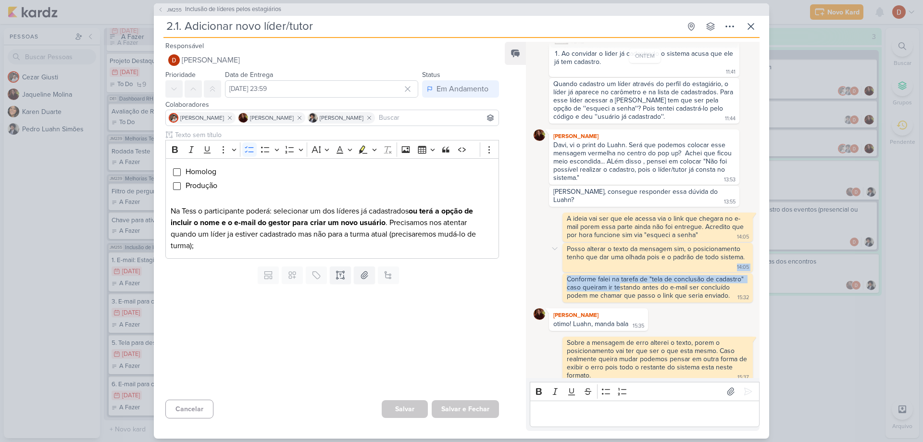
drag, startPoint x: 619, startPoint y: 282, endPoint x: 607, endPoint y: 264, distance: 21.5
click at [607, 264] on div "ONTEM Bom dia, publiquei em homologação a opção de adicionar um novo líder/tuto…" at bounding box center [645, 107] width 223 height 550
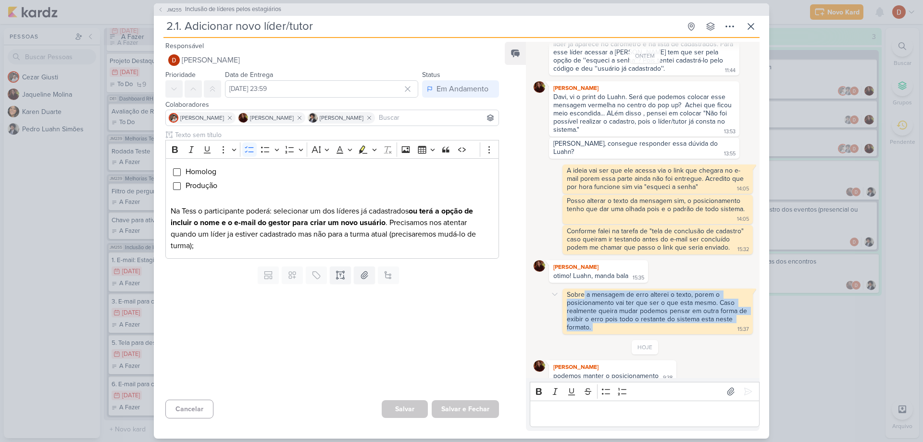
drag, startPoint x: 594, startPoint y: 299, endPoint x: 585, endPoint y: 283, distance: 19.0
click at [585, 290] on div "Sobre a mensagem de erro alterei o texto, porem o posicionamento vai ter que se…" at bounding box center [657, 311] width 187 height 42
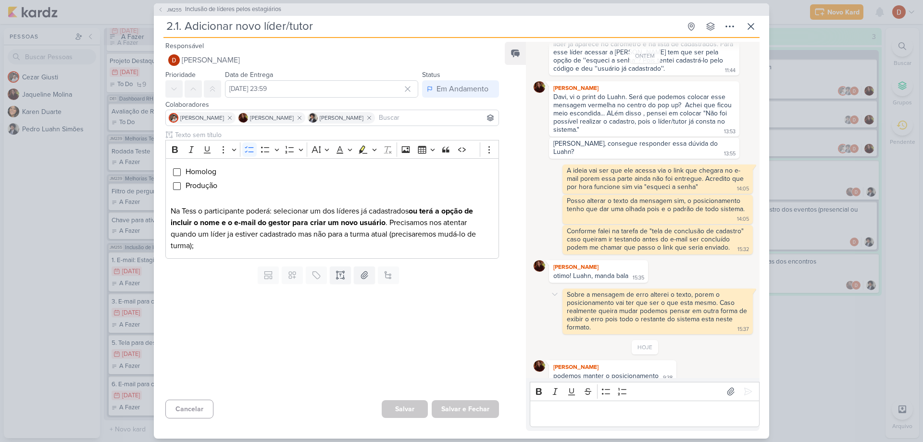
click at [538, 289] on div "Sobre a mensagem de erro alterei o texto, porem o posicionamento vai ter que se…" at bounding box center [645, 311] width 223 height 46
click at [164, 9] on button "JM255 Inclusão de líderes pelos estagiários" at bounding box center [220, 10] width 124 height 10
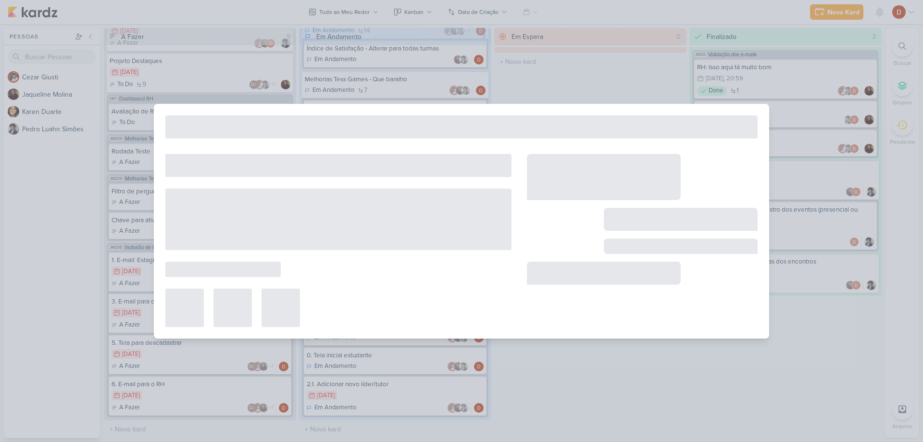
type input "Inclusão de líderes pelos estagiários"
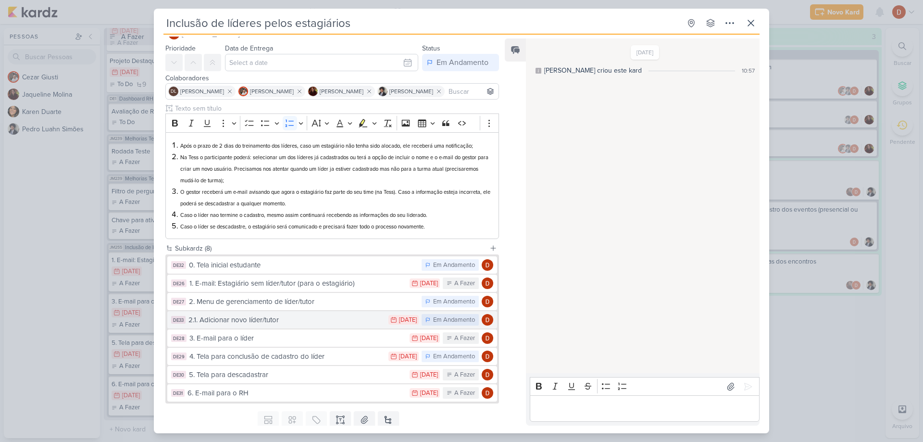
scroll to position [48, 0]
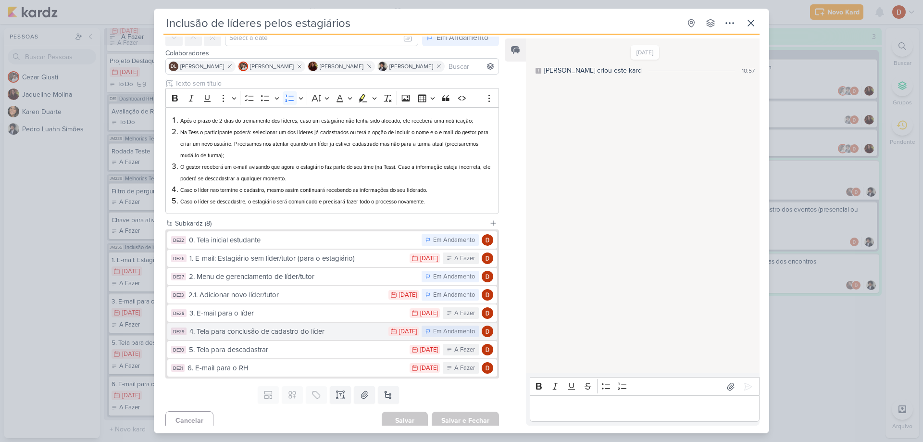
click at [240, 328] on div "4. Tela para conclusão de cadastro do líder" at bounding box center [286, 331] width 194 height 11
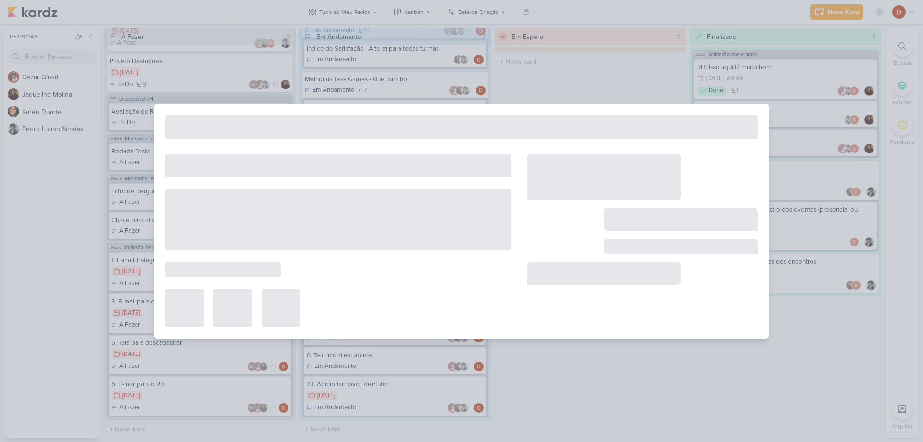
type input "4. Tela para conclusão de cadastro do líder"
type input "[DATE] 23:59"
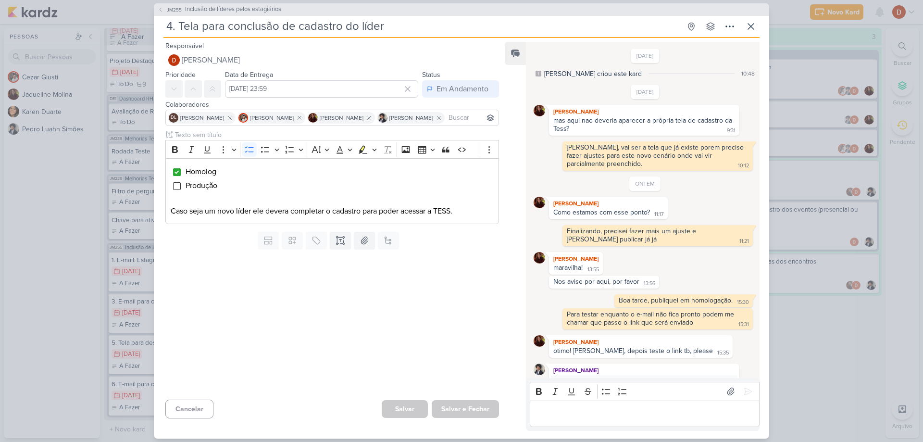
scroll to position [199, 0]
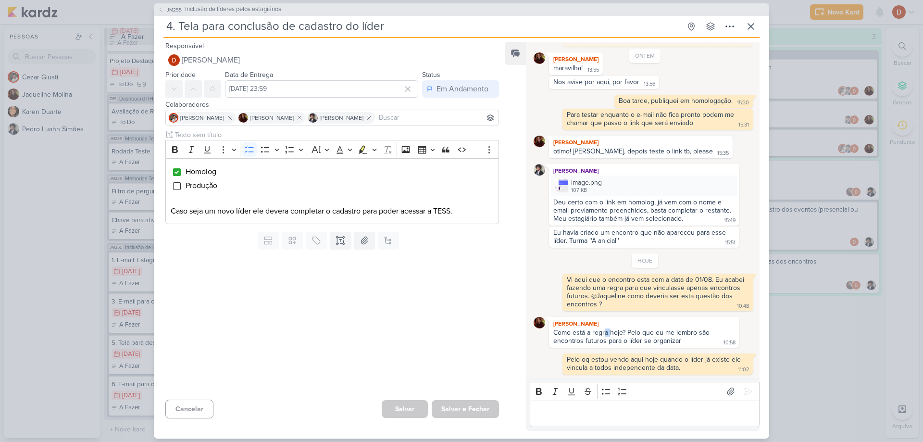
drag, startPoint x: 610, startPoint y: 333, endPoint x: 604, endPoint y: 330, distance: 7.1
click at [604, 330] on div "Como está a regra hoje? Pelo que eu me lembro são encontros futuros para o líde…" at bounding box center [632, 336] width 158 height 16
drag, startPoint x: 610, startPoint y: 214, endPoint x: 607, endPoint y: 202, distance: 12.6
click at [607, 202] on div "Deu certo com o link em homolog, já vem com o nome e email previamente preenchi…" at bounding box center [643, 210] width 180 height 25
drag, startPoint x: 615, startPoint y: 238, endPoint x: 552, endPoint y: 236, distance: 62.5
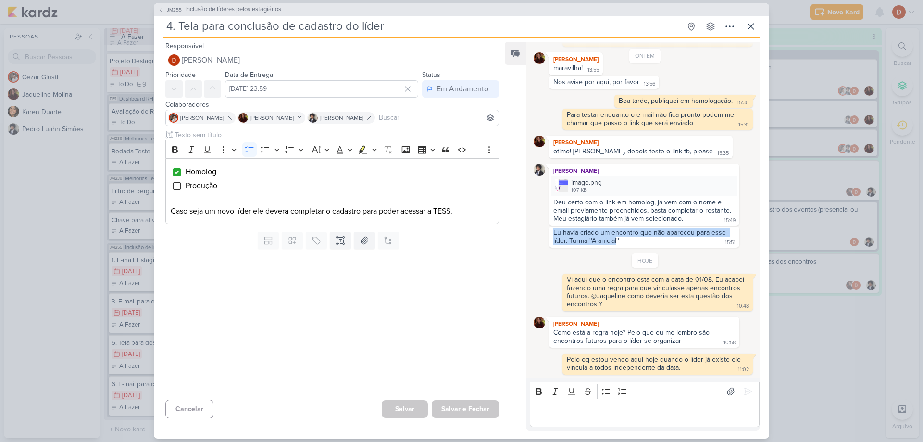
click at [552, 236] on div "Eu havia criado um encontro que não apareceu para esse líder. Turma ''A anicial…" at bounding box center [644, 236] width 187 height 17
click at [576, 240] on div "Eu havia criado um encontro que não apareceu para esse líder. Turma ''A anicial…" at bounding box center [640, 236] width 174 height 16
drag, startPoint x: 629, startPoint y: 240, endPoint x: 554, endPoint y: 239, distance: 75.5
click at [554, 239] on div "Eu havia criado um encontro que não apareceu para esse líder. Turma ''A anicial…" at bounding box center [644, 236] width 187 height 17
click at [554, 239] on div "Eu havia criado um encontro que não apareceu para esse líder. Turma ''A anicial…" at bounding box center [640, 236] width 174 height 16
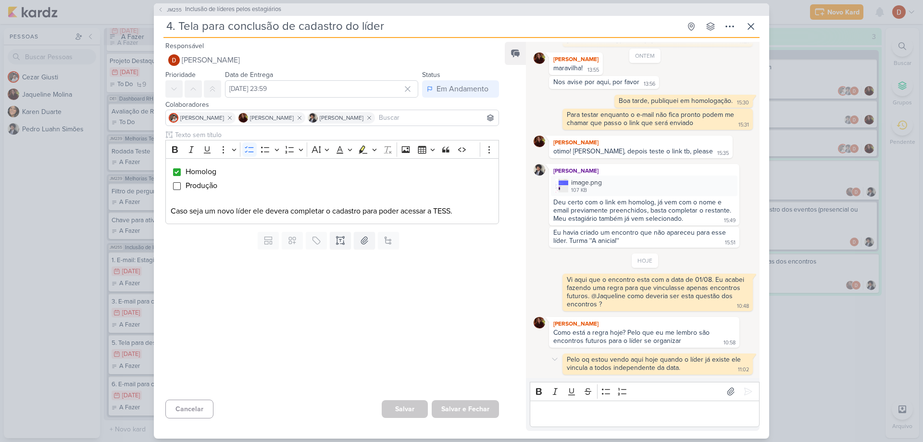
click at [619, 355] on div "Pelo oq estou vendo aqui hoje quando o líder já existe ele vincula a todos inde…" at bounding box center [655, 363] width 176 height 16
drag, startPoint x: 624, startPoint y: 367, endPoint x: 608, endPoint y: 360, distance: 17.2
click at [608, 360] on div "Pelo oq estou vendo aqui hoje quando o líder já existe ele vincula a todos inde…" at bounding box center [655, 363] width 176 height 16
click at [634, 368] on div "Pelo oq estou vendo aqui hoje quando o líder já existe ele vincula a todos inde…" at bounding box center [655, 363] width 176 height 16
drag, startPoint x: 687, startPoint y: 369, endPoint x: 557, endPoint y: 359, distance: 131.1
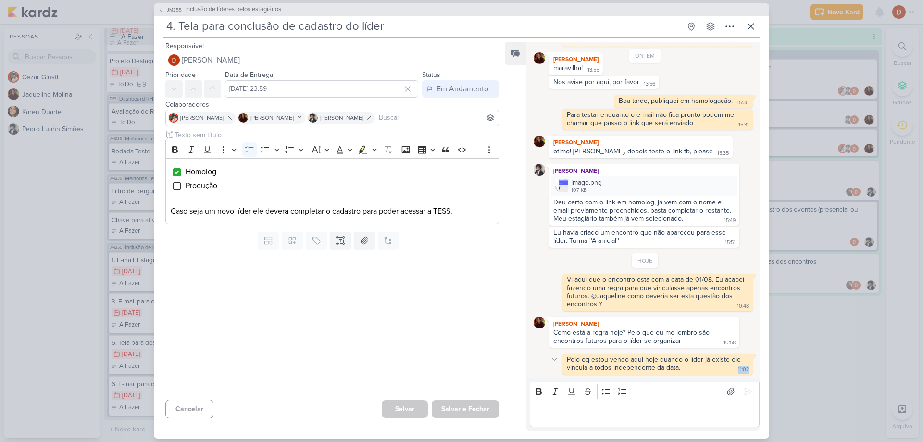
click at [557, 359] on div "Pelo oq estou vendo aqui hoje quando o líder já existe ele vincula a todos inde…" at bounding box center [645, 363] width 223 height 21
click at [603, 368] on div "Pelo oq estou vendo aqui hoje quando o líder já existe ele vincula a todos inde…" at bounding box center [655, 363] width 176 height 16
